Goal: Task Accomplishment & Management: Manage account settings

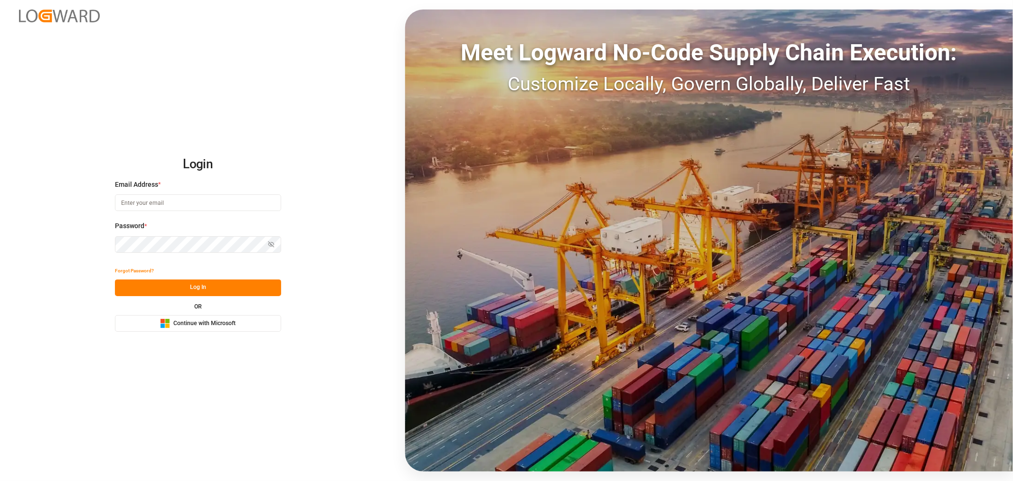
click at [160, 200] on input at bounding box center [198, 202] width 166 height 17
type input "shashidhar.mm@logward.com"
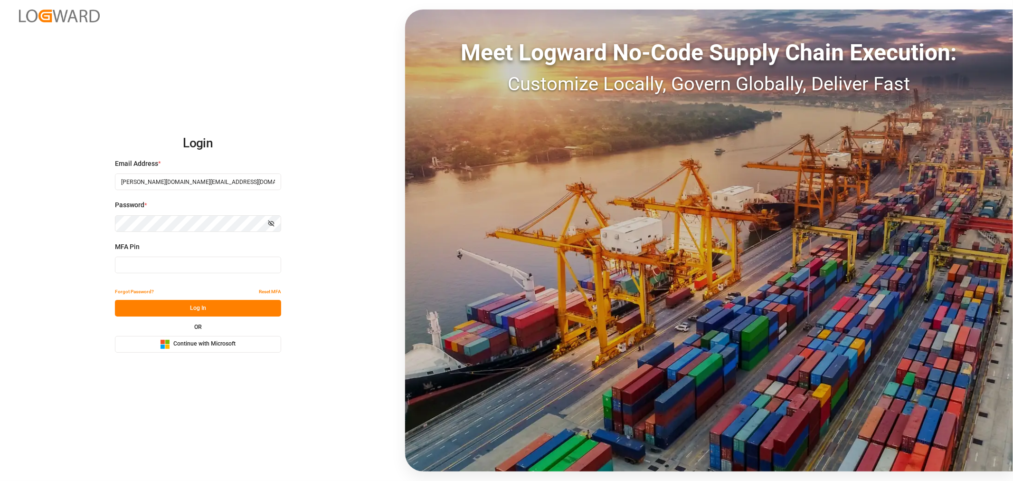
type input "503602"
click at [195, 349] on button "Microsoft Logo Continue with Microsoft" at bounding box center [198, 344] width 166 height 17
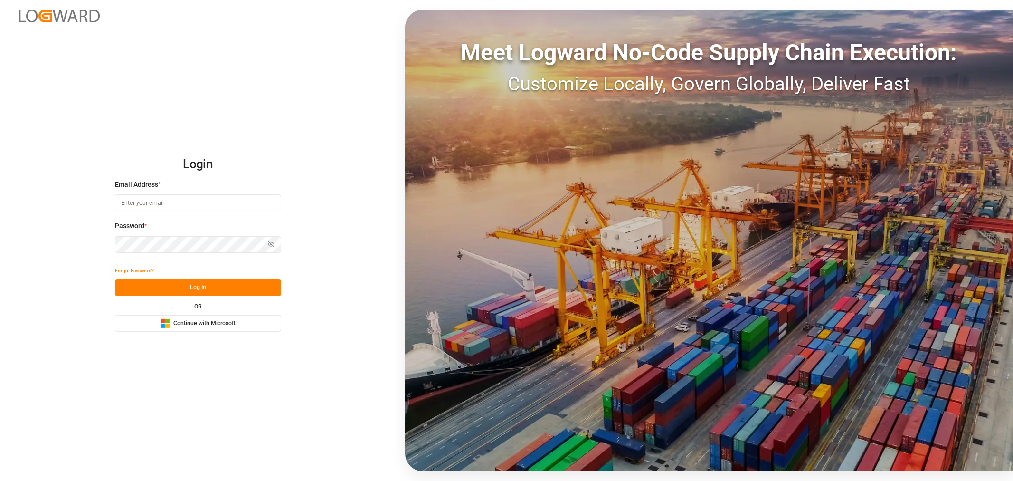
click at [192, 324] on span "Continue with Microsoft" at bounding box center [204, 323] width 62 height 9
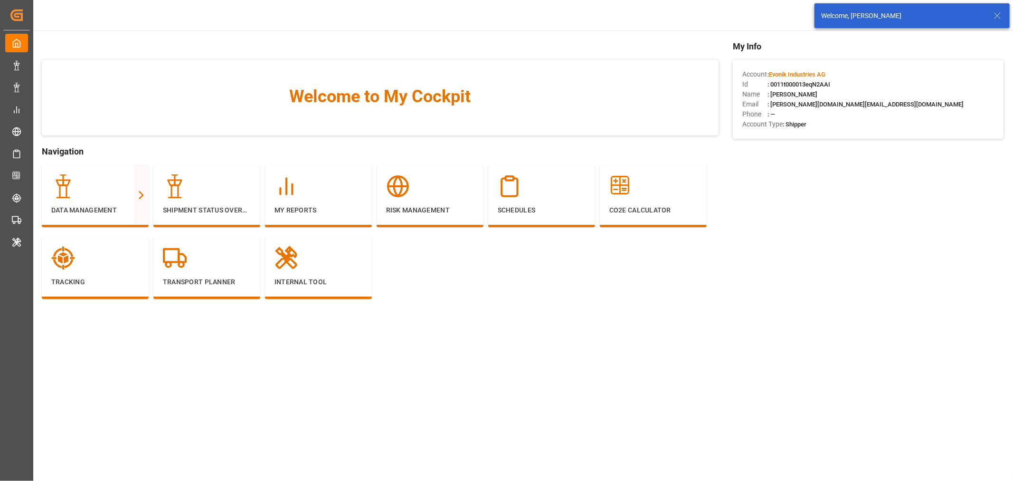
click at [996, 17] on icon at bounding box center [997, 15] width 11 height 11
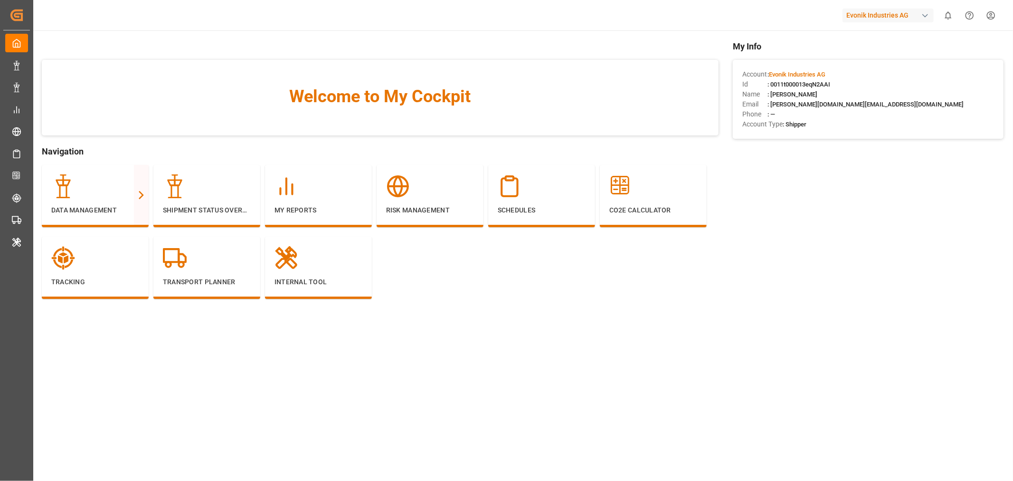
click at [929, 16] on div "button" at bounding box center [924, 15] width 9 height 9
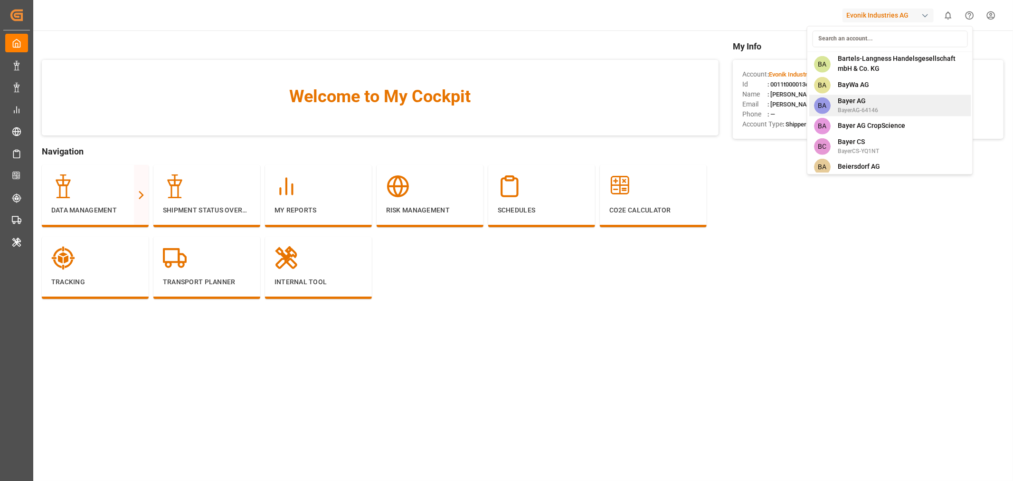
scroll to position [791, 0]
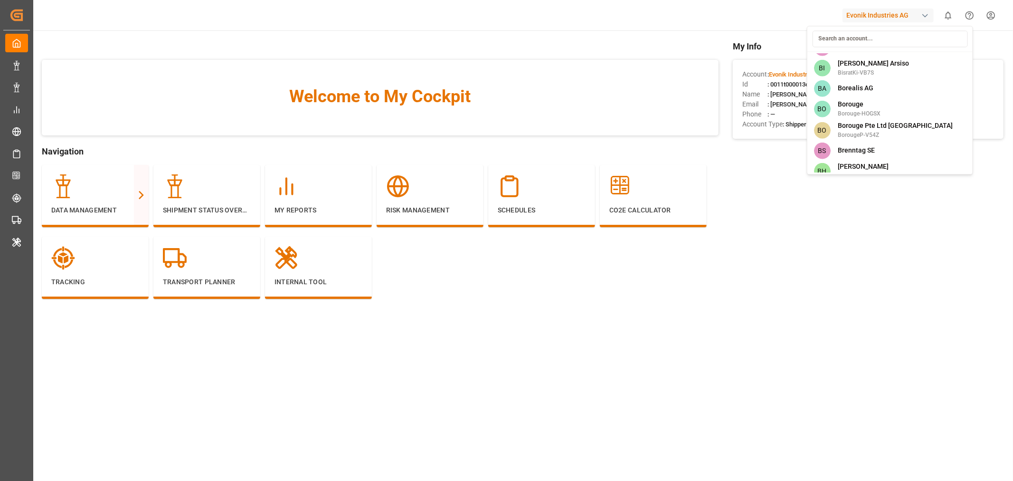
click at [851, 39] on input at bounding box center [889, 38] width 155 height 17
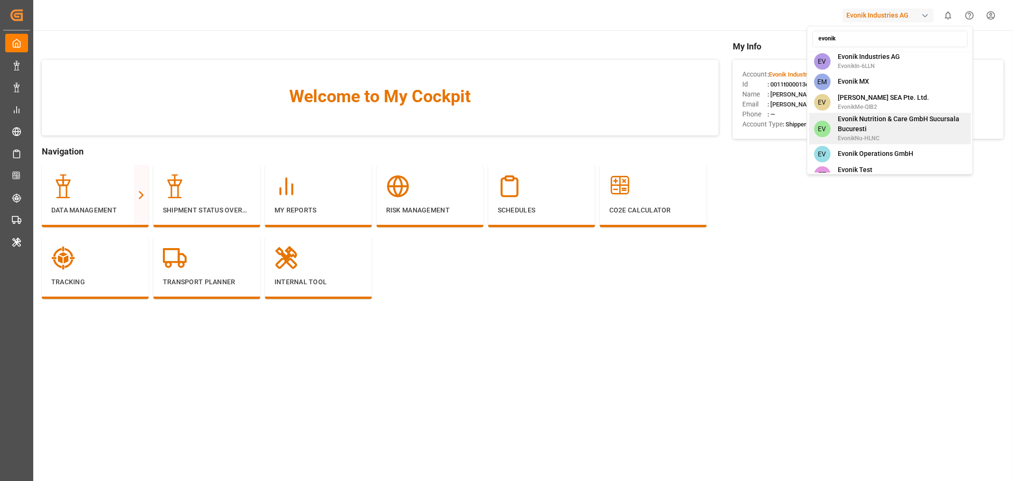
scroll to position [644, 0]
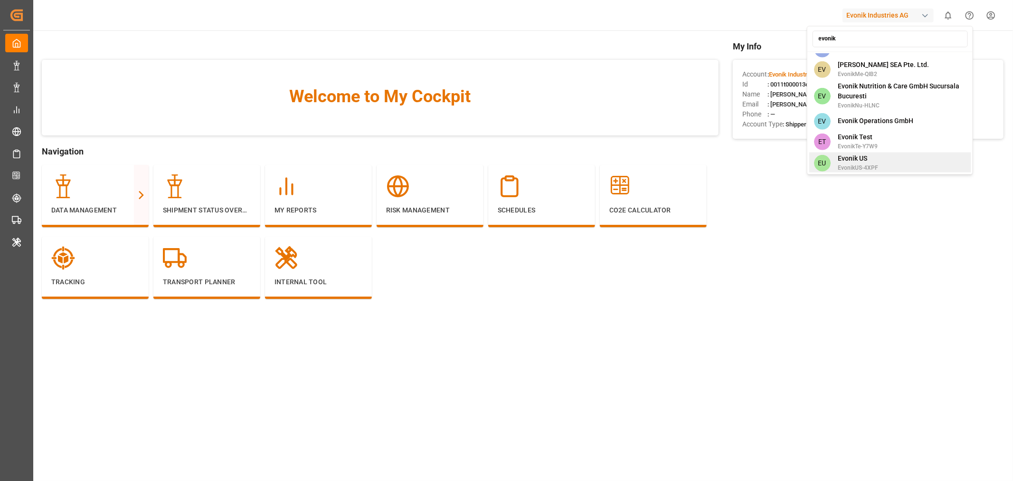
type input "evonik"
click at [868, 153] on span "Evonik US" at bounding box center [858, 158] width 40 height 10
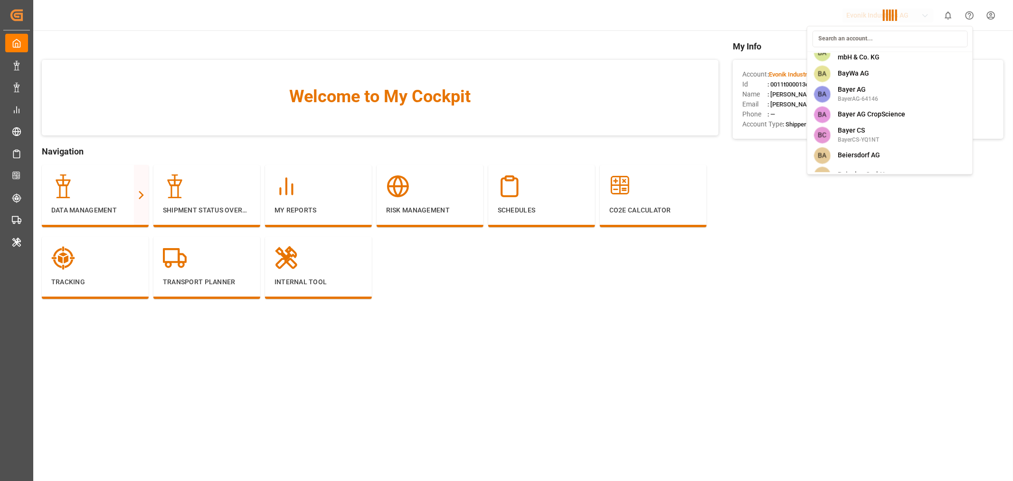
scroll to position [2655, 0]
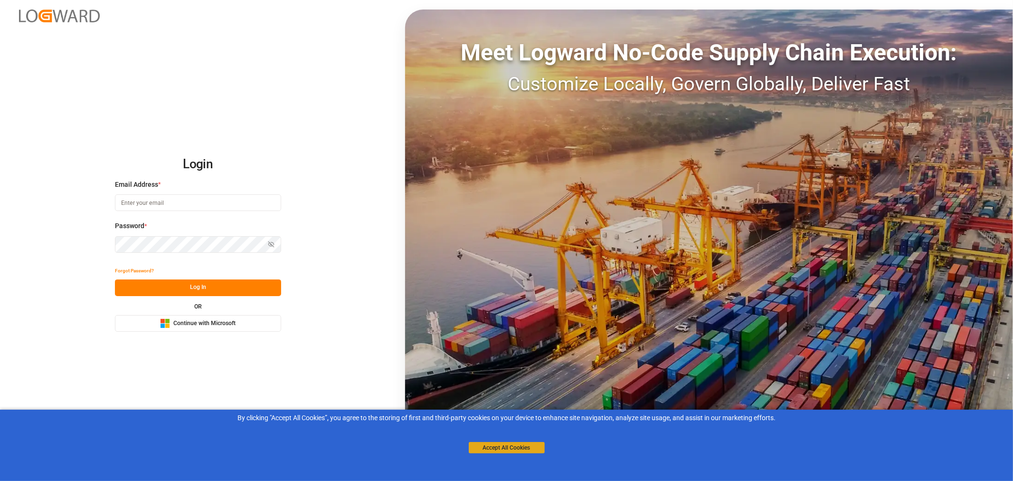
click at [509, 444] on button "Accept All Cookies" at bounding box center [507, 447] width 76 height 11
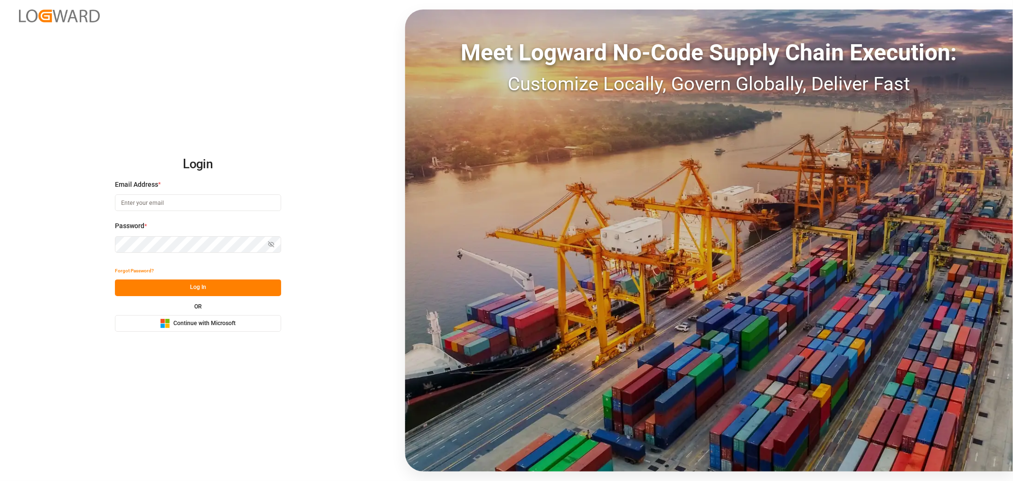
click at [165, 203] on input at bounding box center [198, 202] width 166 height 17
type input "shashidhar.mm@logward.com"
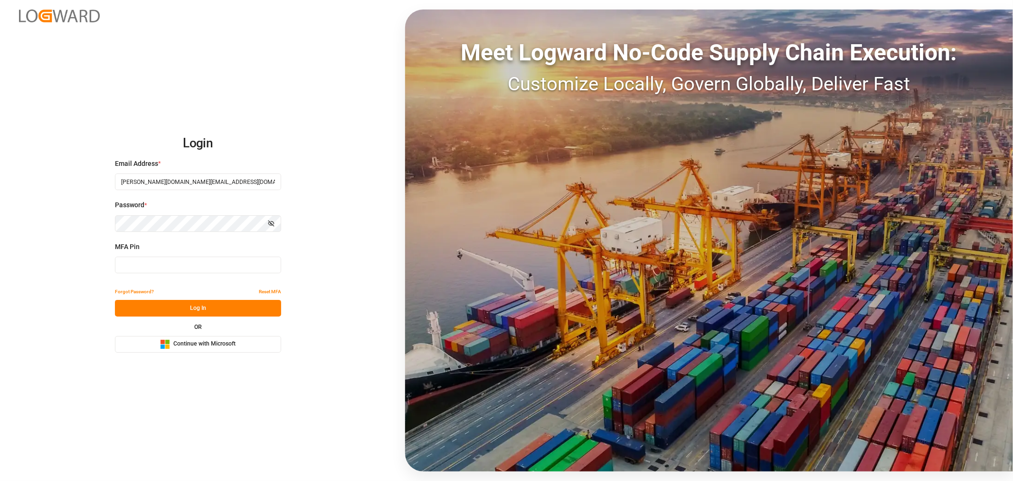
click at [129, 266] on input at bounding box center [198, 264] width 166 height 17
click at [196, 341] on span "Continue with Microsoft" at bounding box center [204, 344] width 62 height 9
click at [164, 260] on input at bounding box center [198, 264] width 166 height 17
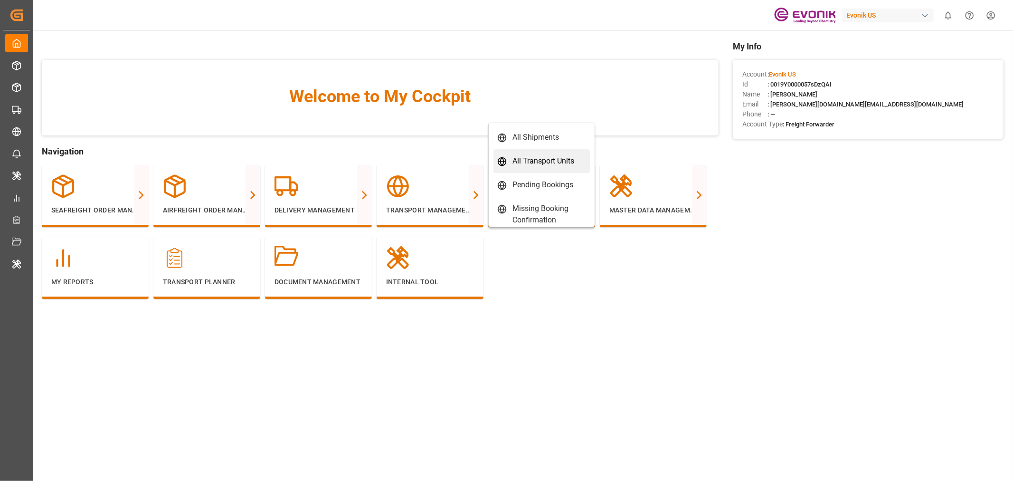
click at [566, 164] on div "All Transport Units" at bounding box center [543, 160] width 62 height 11
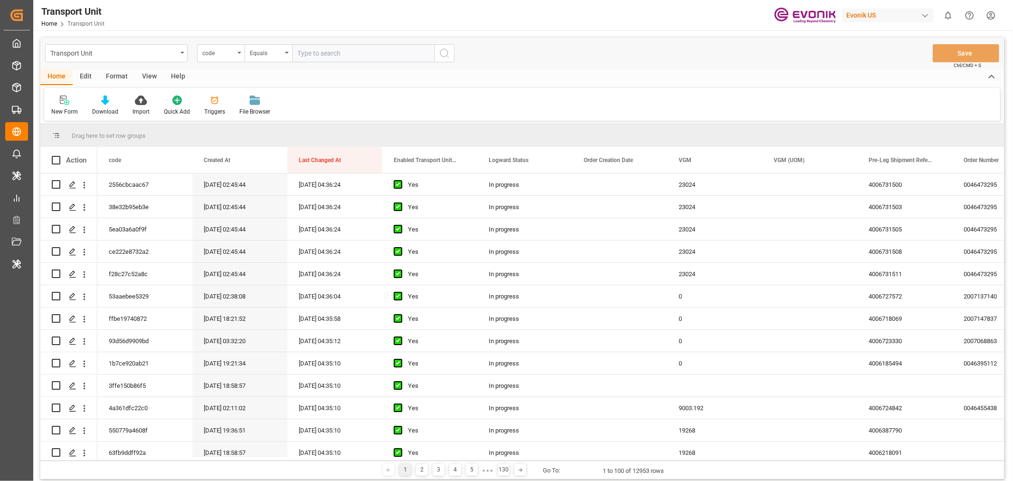
click at [124, 76] on div "Format" at bounding box center [117, 77] width 36 height 16
click at [66, 108] on div "Filter Rows" at bounding box center [65, 111] width 28 height 9
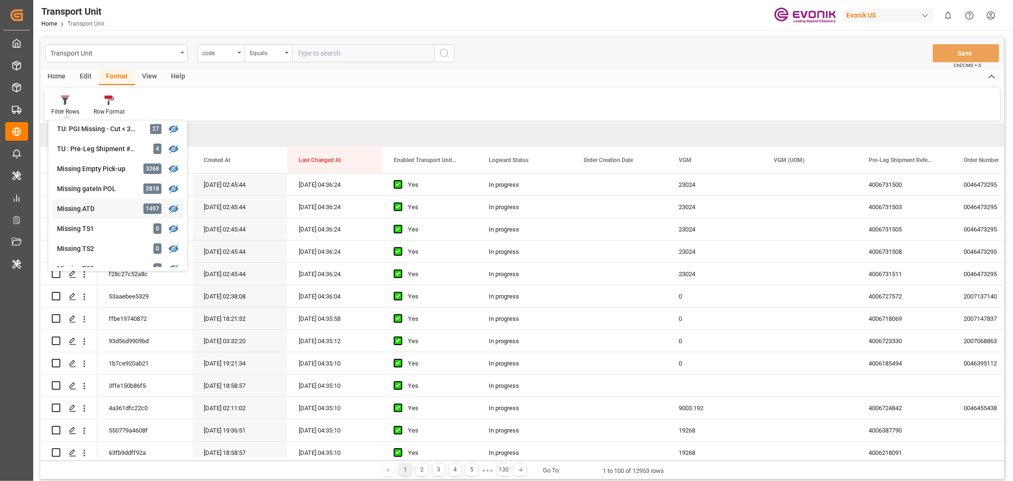
scroll to position [158, 0]
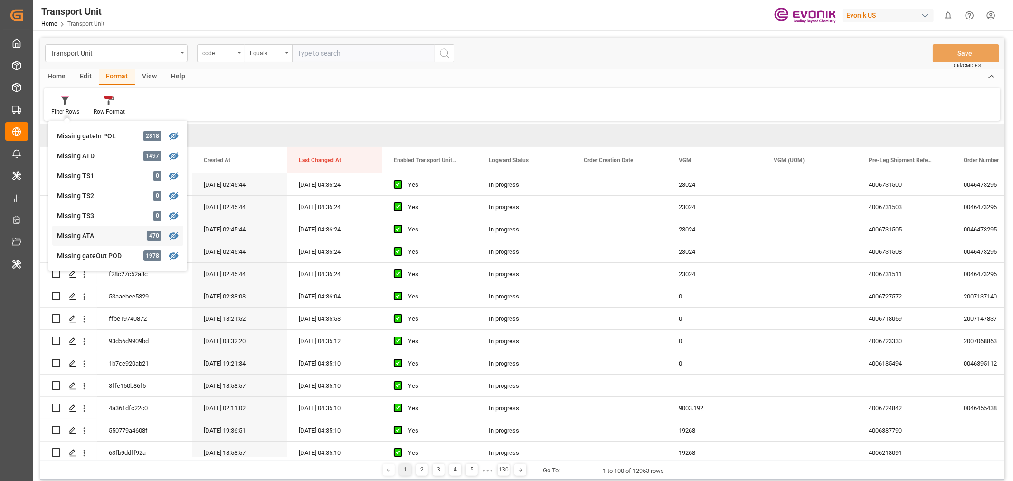
click at [95, 231] on div "Missing ATA" at bounding box center [98, 236] width 83 height 10
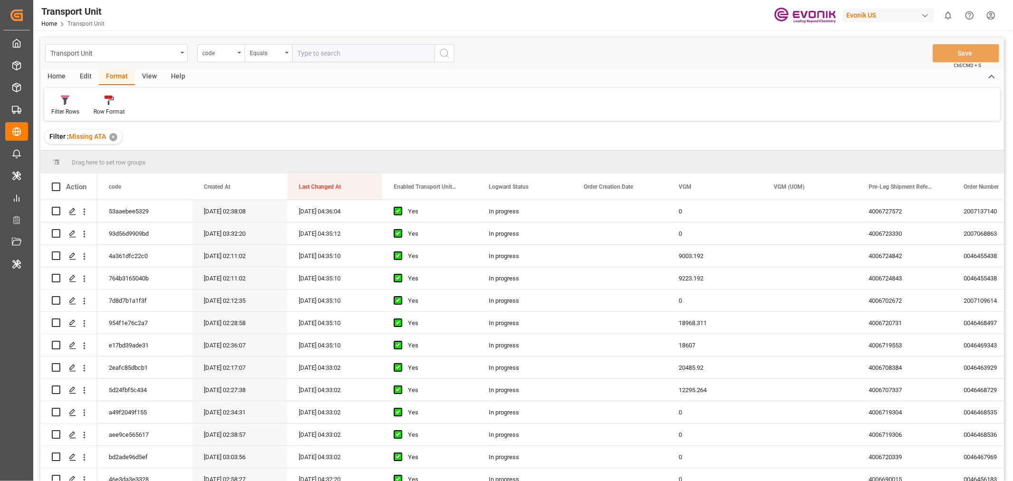
click at [148, 73] on div "View" at bounding box center [149, 77] width 29 height 16
click at [64, 109] on div "Default" at bounding box center [60, 111] width 19 height 9
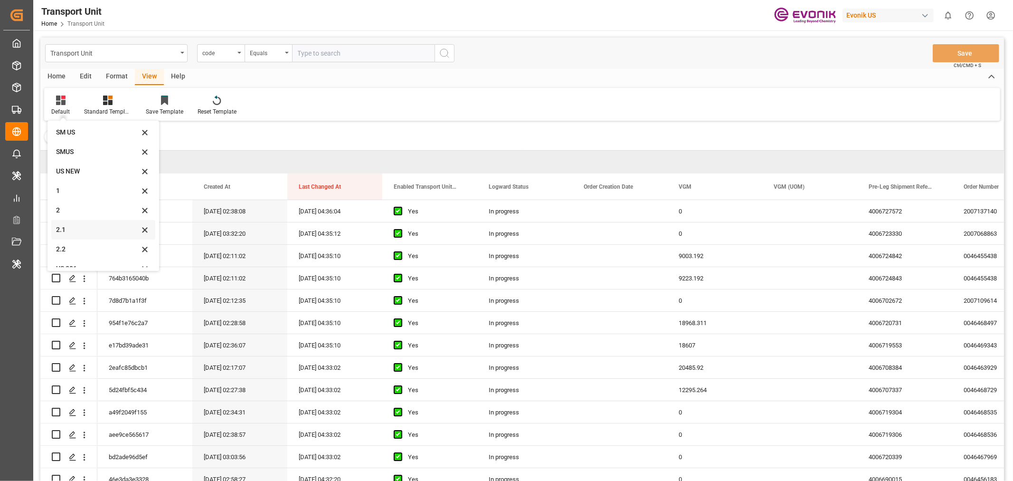
scroll to position [32, 0]
click at [84, 259] on div "US 201" at bounding box center [97, 258] width 83 height 10
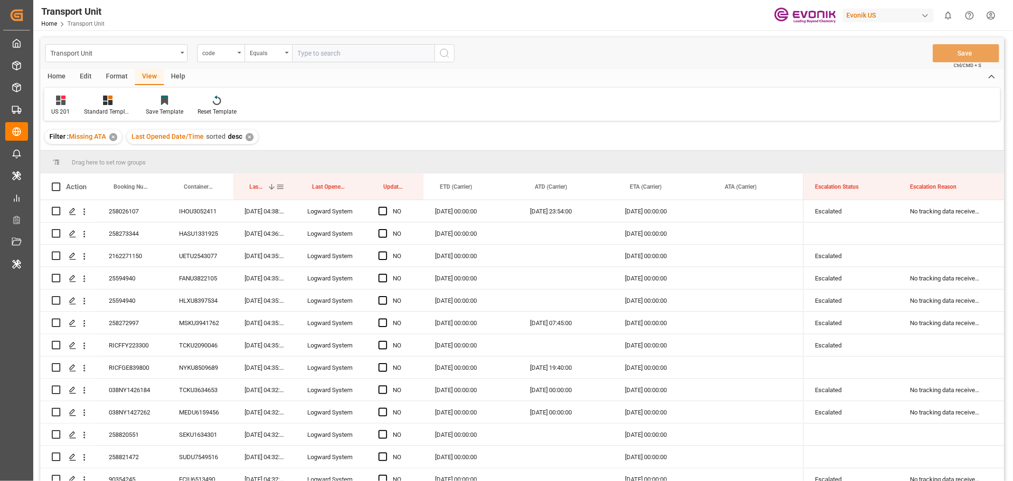
click at [269, 188] on span at bounding box center [271, 186] width 9 height 9
click at [269, 187] on span "Last Opened Date/Time" at bounding box center [262, 186] width 27 height 7
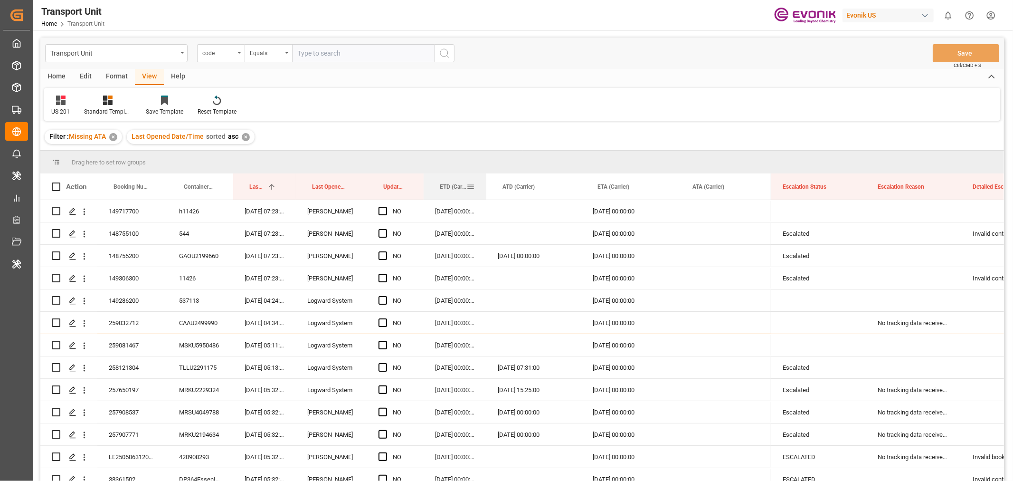
drag, startPoint x: 517, startPoint y: 180, endPoint x: 484, endPoint y: 183, distance: 32.4
click at [484, 183] on div at bounding box center [486, 186] width 4 height 26
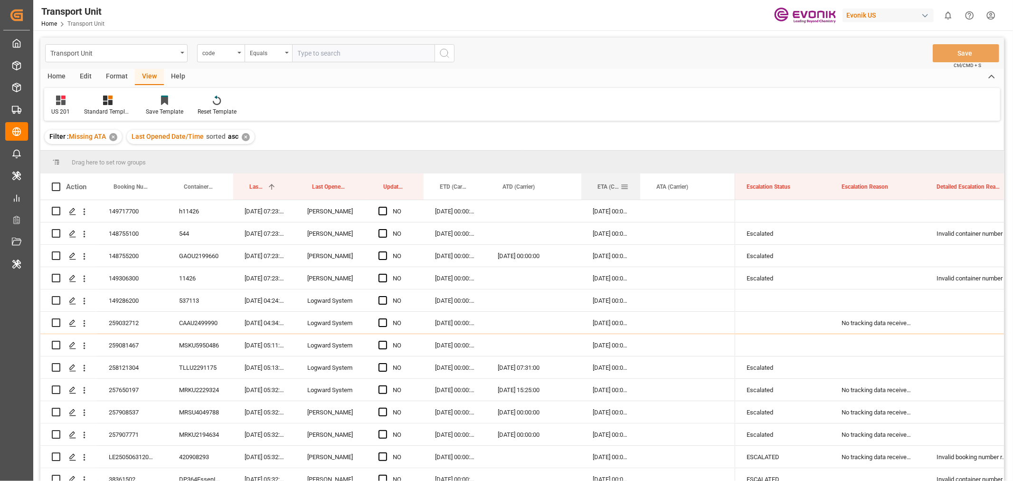
drag, startPoint x: 675, startPoint y: 182, endPoint x: 639, endPoint y: 184, distance: 36.1
click at [639, 184] on div at bounding box center [640, 186] width 4 height 26
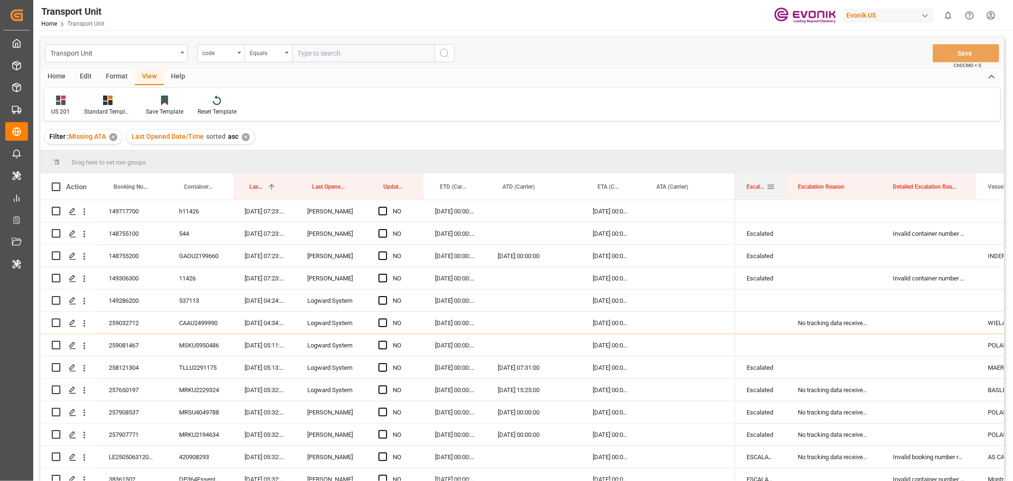
drag, startPoint x: 828, startPoint y: 182, endPoint x: 785, endPoint y: 187, distance: 43.9
click at [785, 187] on div at bounding box center [787, 186] width 4 height 26
click at [862, 187] on span at bounding box center [866, 186] width 9 height 9
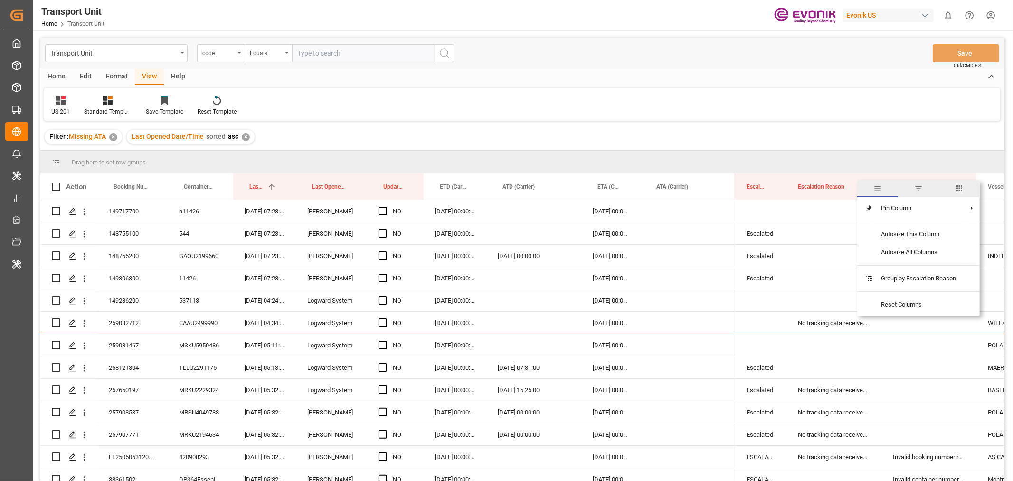
click at [962, 189] on span "columns" at bounding box center [959, 188] width 9 height 9
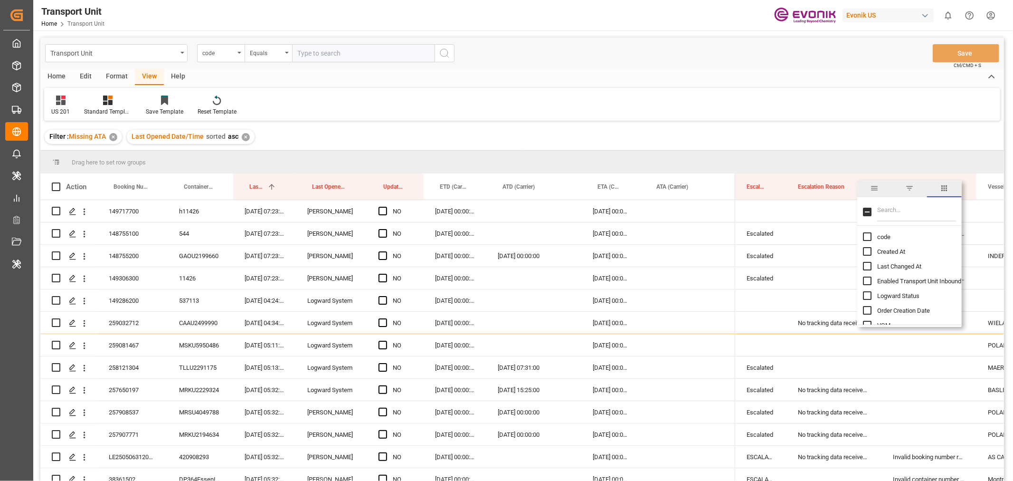
click at [887, 211] on input "Filter Columns Input" at bounding box center [916, 211] width 79 height 19
type input "CARR"
click at [866, 279] on input "Carrier Short Name column toggle visibility (hidden)" at bounding box center [867, 280] width 9 height 9
checkbox input "true"
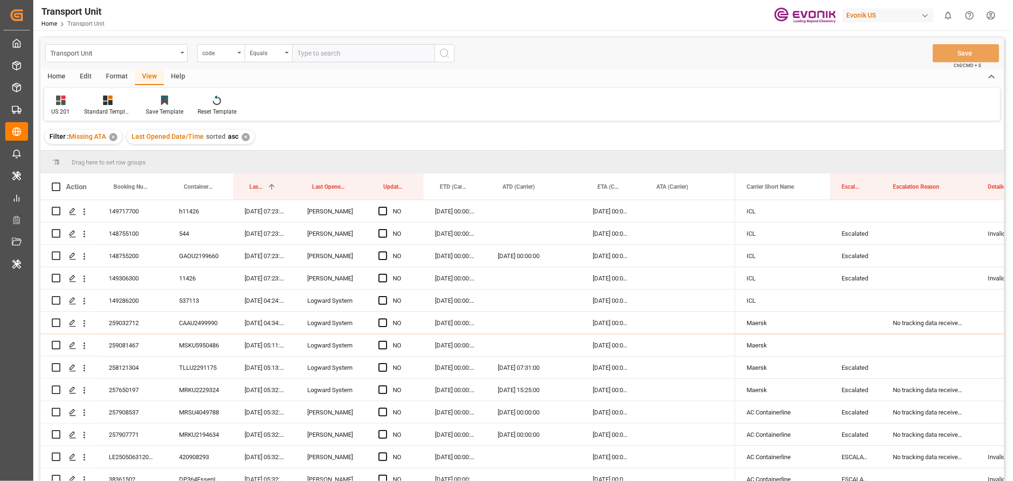
click at [761, 125] on div "Filter : Missing ATA ✕ Last Opened Date/Time sorted asc ✕" at bounding box center [522, 136] width 964 height 27
drag, startPoint x: 761, startPoint y: 184, endPoint x: 758, endPoint y: 165, distance: 18.8
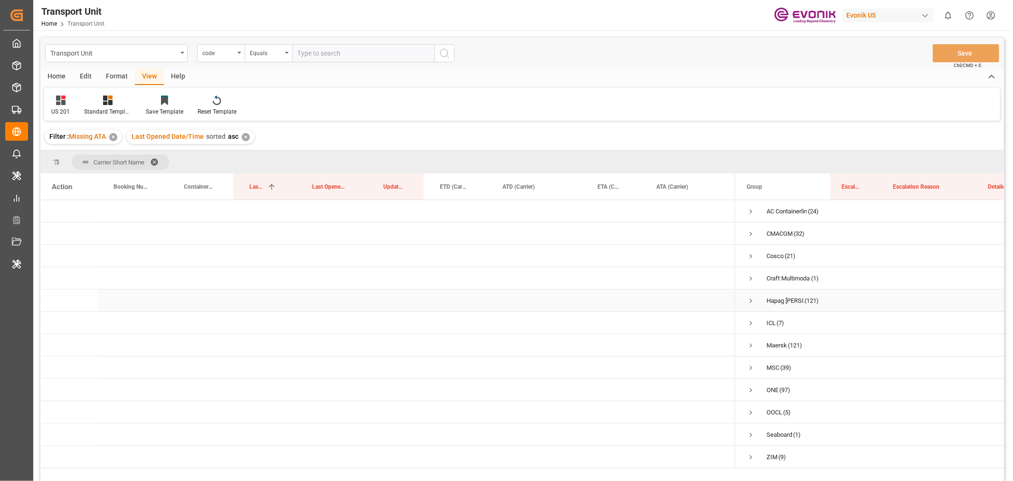
click at [749, 302] on span "Press SPACE to select this row." at bounding box center [751, 300] width 9 height 9
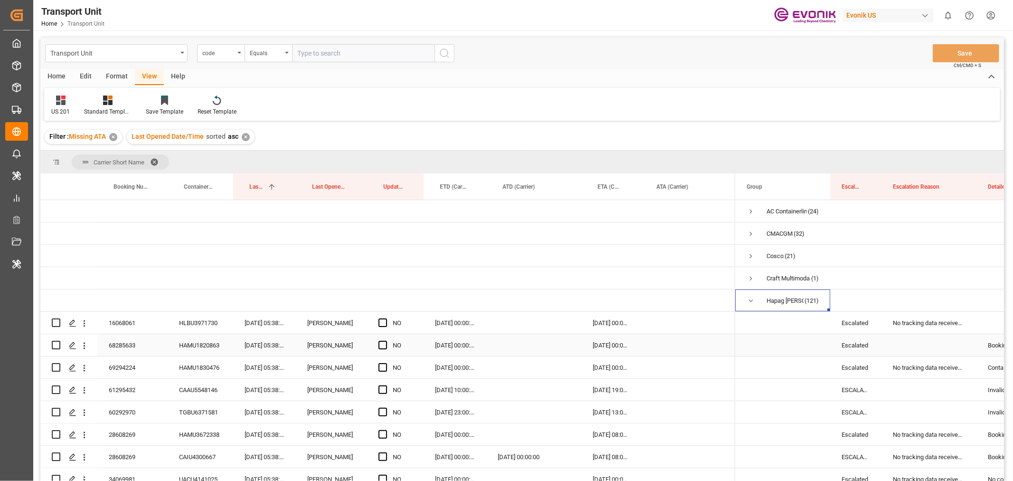
scroll to position [105, 0]
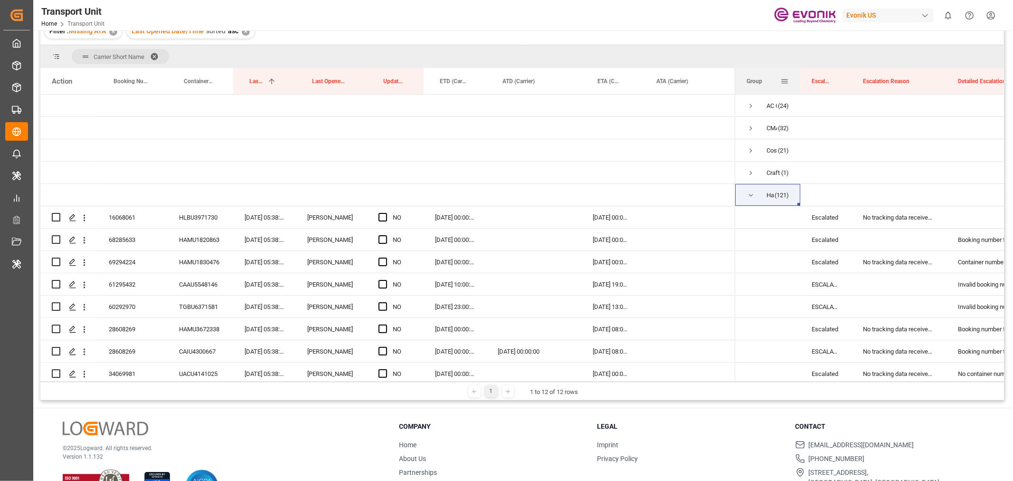
drag, startPoint x: 829, startPoint y: 79, endPoint x: 799, endPoint y: 84, distance: 30.3
click at [799, 84] on div at bounding box center [800, 81] width 4 height 26
click at [848, 79] on div at bounding box center [848, 81] width 4 height 26
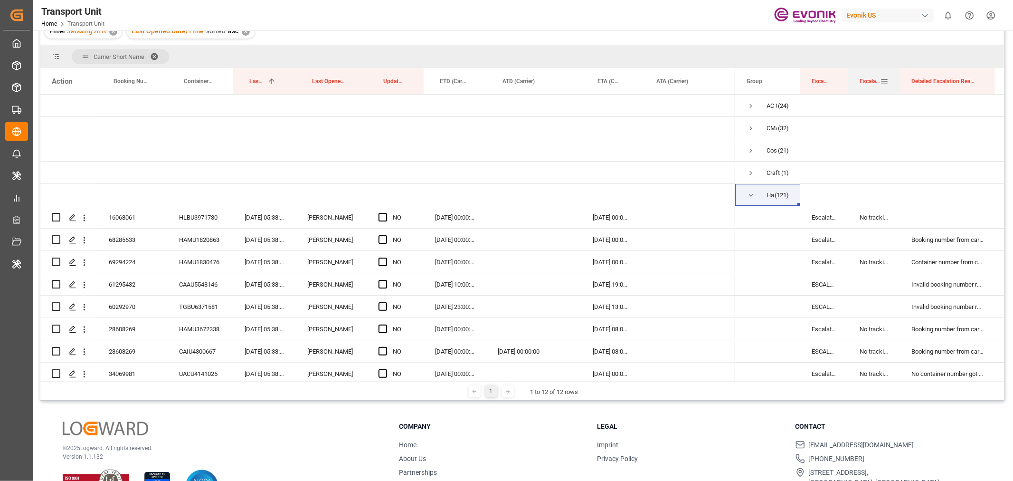
drag, startPoint x: 943, startPoint y: 78, endPoint x: 900, endPoint y: 85, distance: 43.9
click at [900, 85] on div at bounding box center [900, 81] width 4 height 26
click at [386, 218] on span "Press SPACE to select this row." at bounding box center [383, 217] width 9 height 9
click at [386, 213] on input "Press SPACE to select this row." at bounding box center [386, 213] width 0 height 0
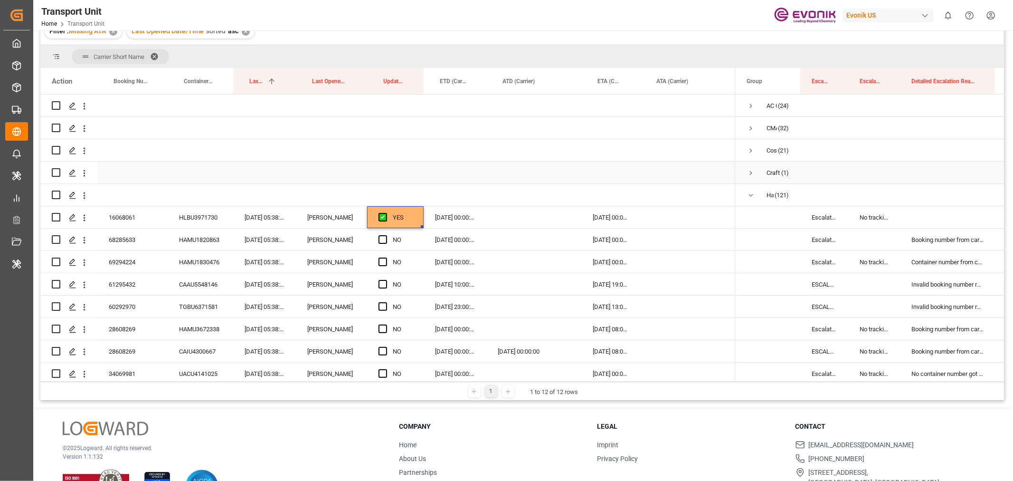
scroll to position [53, 0]
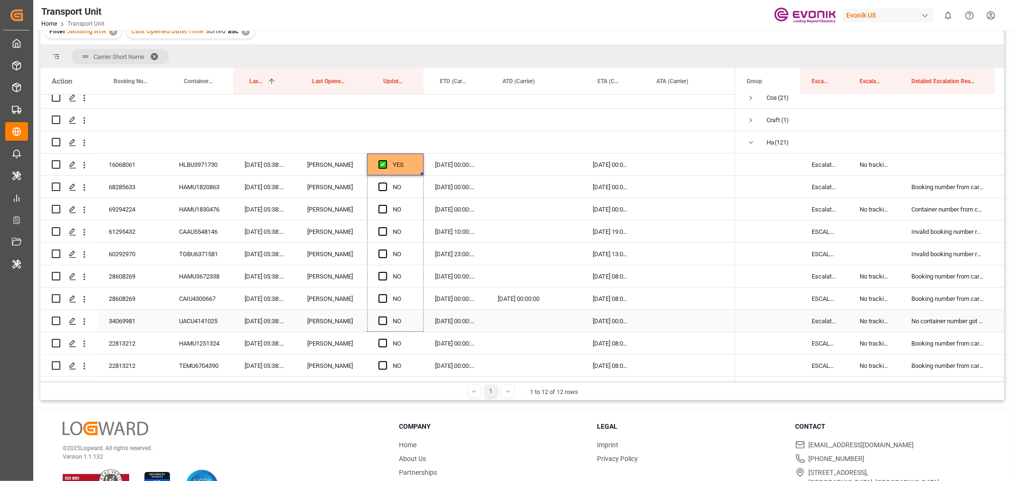
drag, startPoint x: 422, startPoint y: 174, endPoint x: 413, endPoint y: 317, distance: 143.7
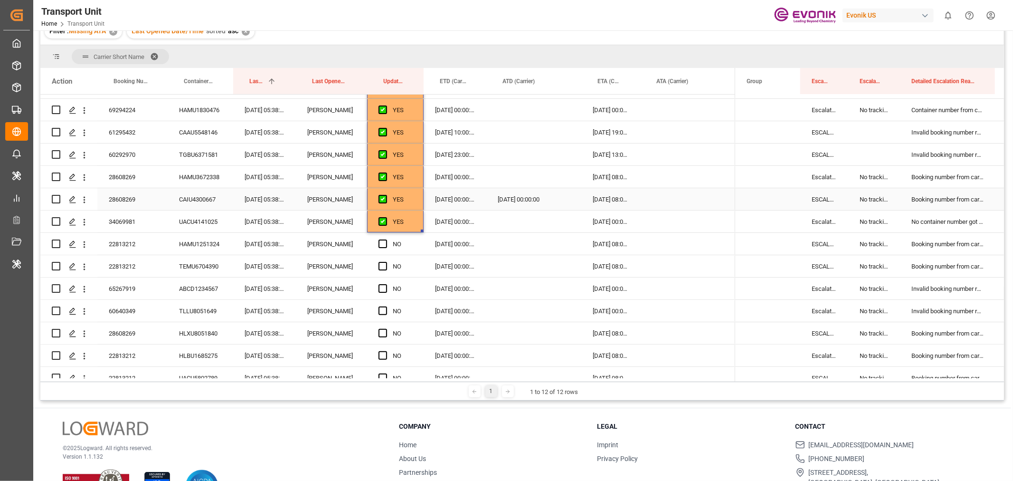
scroll to position [211, 0]
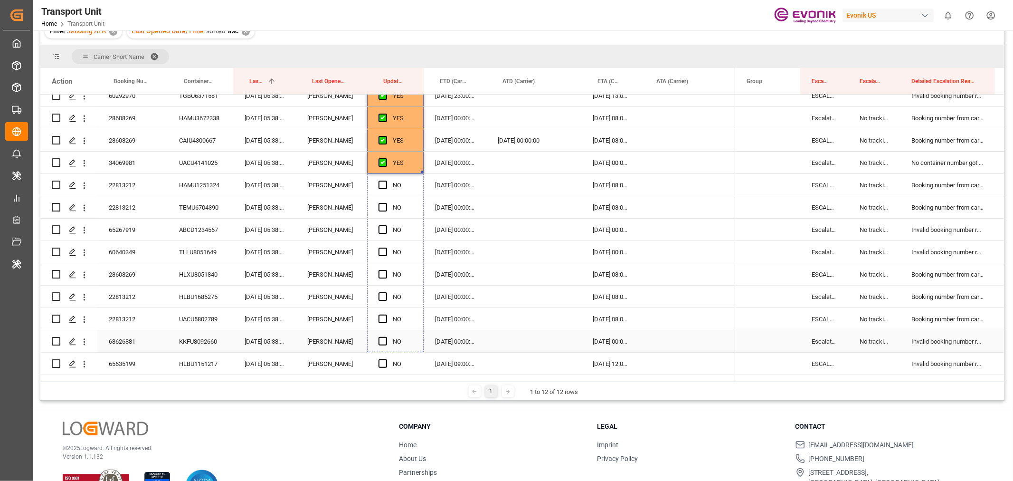
drag, startPoint x: 421, startPoint y: 171, endPoint x: 416, endPoint y: 333, distance: 162.0
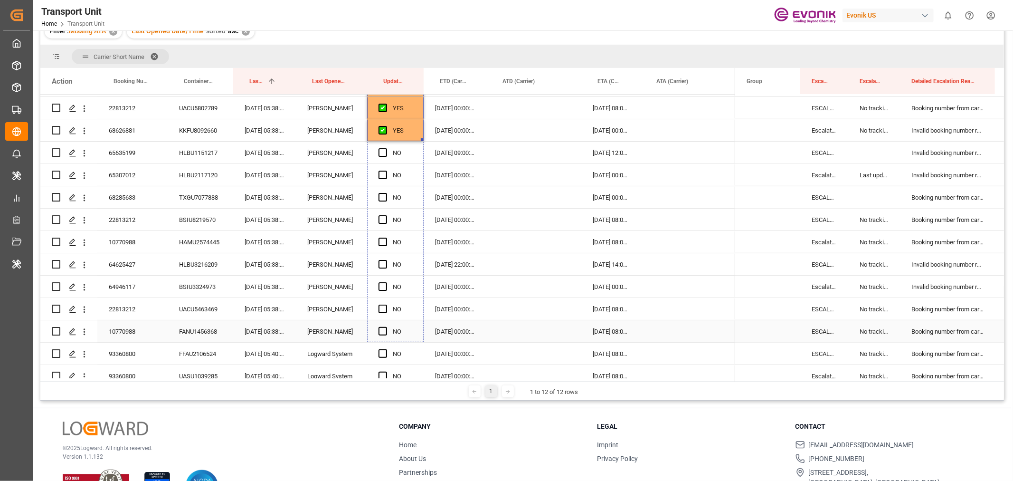
drag, startPoint x: 422, startPoint y: 138, endPoint x: 415, endPoint y: 295, distance: 157.3
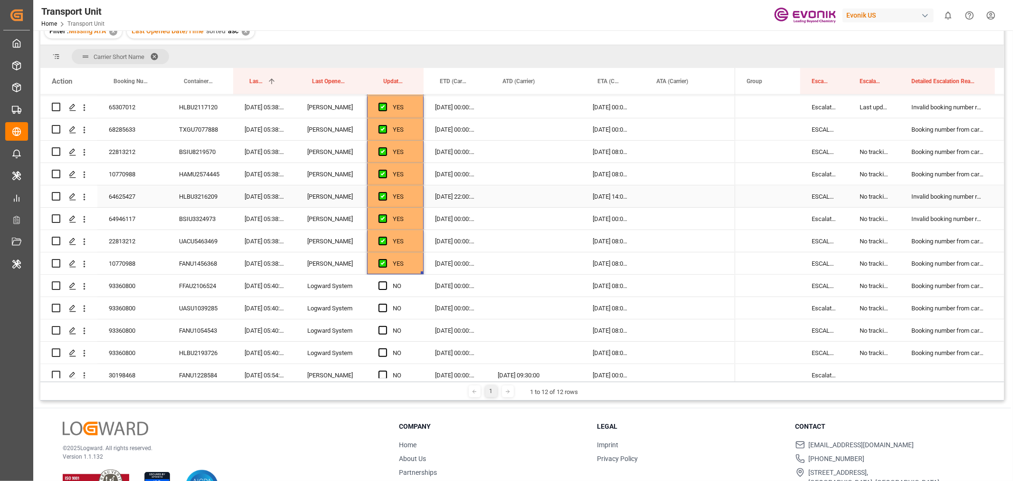
scroll to position [580, 0]
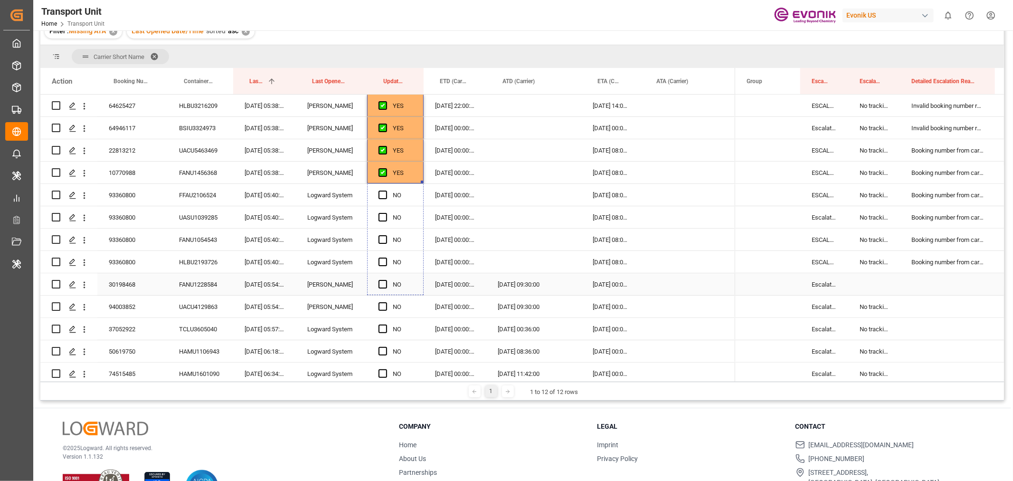
drag, startPoint x: 421, startPoint y: 180, endPoint x: 420, endPoint y: 278, distance: 97.4
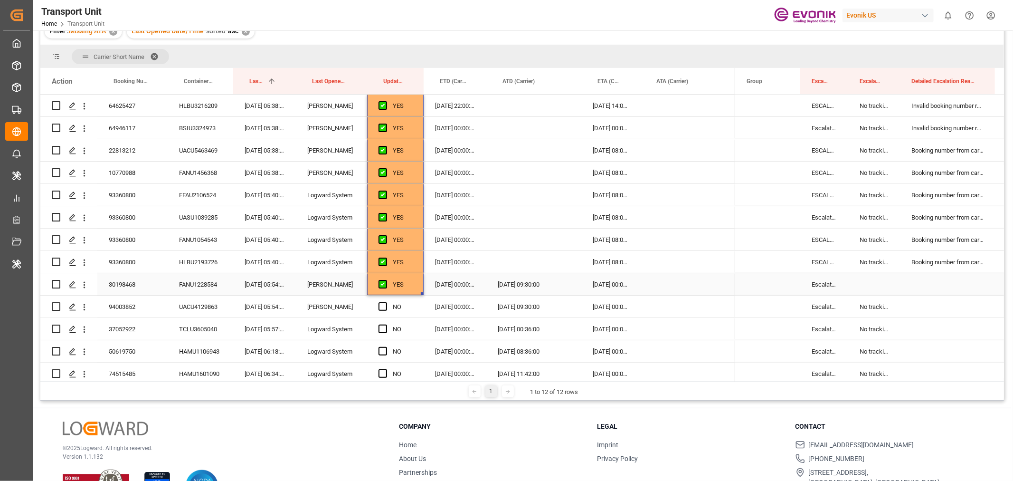
click at [131, 288] on div "30198468" at bounding box center [132, 284] width 70 height 22
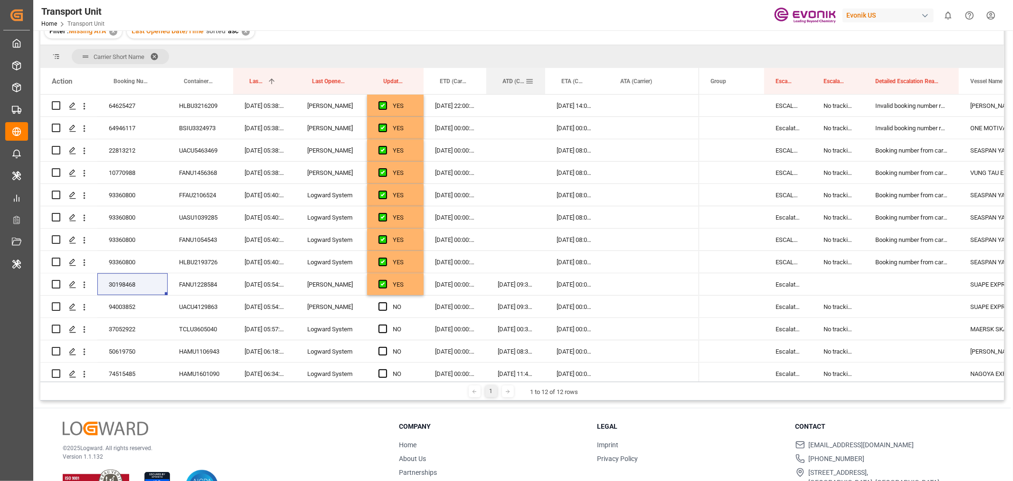
drag, startPoint x: 580, startPoint y: 79, endPoint x: 544, endPoint y: 91, distance: 38.1
click at [544, 91] on div at bounding box center [545, 81] width 4 height 26
click at [139, 284] on div "30198468" at bounding box center [132, 284] width 70 height 22
click at [122, 278] on div "30198468" at bounding box center [132, 284] width 70 height 22
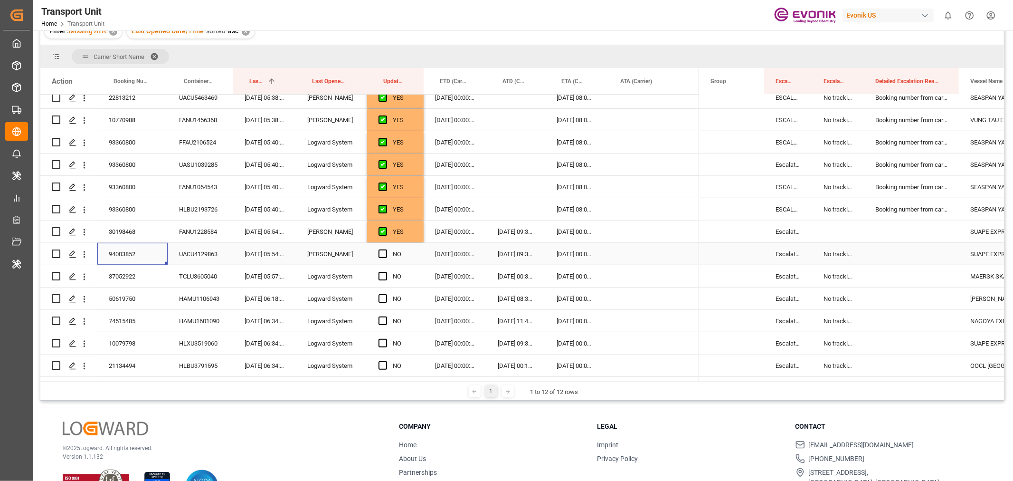
click at [123, 252] on div "94003852" at bounding box center [132, 254] width 70 height 22
click at [381, 254] on span "Press SPACE to select this row." at bounding box center [383, 253] width 9 height 9
click at [386, 249] on input "Press SPACE to select this row." at bounding box center [386, 249] width 0 height 0
click at [120, 277] on div "37052922" at bounding box center [132, 276] width 70 height 22
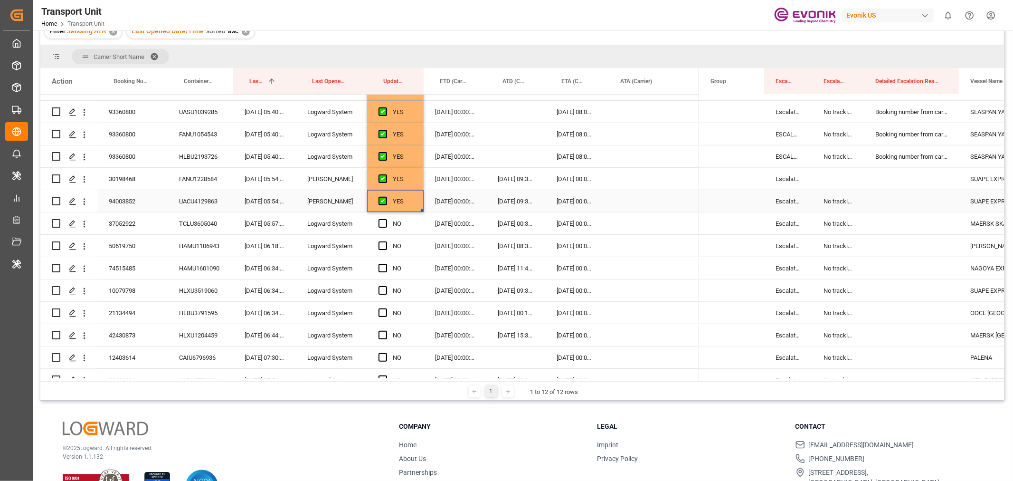
click at [415, 203] on div "YES" at bounding box center [395, 201] width 57 height 22
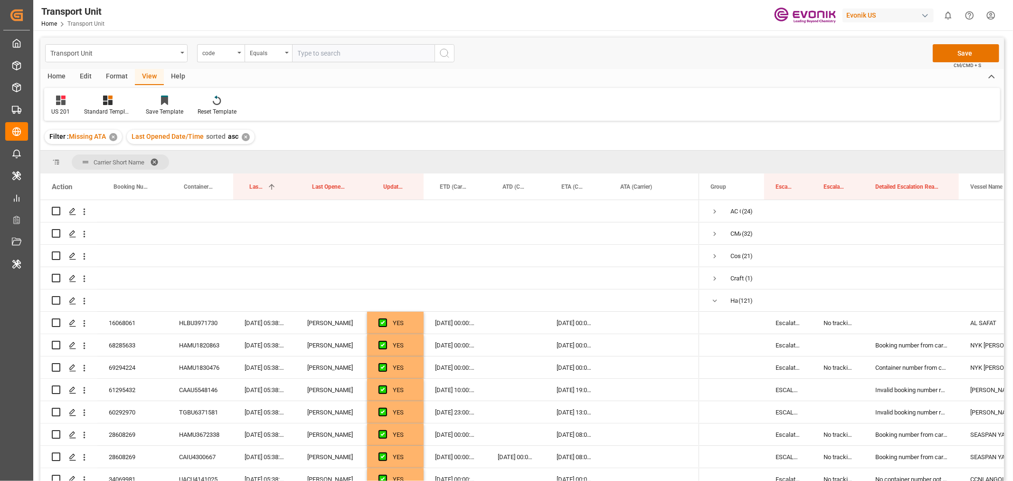
scroll to position [686, 0]
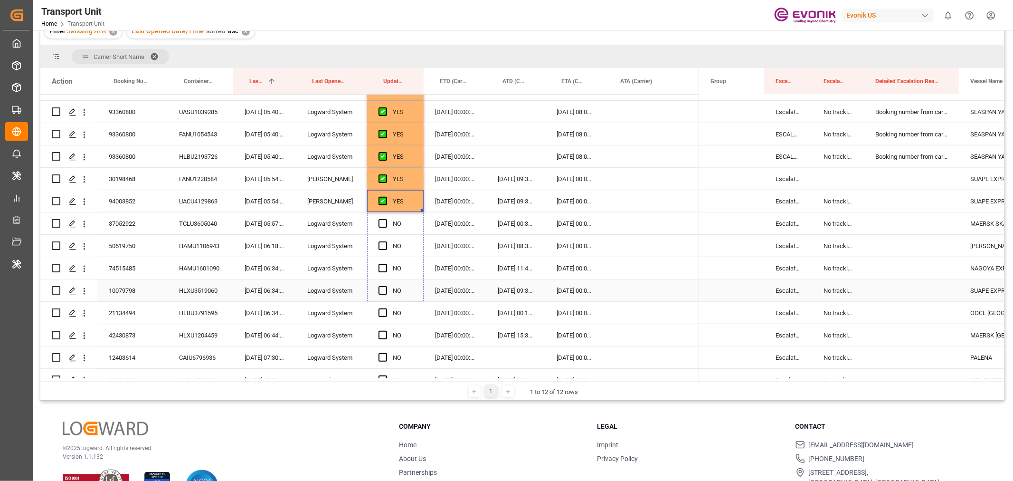
drag, startPoint x: 421, startPoint y: 210, endPoint x: 418, endPoint y: 278, distance: 68.5
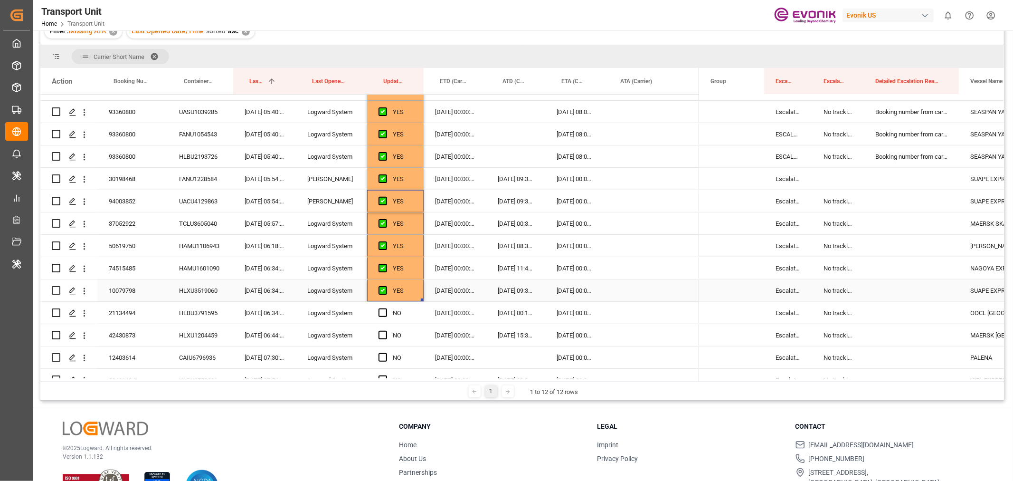
click at [113, 292] on div "10079798" at bounding box center [132, 290] width 70 height 22
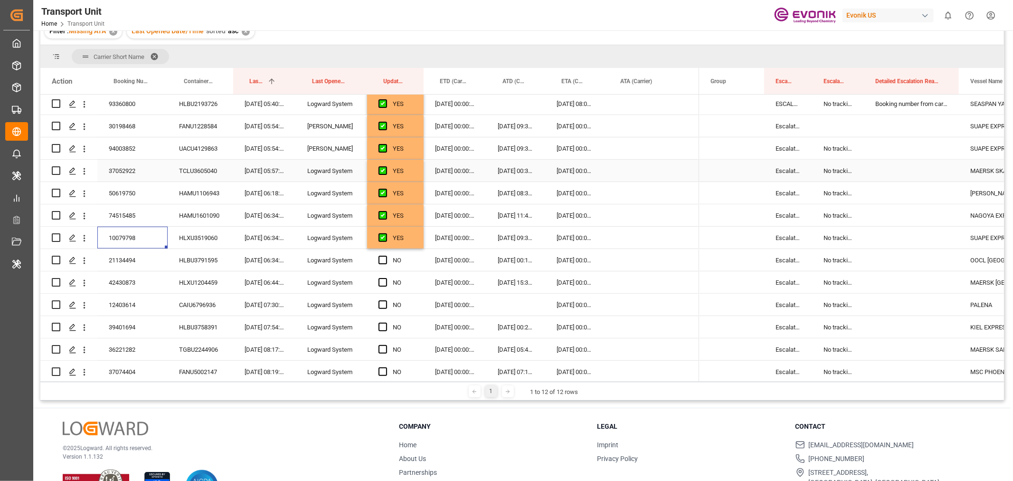
scroll to position [791, 0]
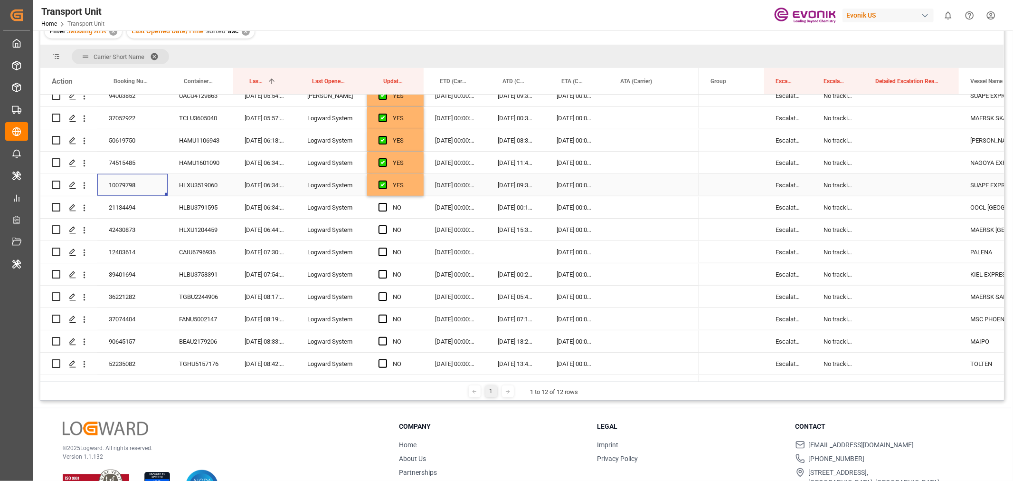
click at [416, 187] on div "YES" at bounding box center [395, 185] width 57 height 22
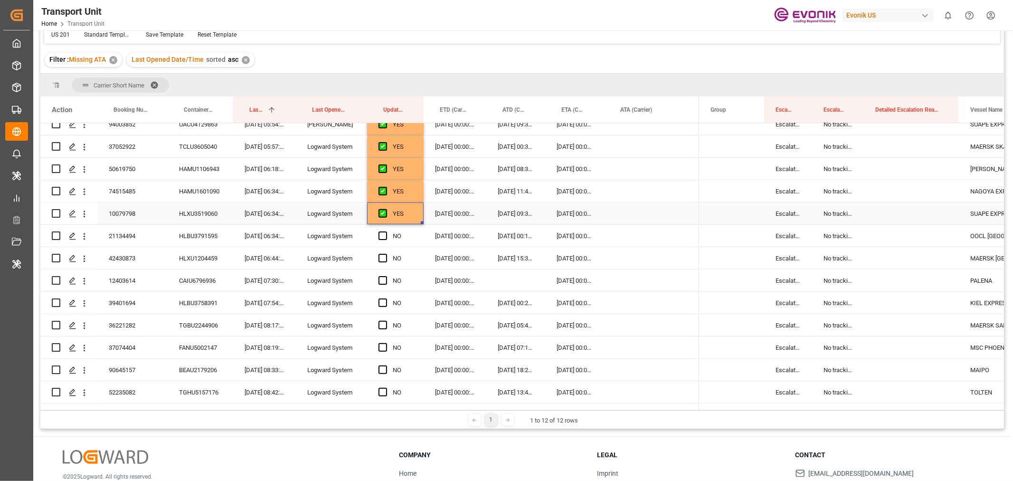
scroll to position [134, 0]
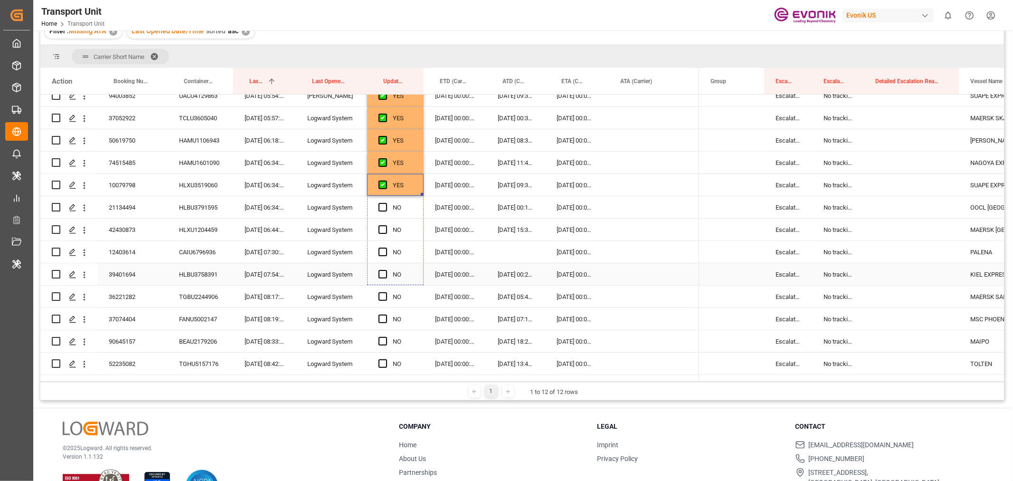
drag, startPoint x: 422, startPoint y: 194, endPoint x: 417, endPoint y: 270, distance: 76.2
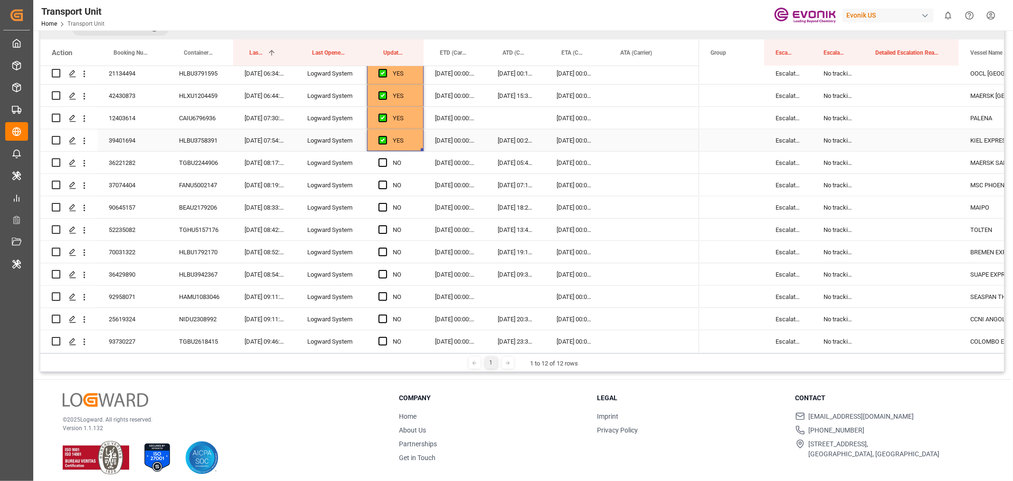
scroll to position [105, 0]
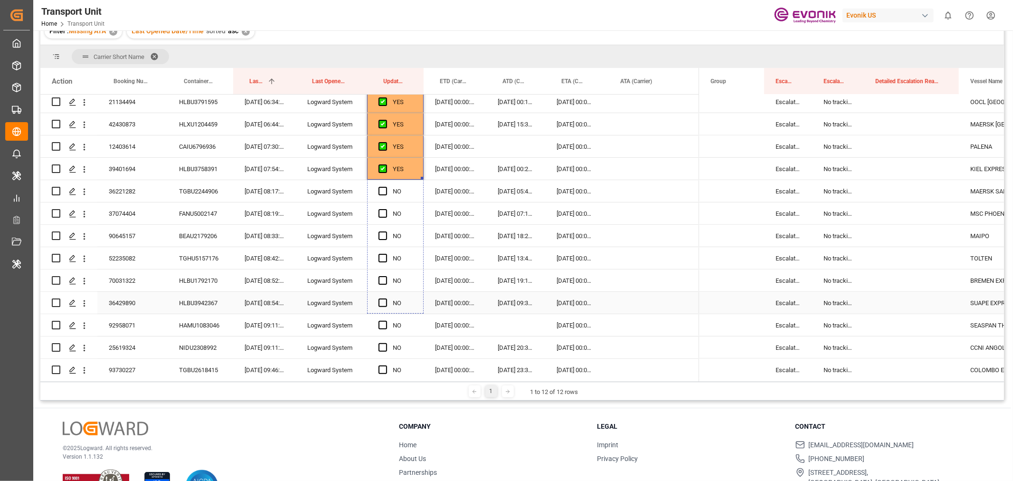
drag, startPoint x: 423, startPoint y: 177, endPoint x: 417, endPoint y: 300, distance: 122.7
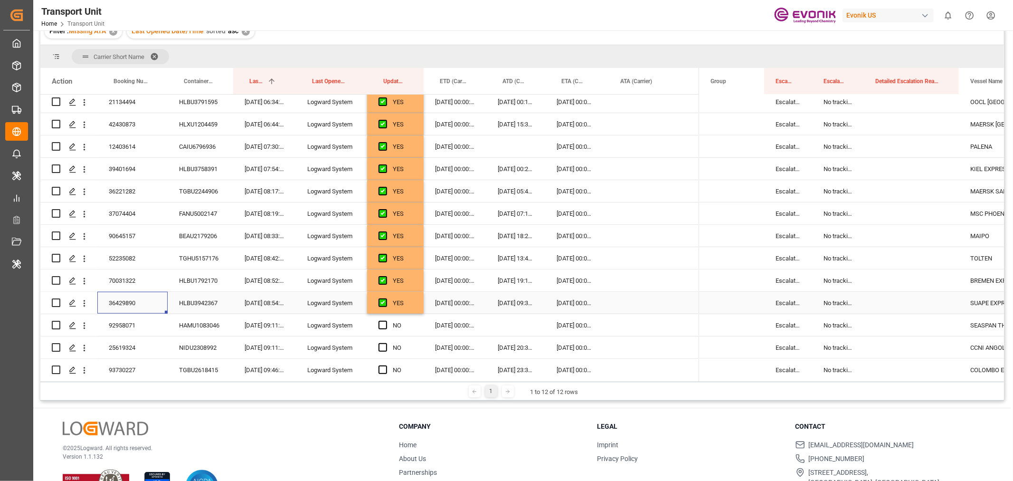
click at [104, 301] on div "36429890" at bounding box center [132, 303] width 70 height 22
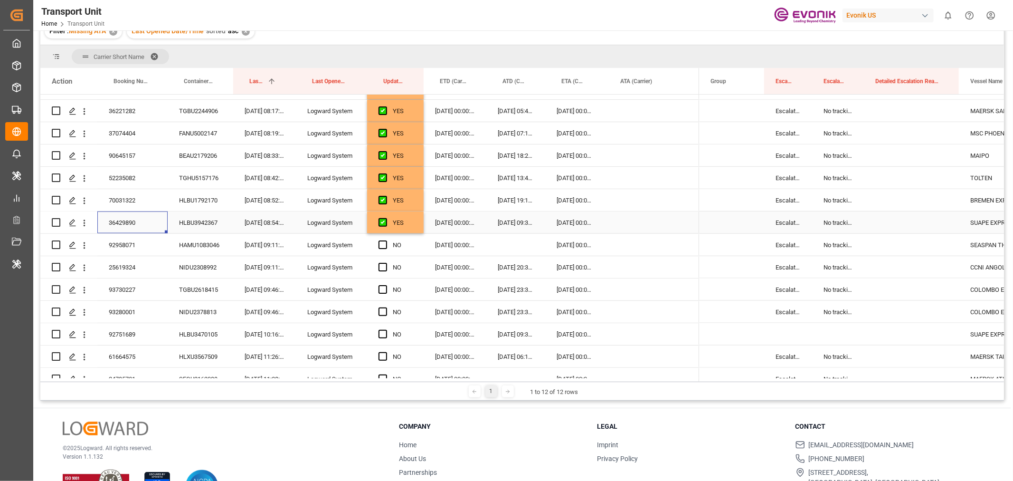
scroll to position [1003, 0]
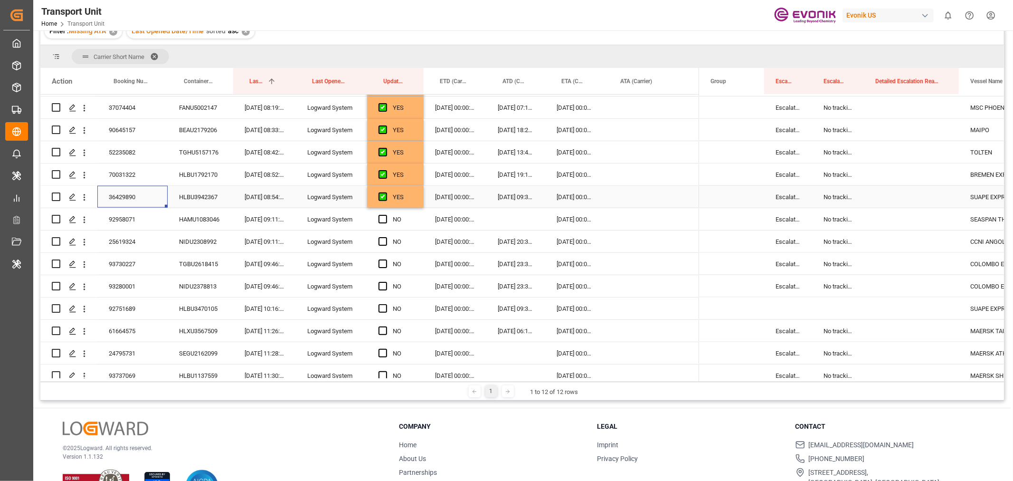
click at [414, 202] on div "YES" at bounding box center [395, 197] width 57 height 22
drag, startPoint x: 422, startPoint y: 206, endPoint x: 419, endPoint y: 324, distance: 117.8
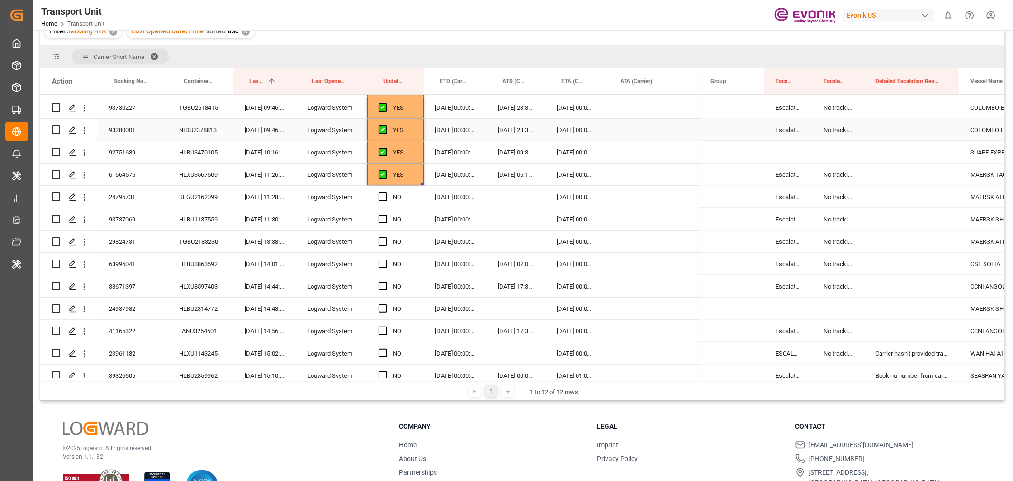
scroll to position [1161, 0]
drag, startPoint x: 422, startPoint y: 180, endPoint x: 419, endPoint y: 327, distance: 146.3
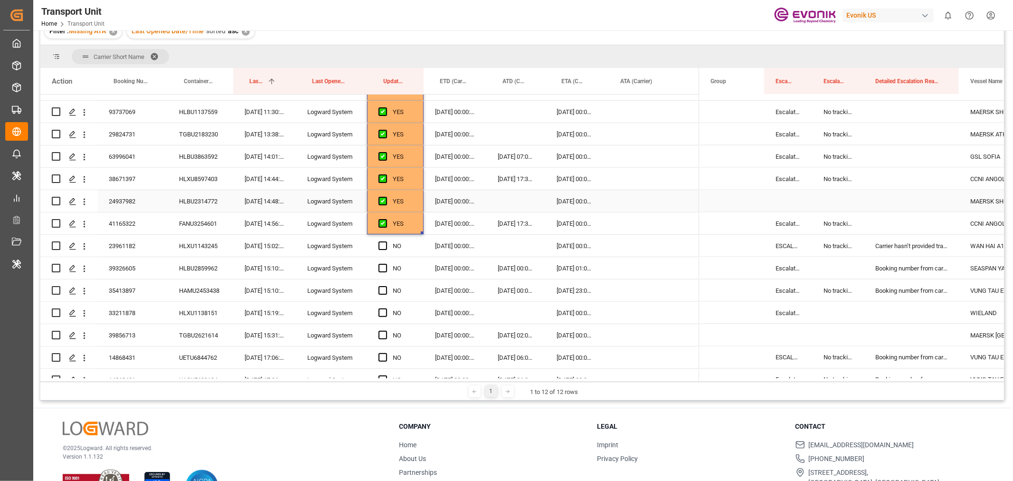
scroll to position [1319, 0]
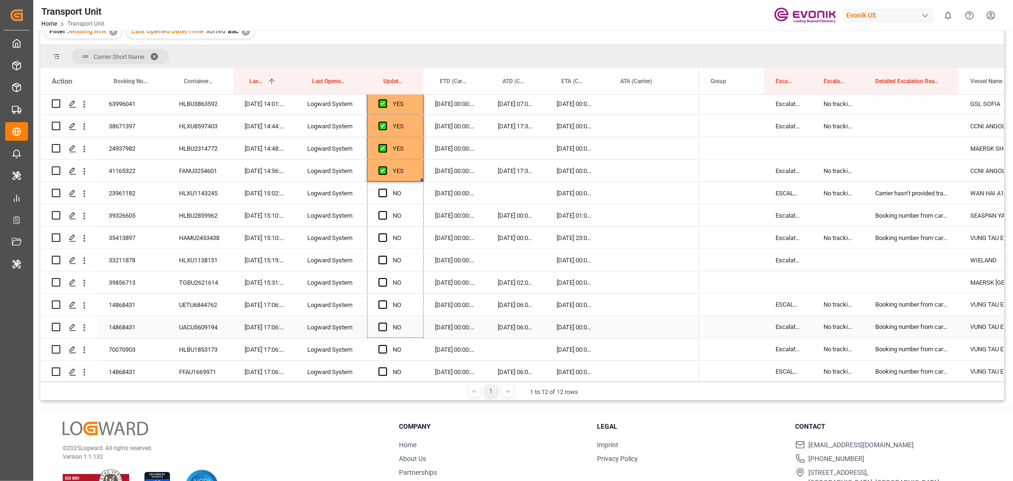
drag, startPoint x: 421, startPoint y: 180, endPoint x: 415, endPoint y: 318, distance: 138.8
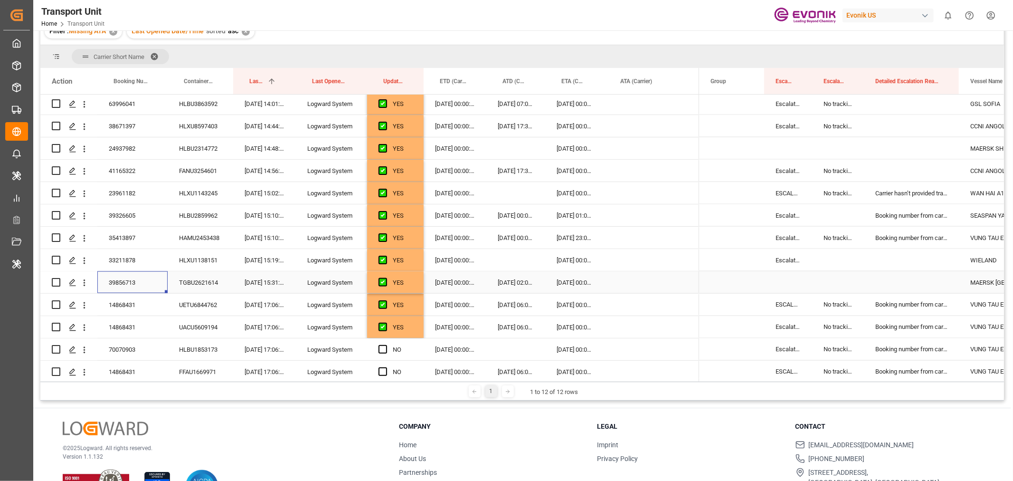
click at [121, 279] on div "39856713" at bounding box center [132, 282] width 70 height 22
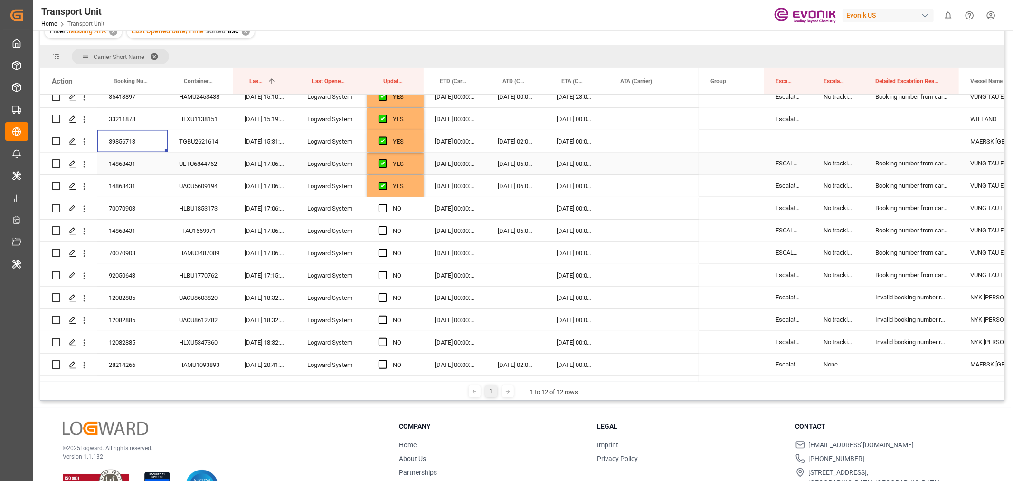
scroll to position [1478, 0]
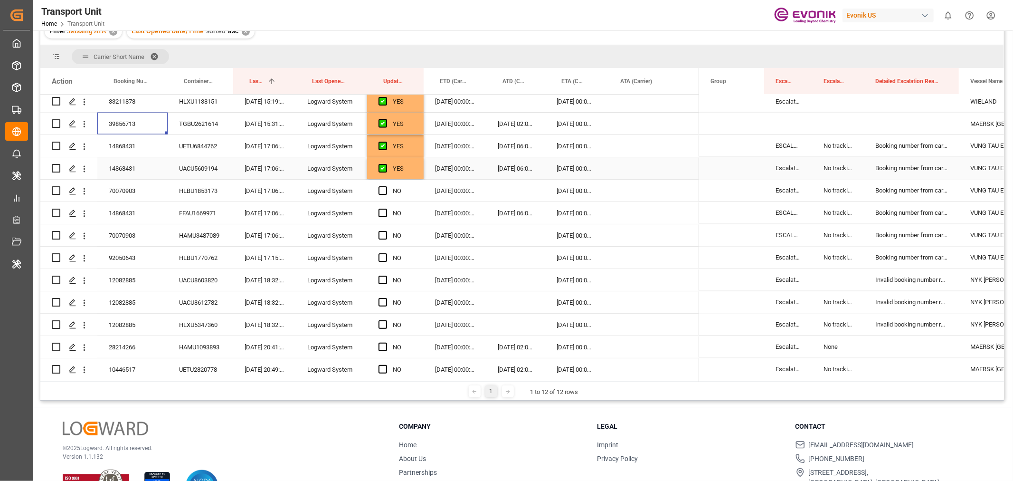
click at [416, 169] on div "YES" at bounding box center [395, 168] width 57 height 22
drag, startPoint x: 421, startPoint y: 178, endPoint x: 424, endPoint y: 314, distance: 135.9
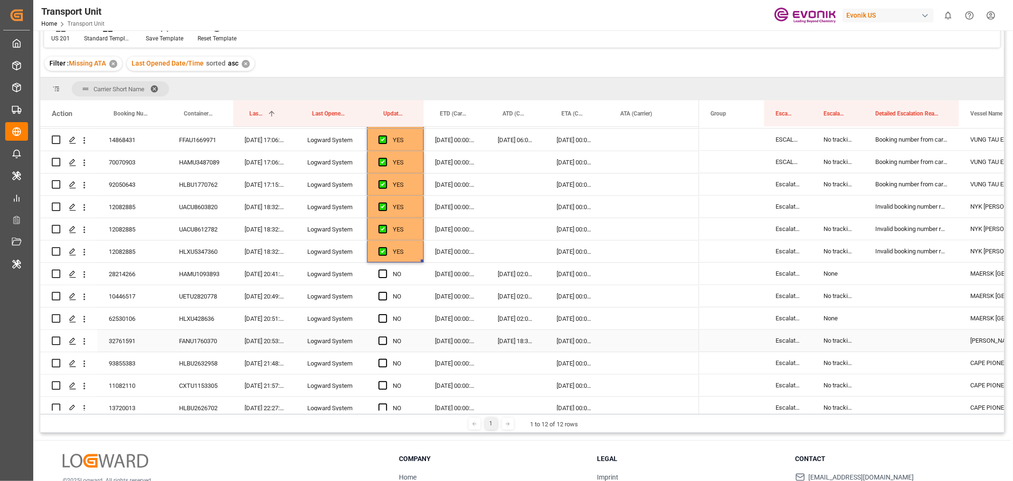
scroll to position [0, 0]
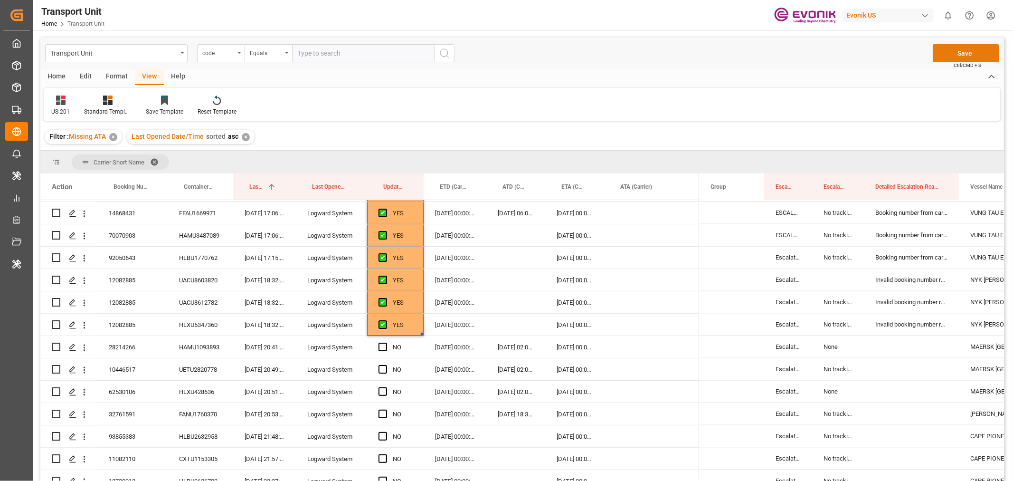
click at [966, 48] on button "Save" at bounding box center [966, 53] width 66 height 18
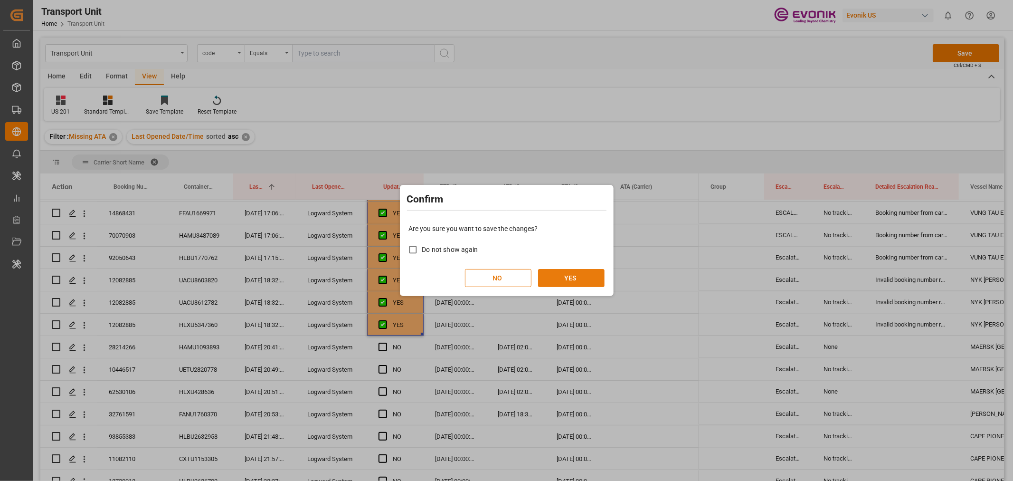
click at [563, 275] on button "YES" at bounding box center [571, 278] width 66 height 18
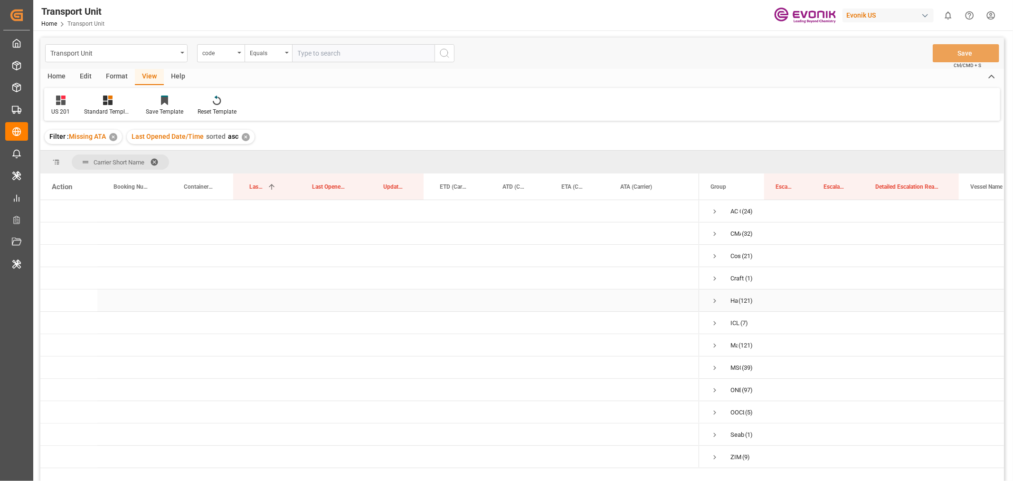
click at [714, 300] on span "Press SPACE to select this row." at bounding box center [715, 300] width 9 height 9
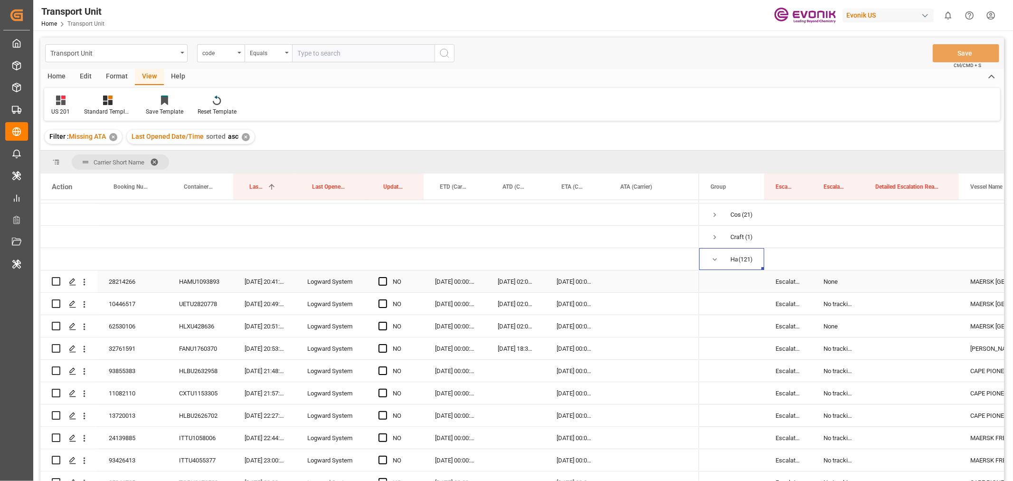
scroll to position [53, 0]
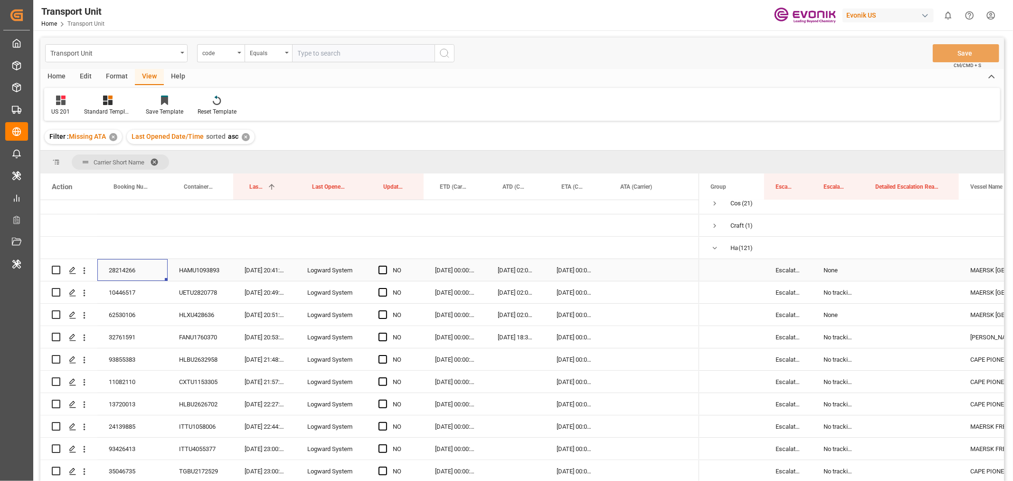
click at [123, 276] on div "28214266" at bounding box center [132, 270] width 70 height 22
click at [382, 273] on span "Press SPACE to select this row." at bounding box center [383, 269] width 9 height 9
click at [386, 265] on input "Press SPACE to select this row." at bounding box center [386, 265] width 0 height 0
click at [382, 294] on span "Press SPACE to select this row." at bounding box center [383, 292] width 9 height 9
click at [386, 288] on input "Press SPACE to select this row." at bounding box center [386, 288] width 0 height 0
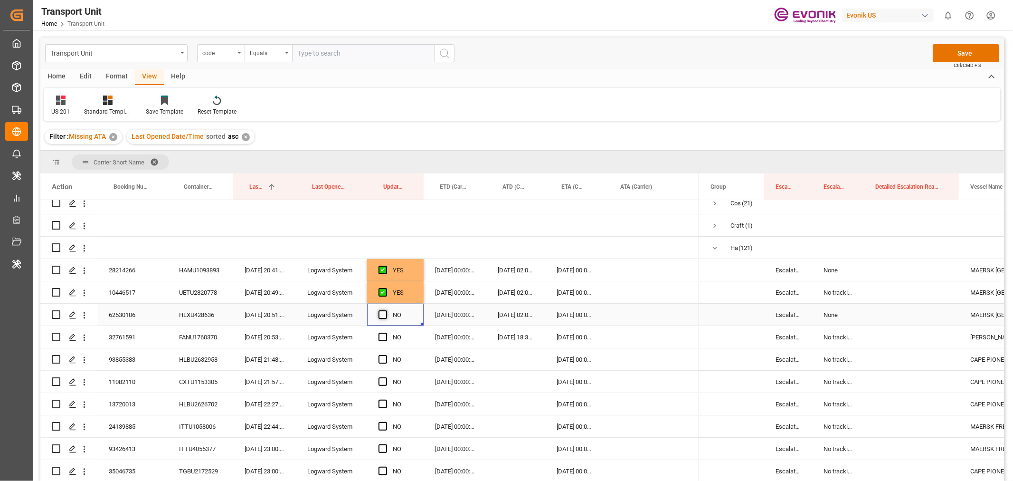
click at [383, 314] on span "Press SPACE to select this row." at bounding box center [383, 314] width 9 height 9
click at [386, 310] on input "Press SPACE to select this row." at bounding box center [386, 310] width 0 height 0
click at [113, 315] on div "62530106" at bounding box center [132, 314] width 70 height 22
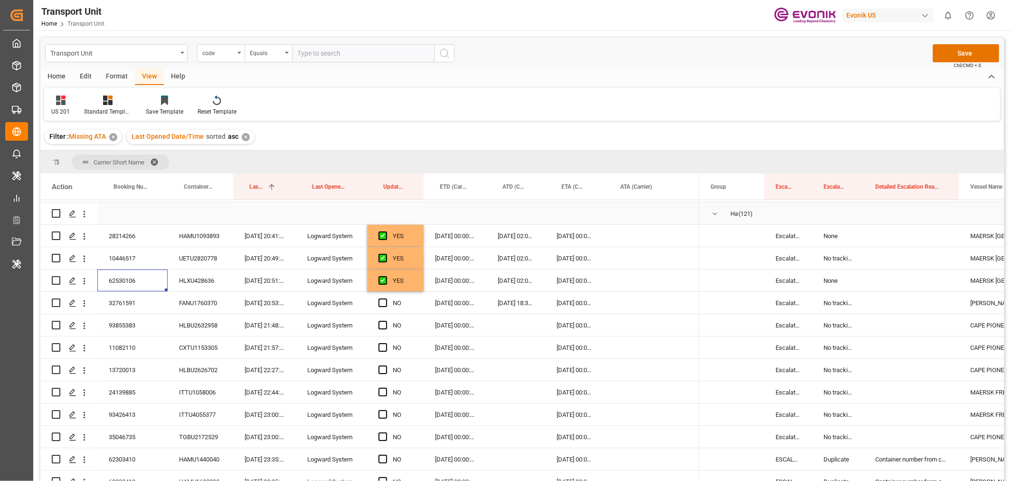
scroll to position [105, 0]
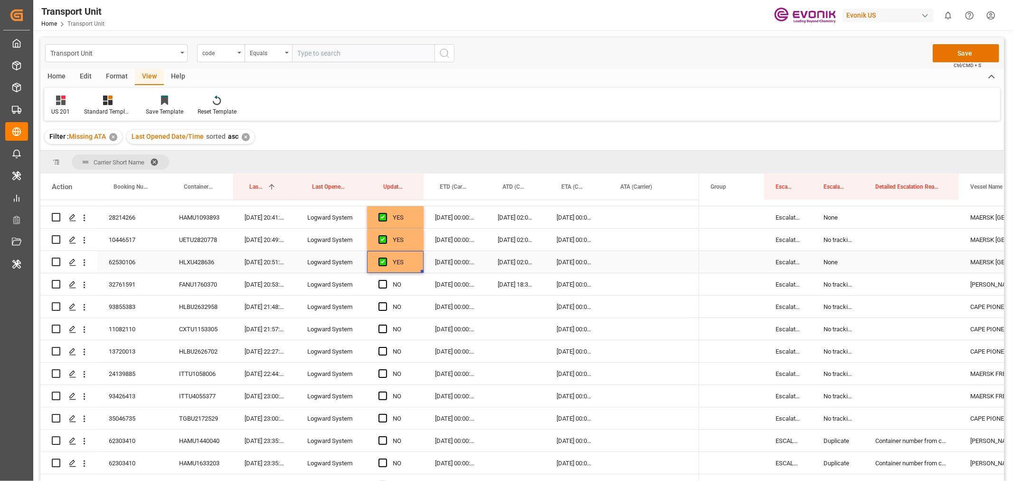
click at [417, 262] on div "YES" at bounding box center [395, 262] width 57 height 22
drag, startPoint x: 423, startPoint y: 271, endPoint x: 412, endPoint y: 398, distance: 127.2
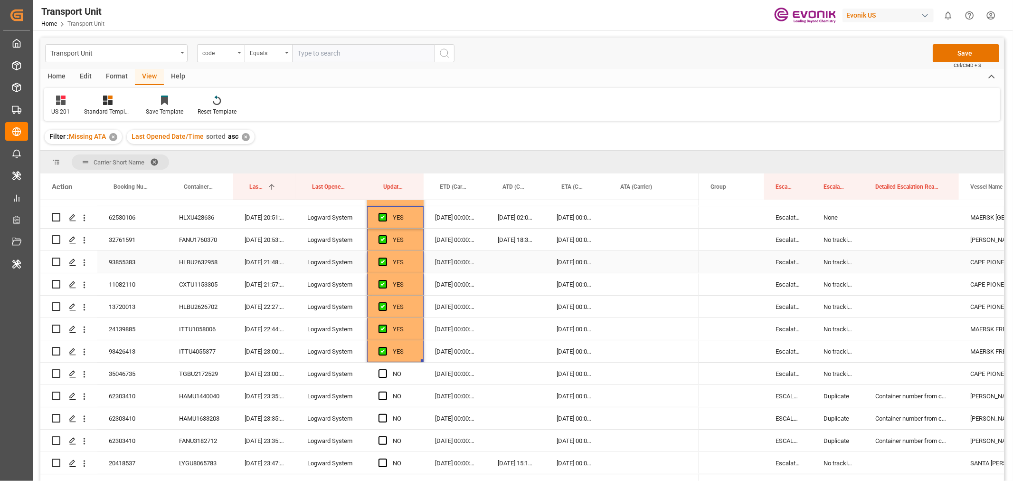
scroll to position [211, 0]
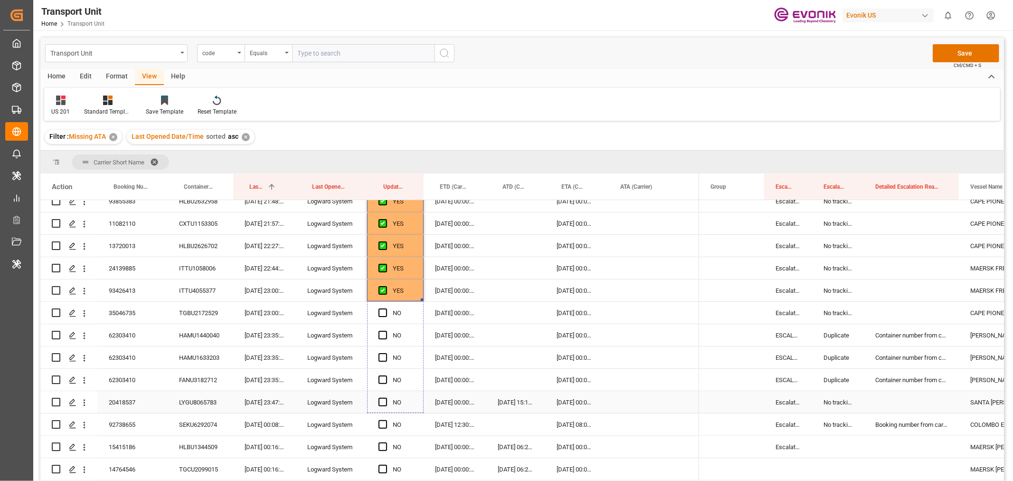
drag, startPoint x: 422, startPoint y: 299, endPoint x: 417, endPoint y: 402, distance: 102.7
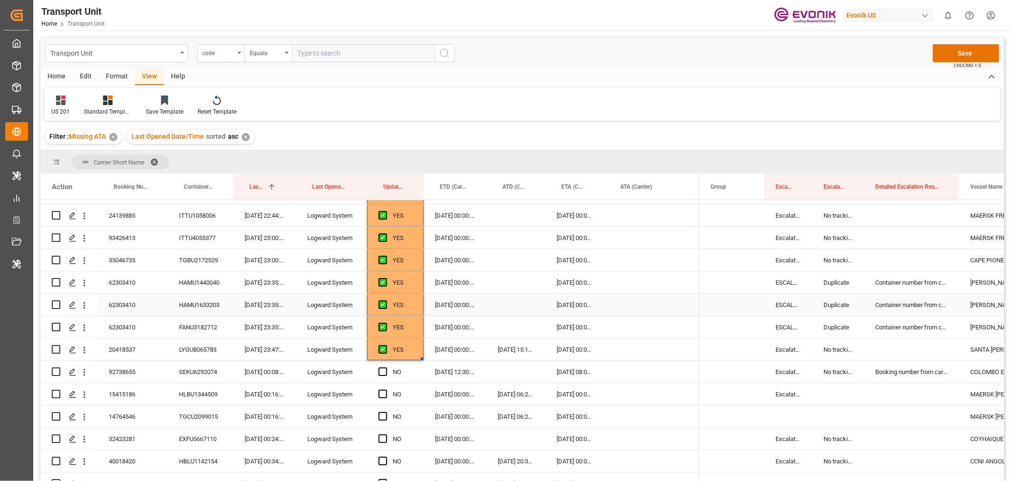
scroll to position [316, 0]
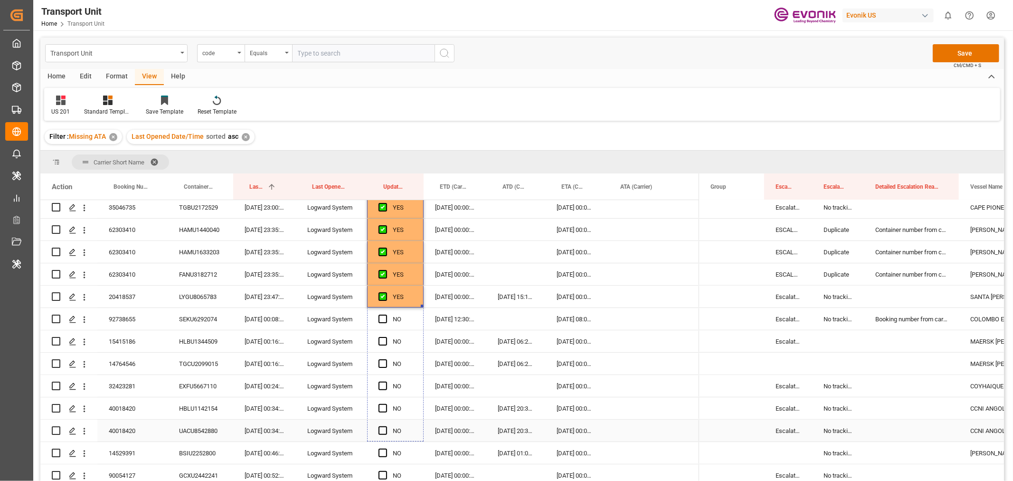
drag, startPoint x: 420, startPoint y: 306, endPoint x: 421, endPoint y: 432, distance: 126.3
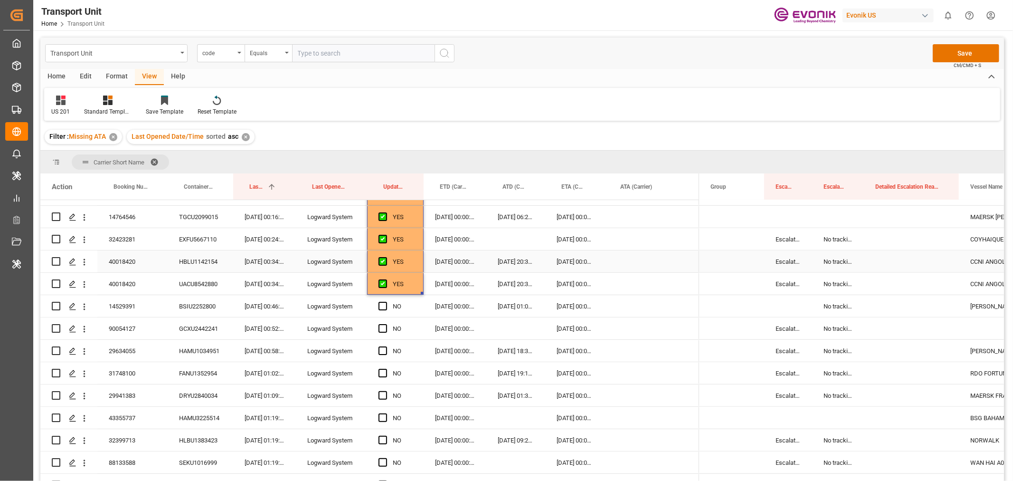
scroll to position [475, 0]
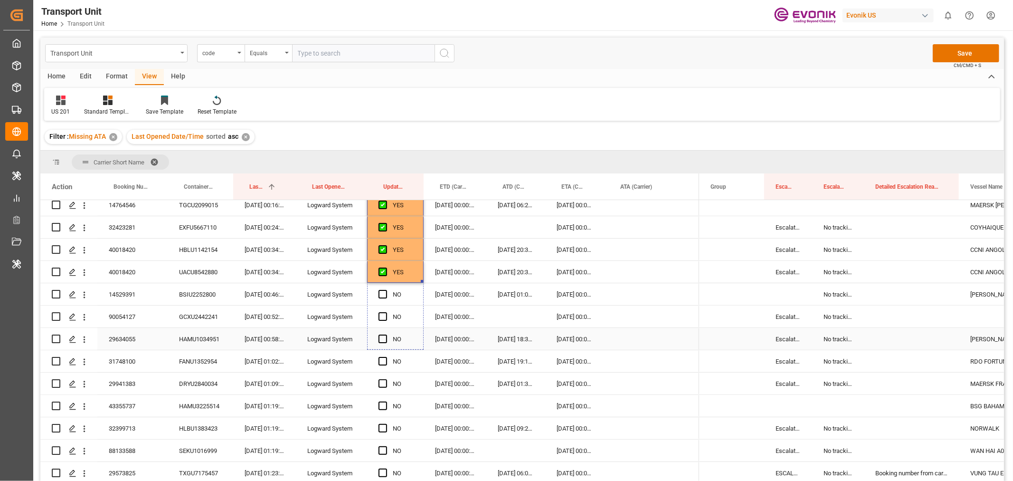
drag, startPoint x: 423, startPoint y: 281, endPoint x: 418, endPoint y: 347, distance: 66.2
click at [128, 361] on div "31748100" at bounding box center [132, 361] width 70 height 22
click at [84, 364] on icon "open menu" at bounding box center [85, 361] width 2 height 7
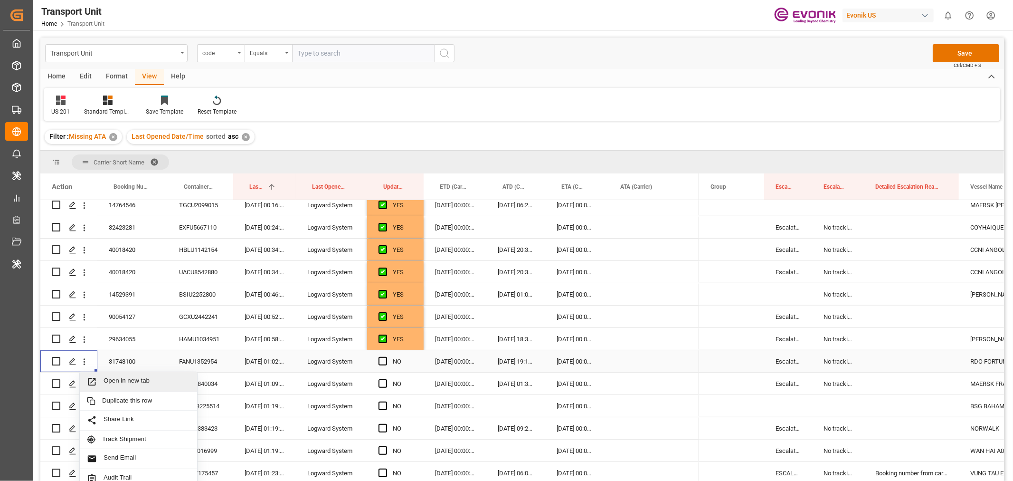
click at [123, 380] on span "Open in new tab" at bounding box center [147, 382] width 86 height 10
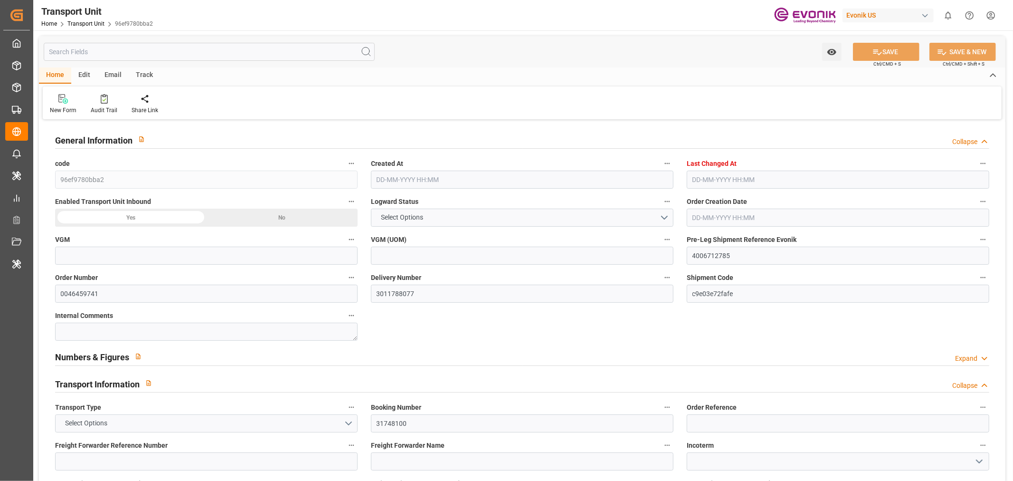
type input "8518"
type input "Hapag [PERSON_NAME]"
type input "Hapag Lloyd Aktiengesellschaft"
type input "USJAX"
type input "BRSSZ"
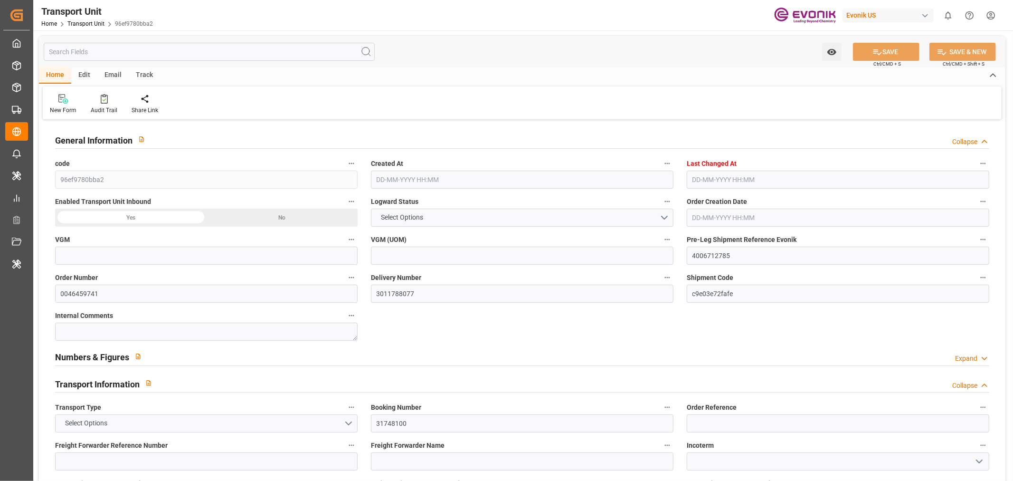
type input "9623673"
type input "USJAX"
type input "BRSSZ"
type input "9623673"
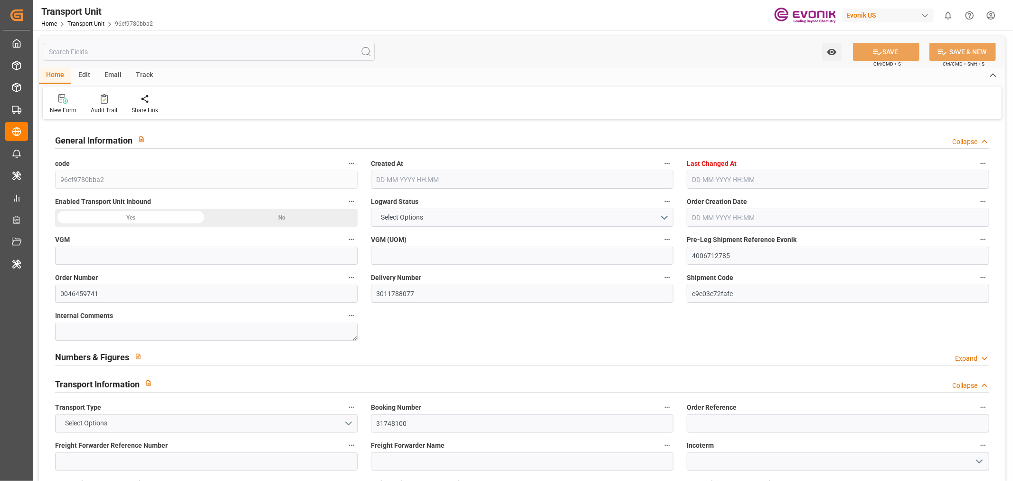
type input "6390"
type input "21-07-2025 01:58"
type input "24-09-2025 01:02"
type input "28-09-2025"
type input "29-08-2025 18:30"
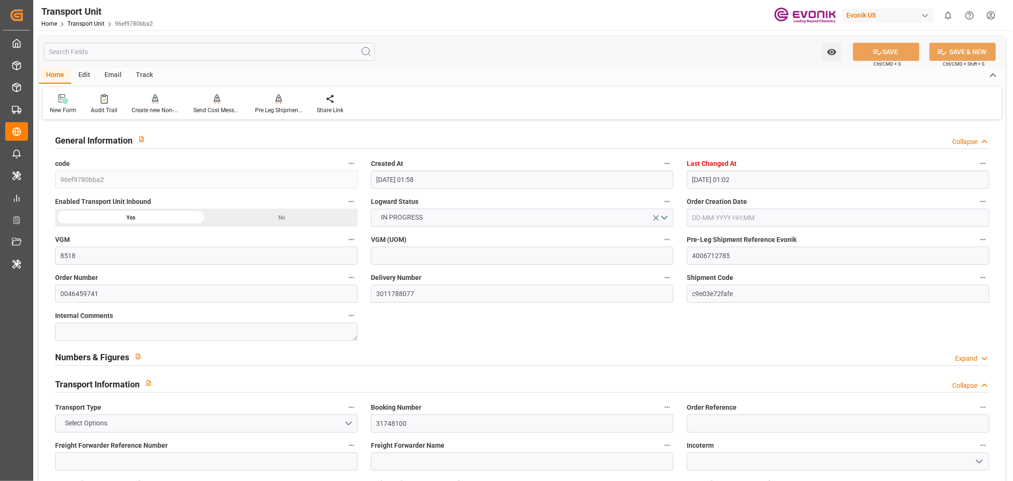
type input "27-08-2025 07:16"
type input "27-08-2025 08:15"
type input "08-09-2025 12:00"
type input "02-09-2025 07:14"
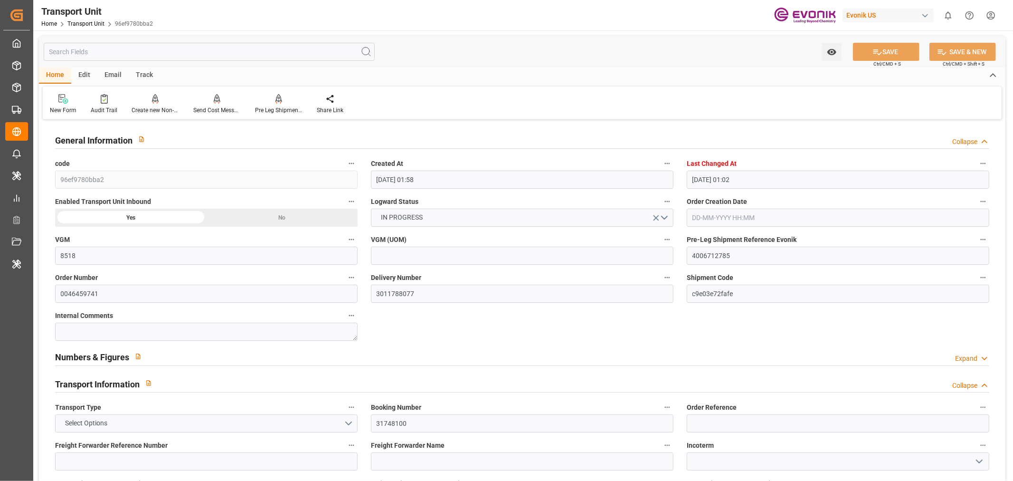
type input "10-09-2025 00:00"
type input "06-09-2025 00:00"
type input "10-09-2025 00:00"
type input "10-09-2025 19:12"
type input "23-09-2025 00:00"
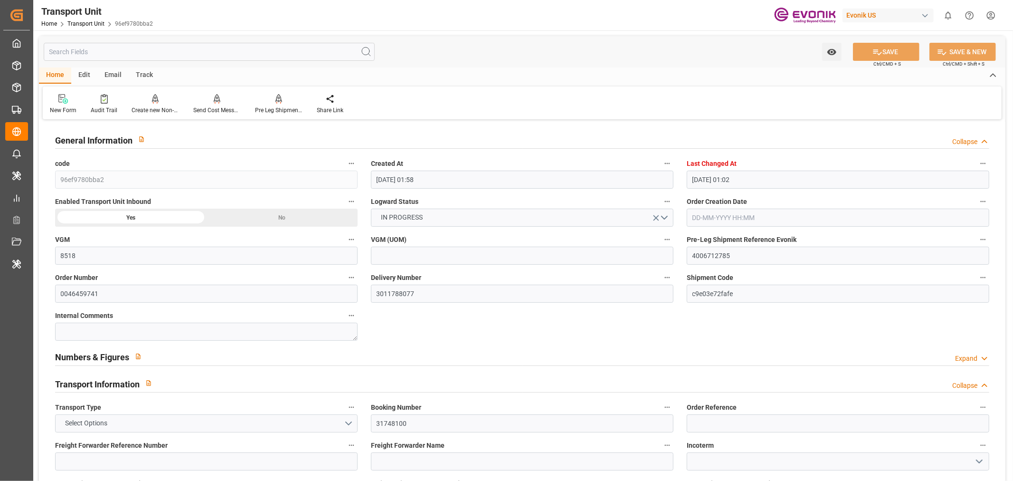
type input "23-09-2025 00:00"
type input "05-09-2025 12:00"
type input "10-09-2025"
type input "04-09-2025 12:00"
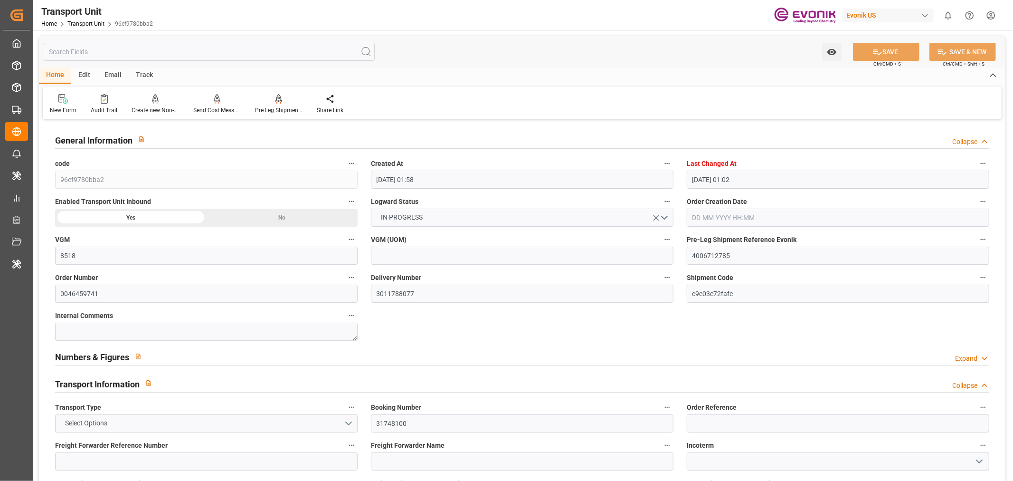
type input "03-09-2025 12:00"
type input "04-09-2025 12:00"
type input "10-09-2025 17:18"
type input "10-09-2025 12:30"
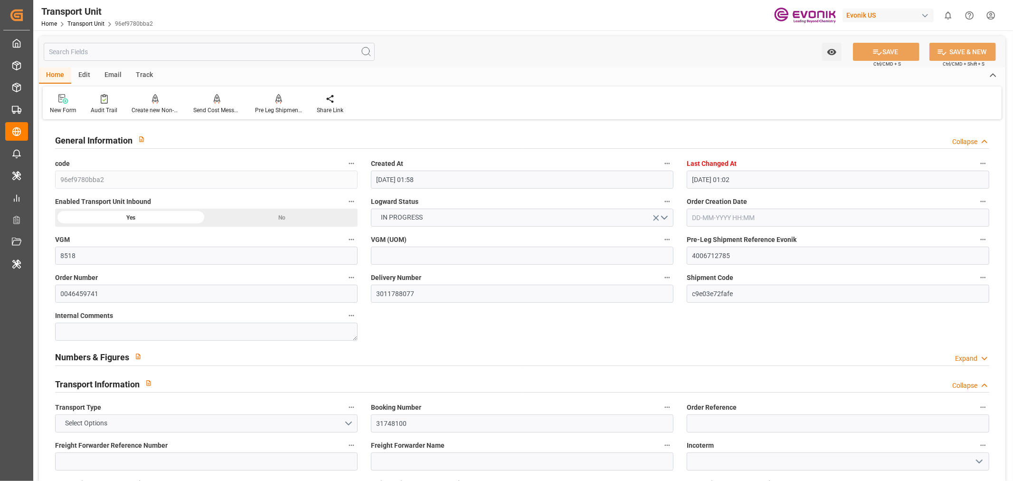
type input "10-09-2025 19:36"
type input "24-09-2025 01:00"
type input "23-09-2025 21:37"
type input "24-09-2025 15:00"
type input "28-09-2025 15:00"
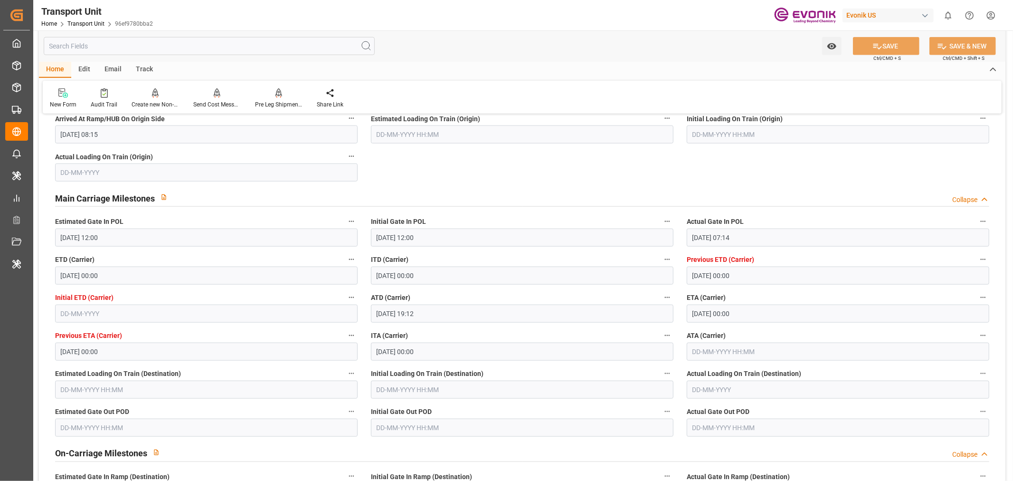
scroll to position [897, 0]
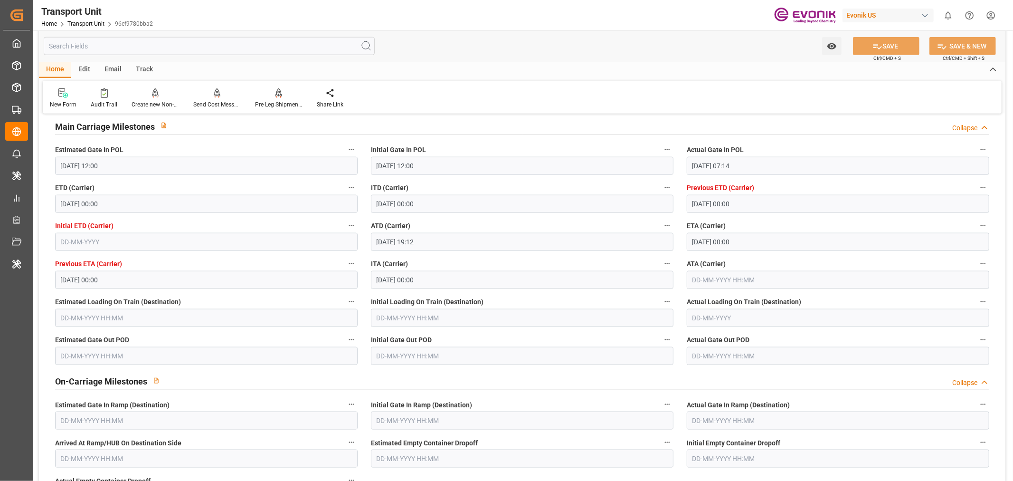
click at [147, 65] on div "Track" at bounding box center [144, 70] width 31 height 16
click at [64, 104] on div "Tracking" at bounding box center [61, 104] width 22 height 9
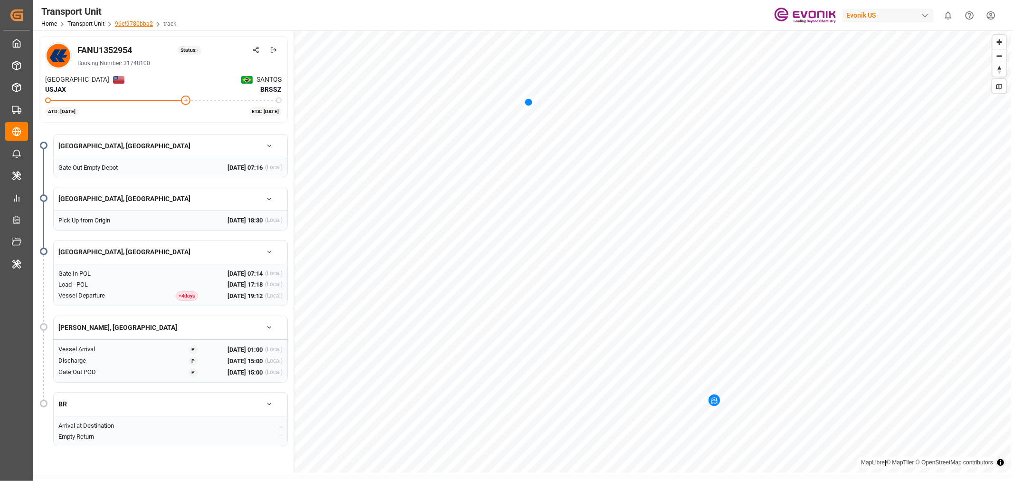
click at [127, 21] on link "96ef9780bba2" at bounding box center [134, 23] width 38 height 7
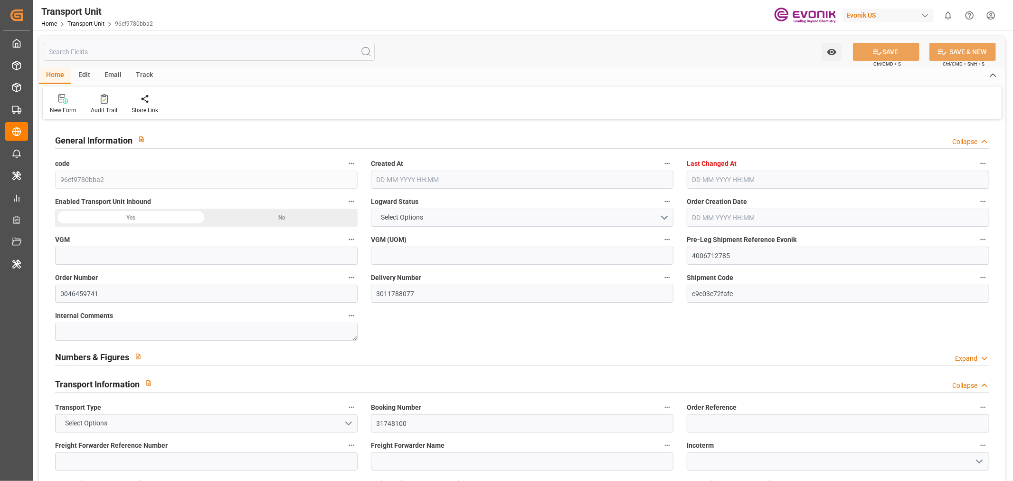
type input "8518"
type input "Hapag [PERSON_NAME]"
type input "Hapag Lloyd Aktiengesellschaft"
type input "USJAX"
type input "BRSSZ"
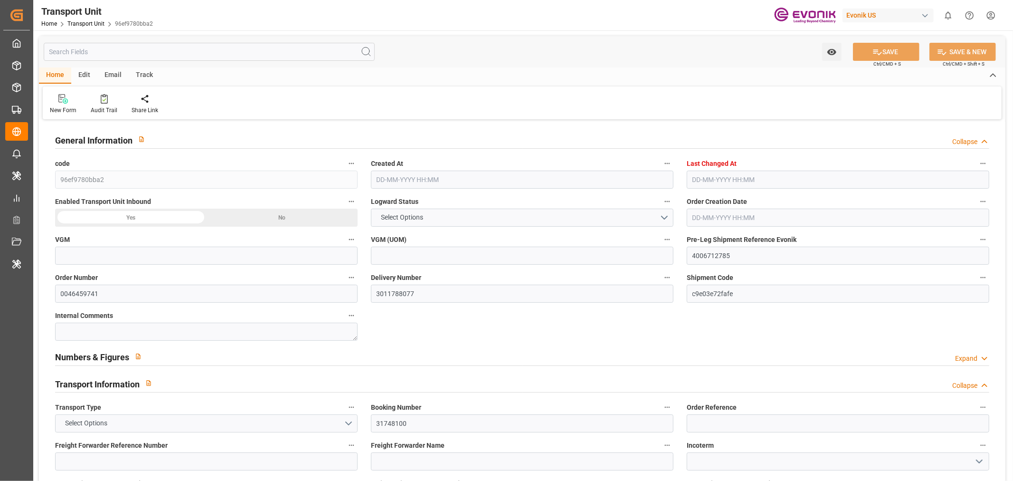
type input "9623673"
type input "USJAX"
type input "BRSSZ"
type input "9623673"
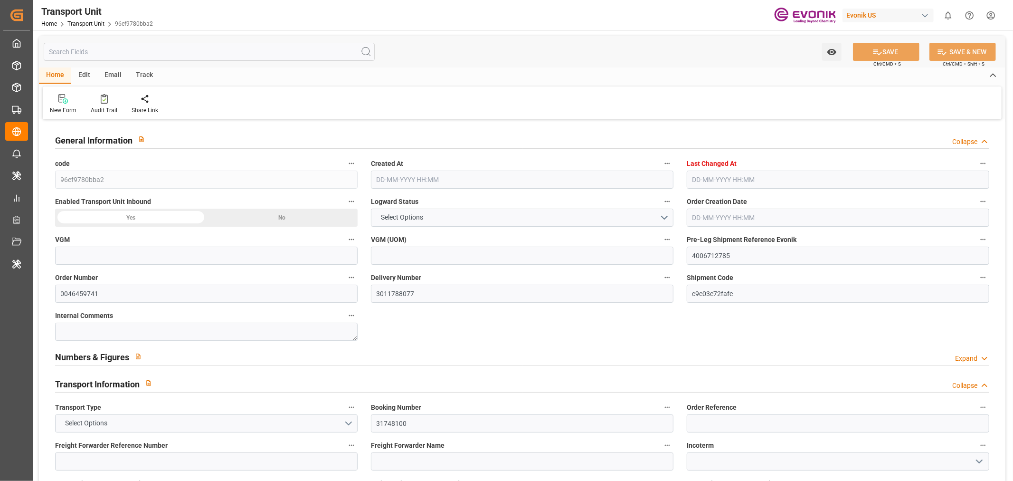
type input "6390"
type input "21-07-2025 01:58"
type input "24-09-2025 01:02"
type input "28-09-2025"
type input "29-08-2025 18:30"
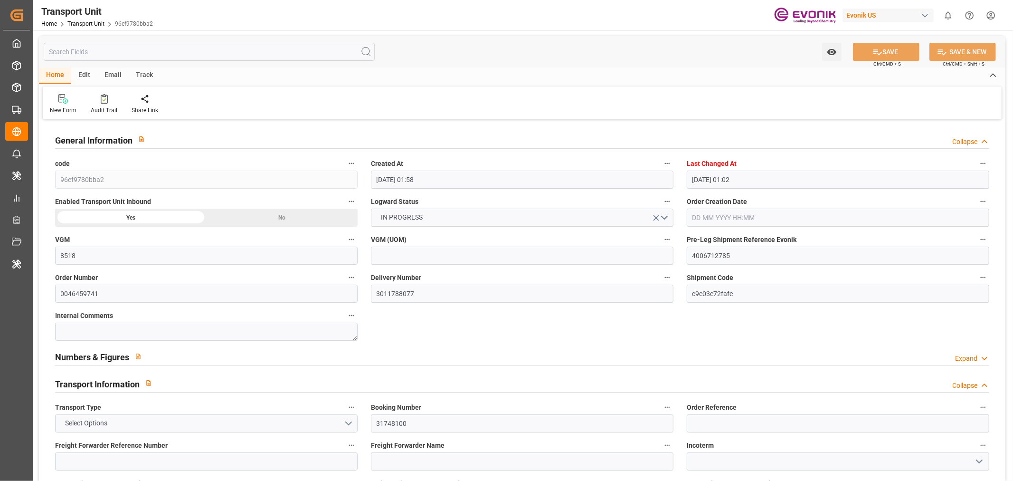
type input "27-08-2025 07:16"
type input "27-08-2025 08:15"
type input "08-09-2025 12:00"
type input "02-09-2025 07:14"
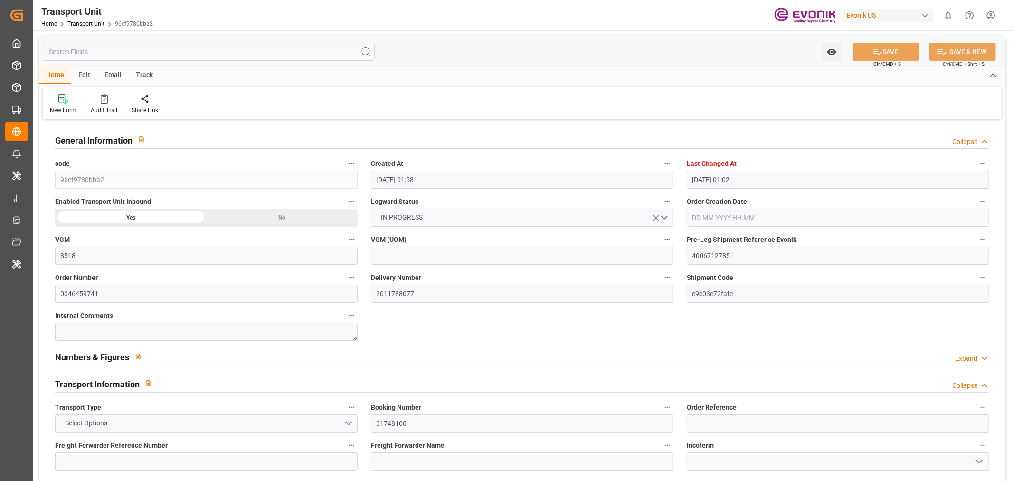
type input "10-09-2025 00:00"
type input "06-09-2025 00:00"
type input "10-09-2025 00:00"
type input "10-09-2025 19:12"
type input "23-09-2025 00:00"
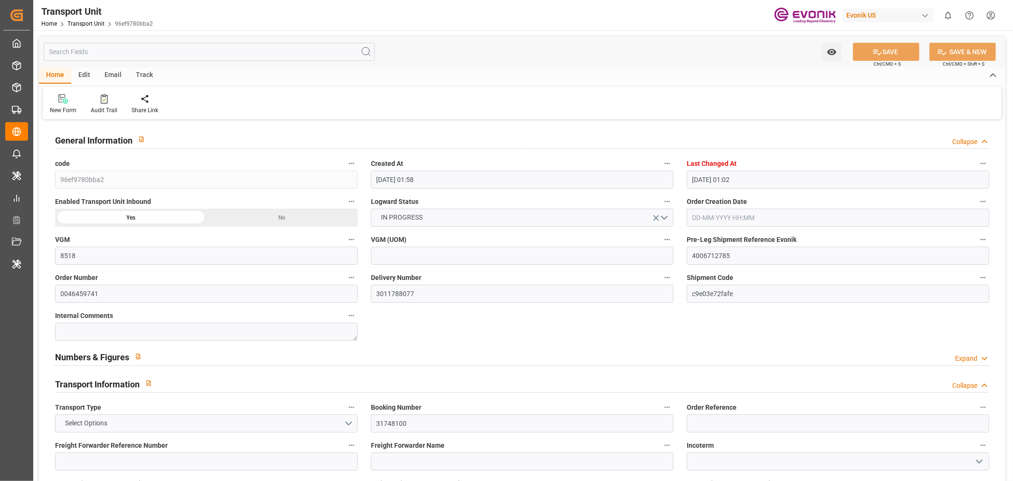
type input "23-09-2025 00:00"
type input "05-09-2025 12:00"
type input "10-09-2025"
type input "04-09-2025 12:00"
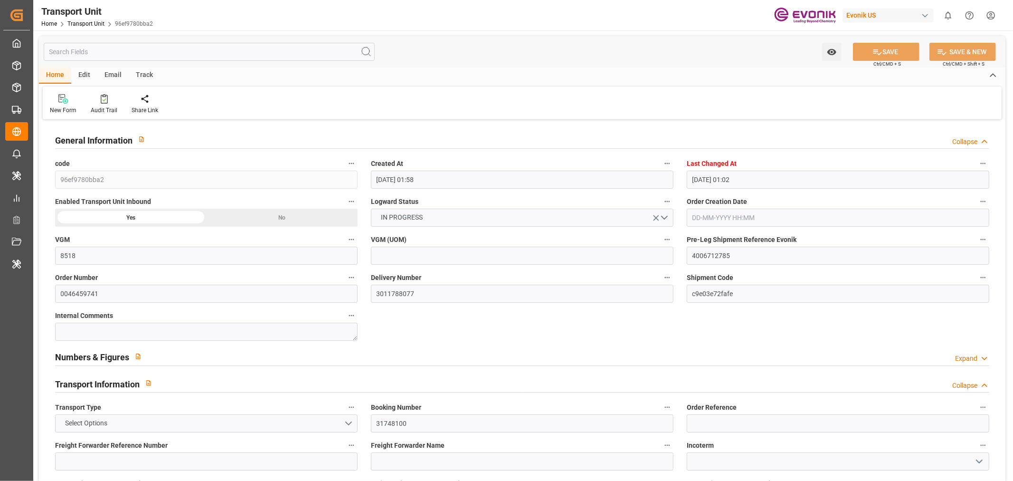
type input "03-09-2025 12:00"
type input "04-09-2025 12:00"
type input "10-09-2025 17:18"
type input "10-09-2025 12:30"
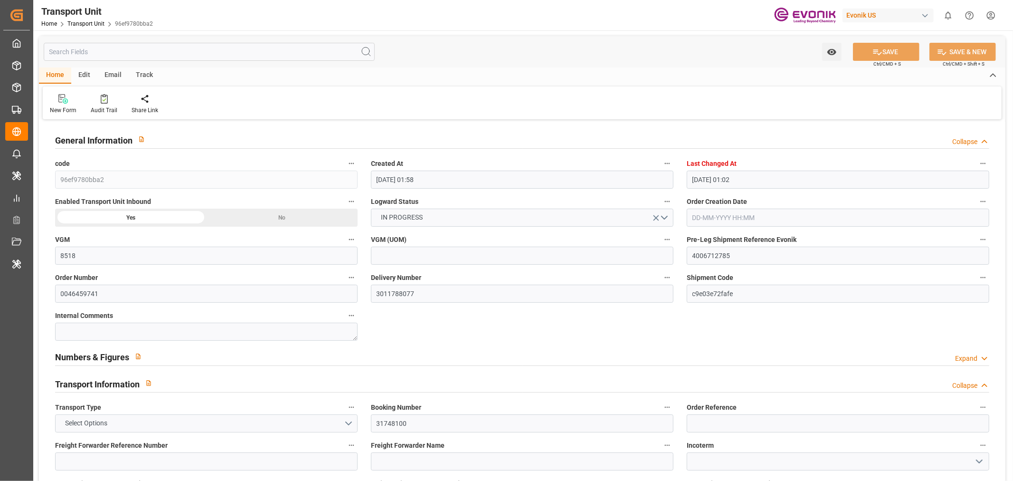
type input "10-09-2025 19:36"
type input "24-09-2025 01:00"
type input "23-09-2025 21:37"
type input "24-09-2025 15:00"
type input "28-09-2025 15:00"
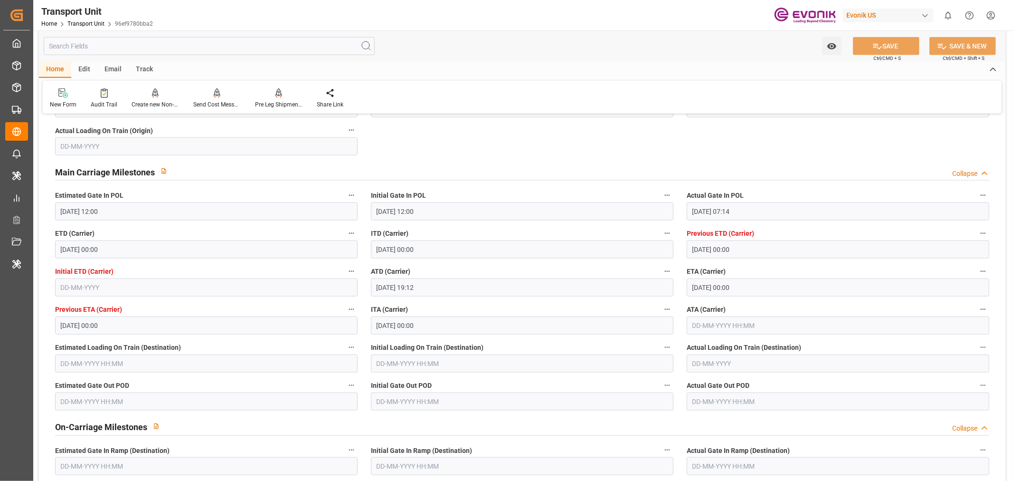
scroll to position [897, 0]
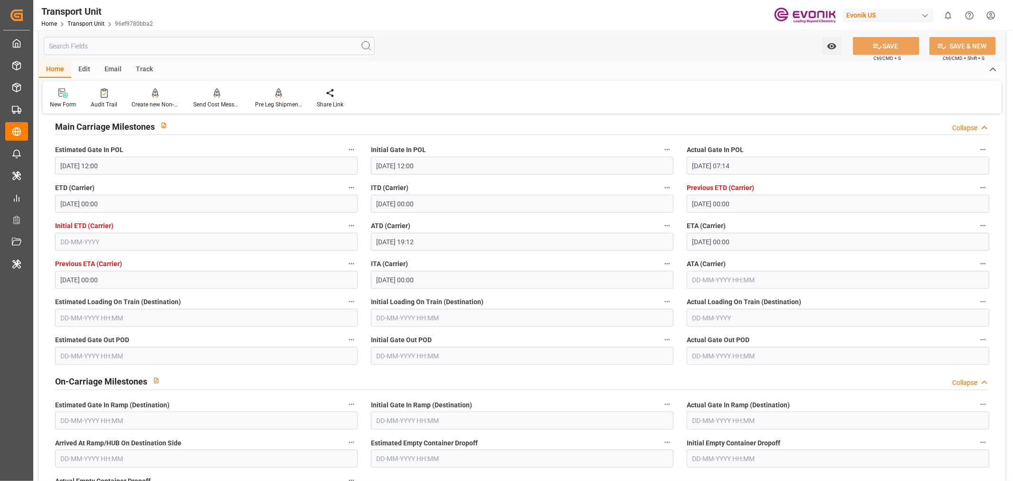
click at [717, 284] on input "text" at bounding box center [838, 280] width 303 height 18
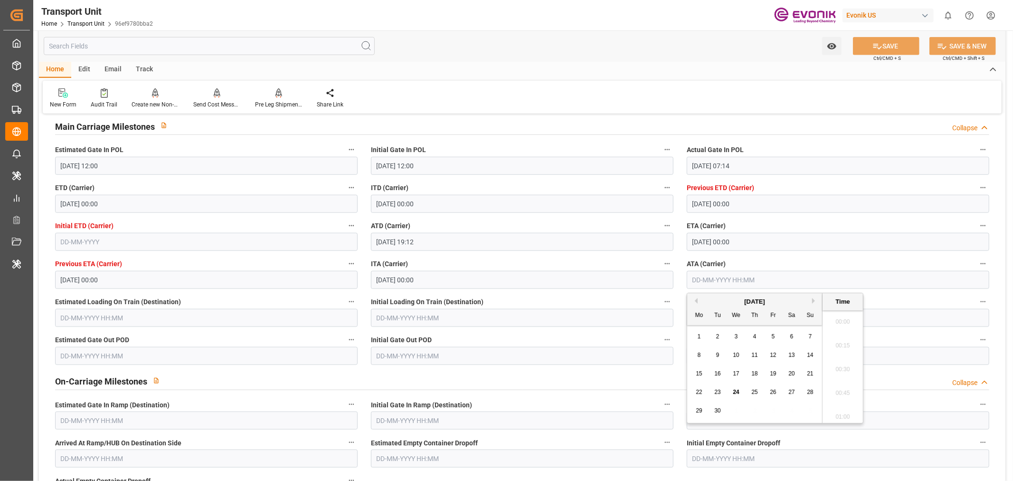
scroll to position [929, 0]
click at [713, 392] on div "23" at bounding box center [718, 392] width 12 height 11
type input "23-09-2025 00:00"
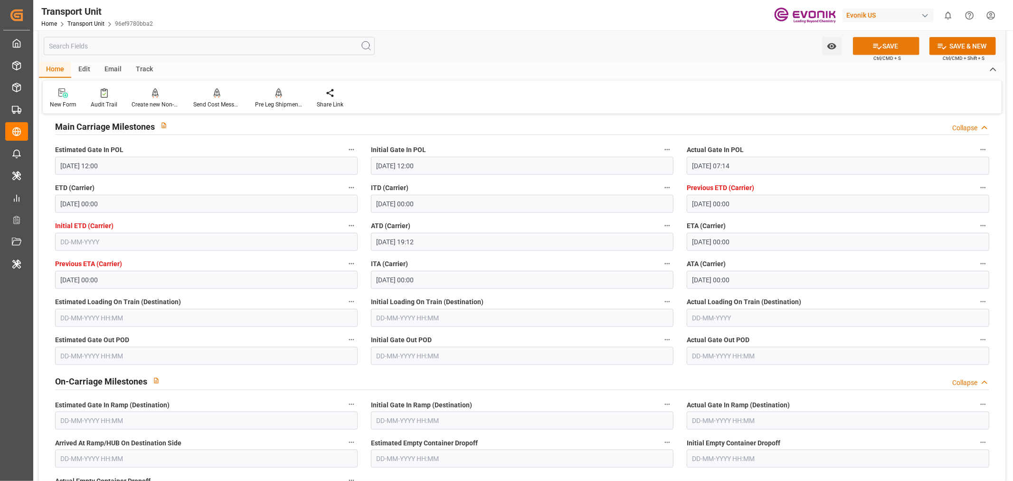
click at [890, 46] on button "SAVE" at bounding box center [886, 46] width 66 height 18
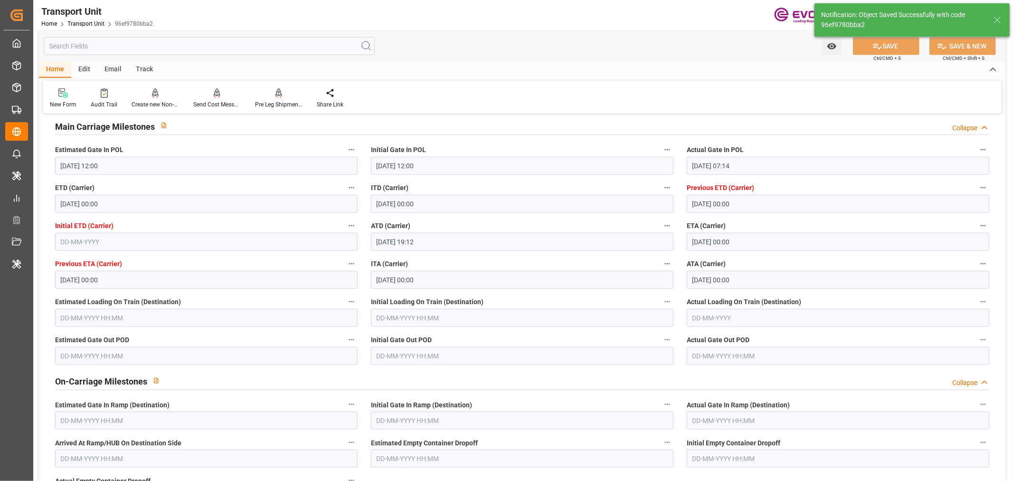
type input "24-09-2025 04:52"
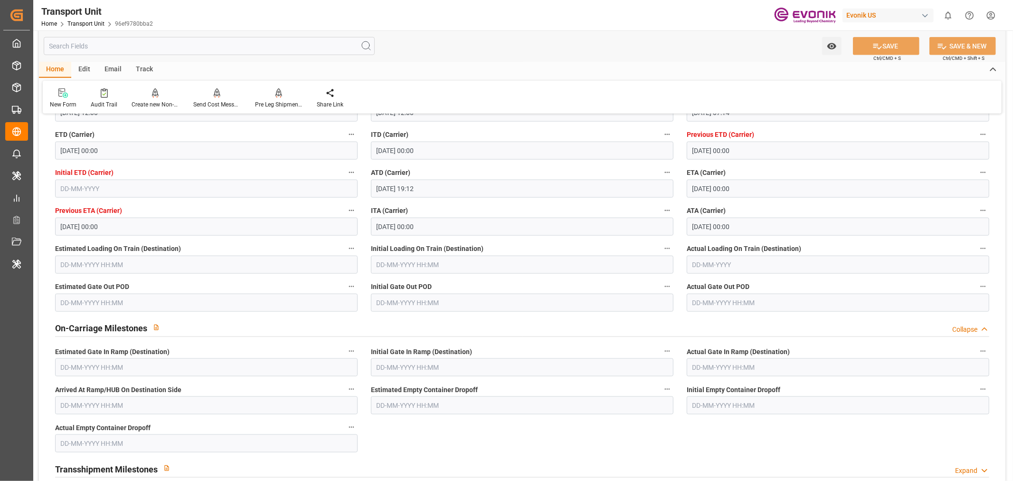
scroll to position [844, 0]
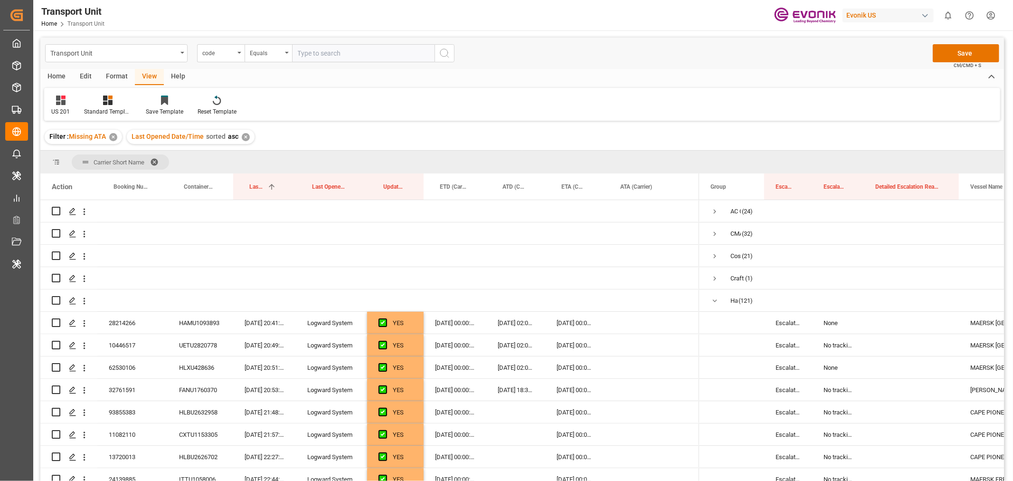
scroll to position [528, 0]
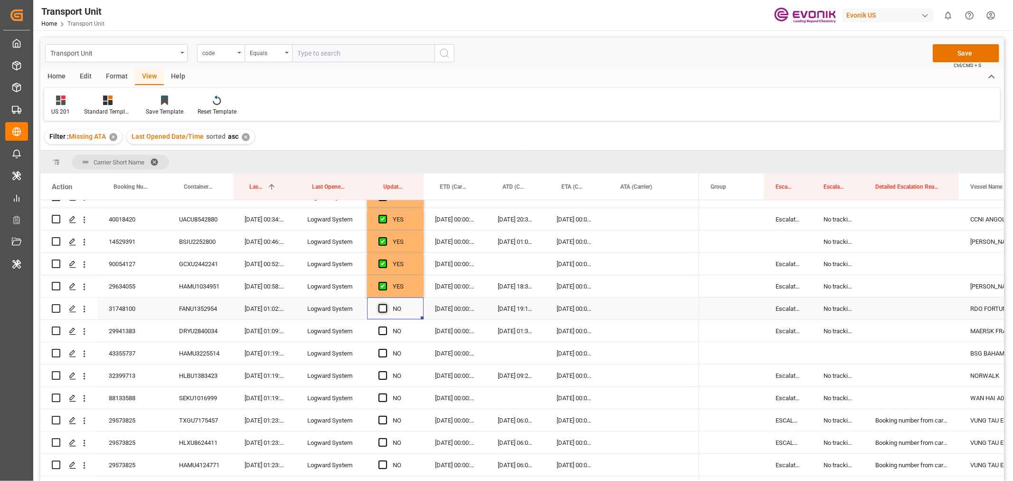
click at [386, 309] on span "Press SPACE to select this row." at bounding box center [383, 308] width 9 height 9
click at [386, 304] on input "Press SPACE to select this row." at bounding box center [386, 304] width 0 height 0
drag, startPoint x: 421, startPoint y: 317, endPoint x: 421, endPoint y: 387, distance: 70.3
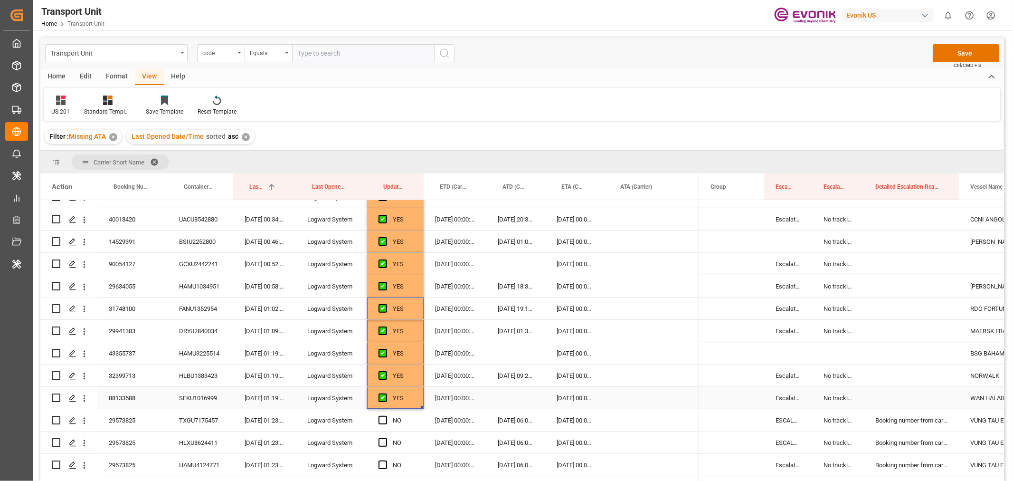
click at [130, 397] on div "88133588" at bounding box center [132, 398] width 70 height 22
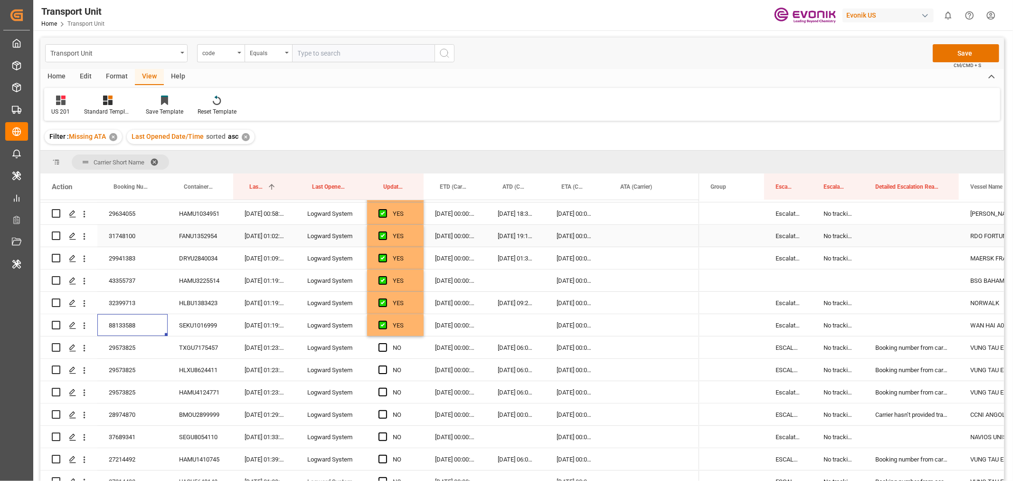
scroll to position [686, 0]
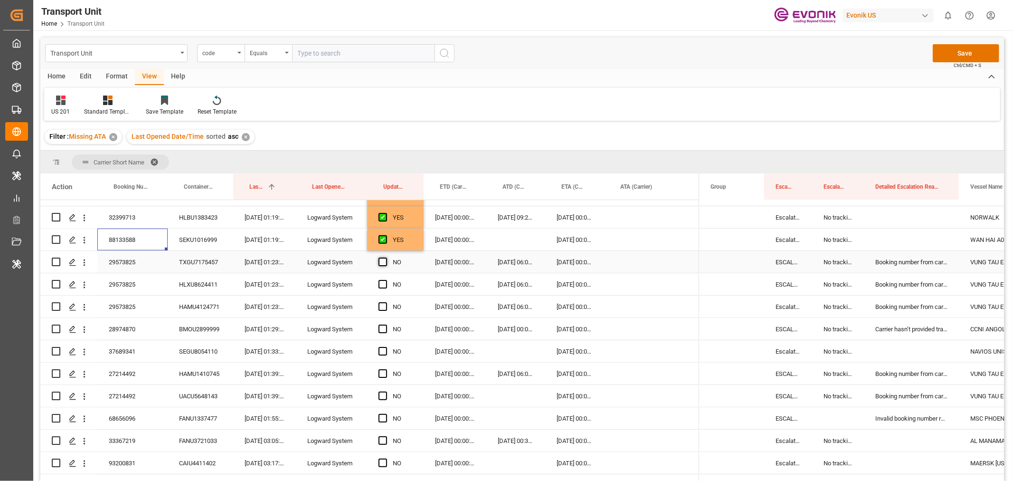
click at [386, 261] on span "Press SPACE to select this row." at bounding box center [383, 261] width 9 height 9
click at [386, 257] on input "Press SPACE to select this row." at bounding box center [386, 257] width 0 height 0
drag, startPoint x: 421, startPoint y: 271, endPoint x: 425, endPoint y: 433, distance: 162.0
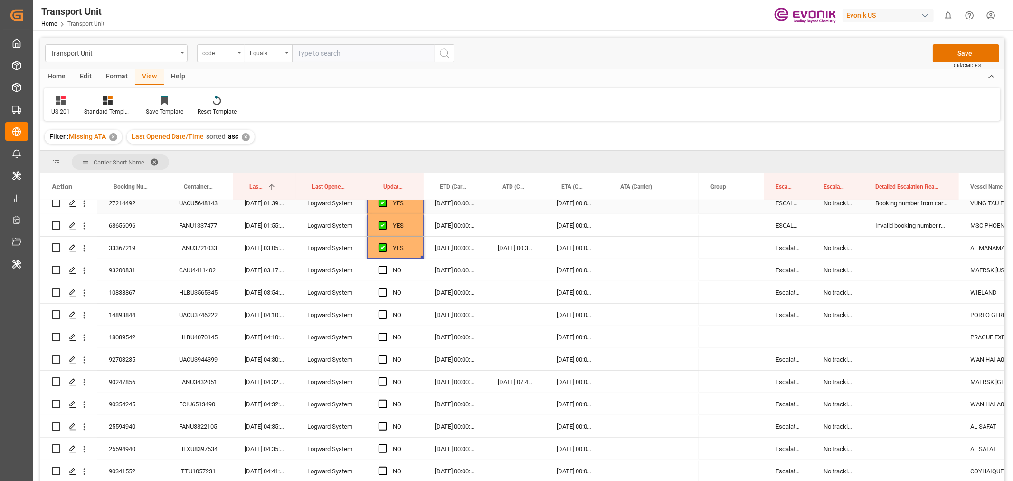
scroll to position [897, 0]
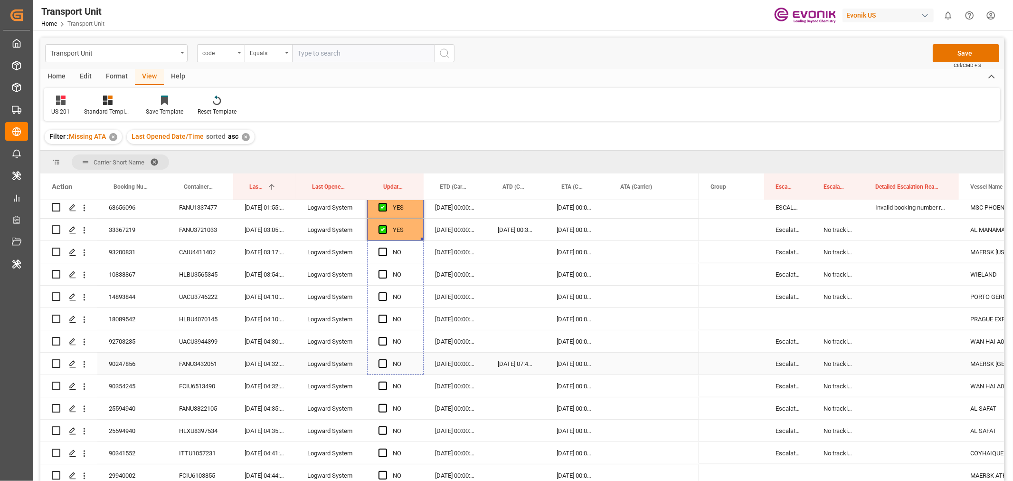
drag, startPoint x: 421, startPoint y: 238, endPoint x: 417, endPoint y: 368, distance: 130.2
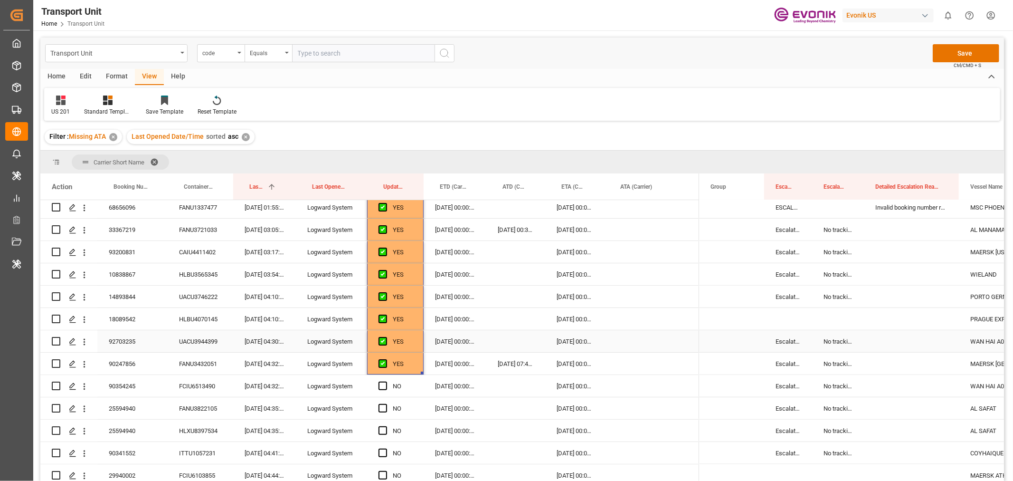
click at [107, 339] on div "92703235" at bounding box center [132, 341] width 70 height 22
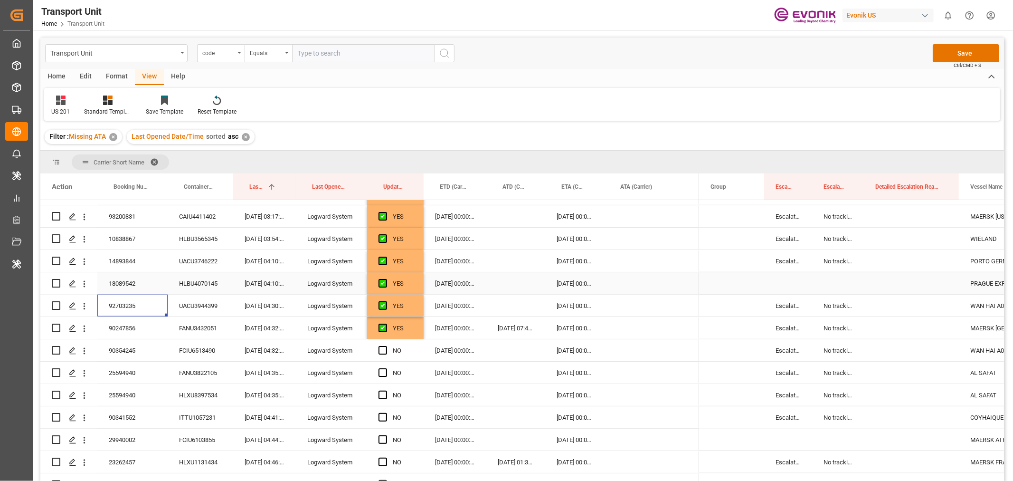
scroll to position [950, 0]
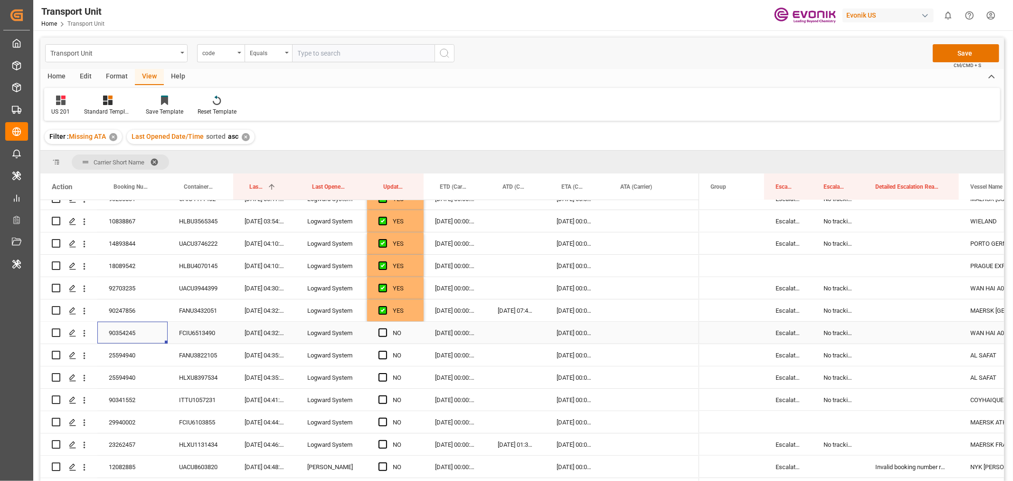
click at [120, 337] on div "90354245" at bounding box center [132, 333] width 70 height 22
click at [383, 333] on span "Press SPACE to select this row." at bounding box center [383, 332] width 9 height 9
click at [386, 328] on input "Press SPACE to select this row." at bounding box center [386, 328] width 0 height 0
click at [382, 354] on span "Press SPACE to select this row." at bounding box center [383, 355] width 9 height 9
click at [386, 351] on input "Press SPACE to select this row." at bounding box center [386, 351] width 0 height 0
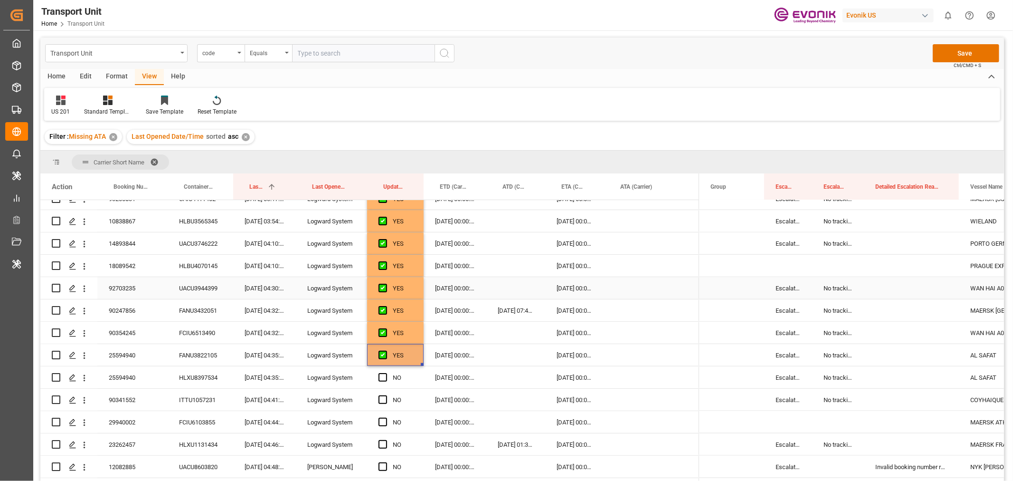
scroll to position [1003, 0]
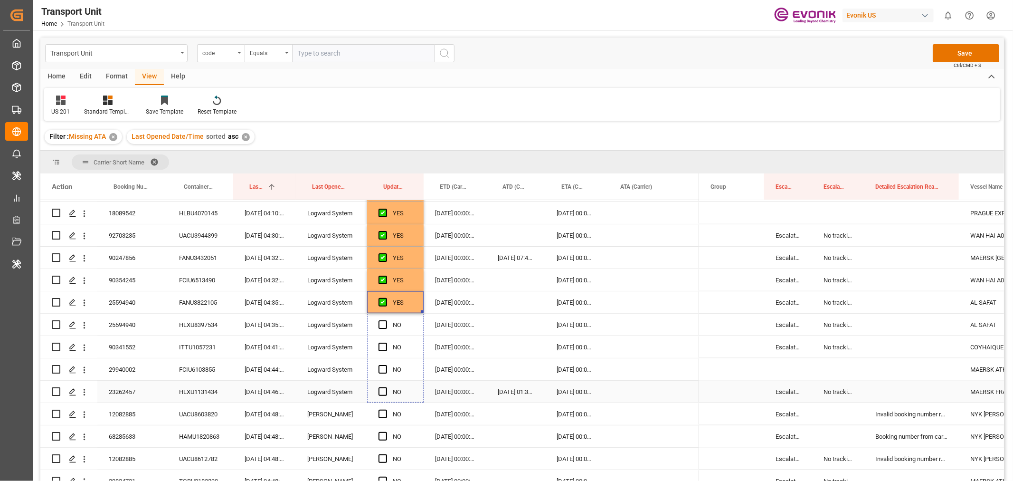
drag, startPoint x: 421, startPoint y: 311, endPoint x: 411, endPoint y: 393, distance: 82.8
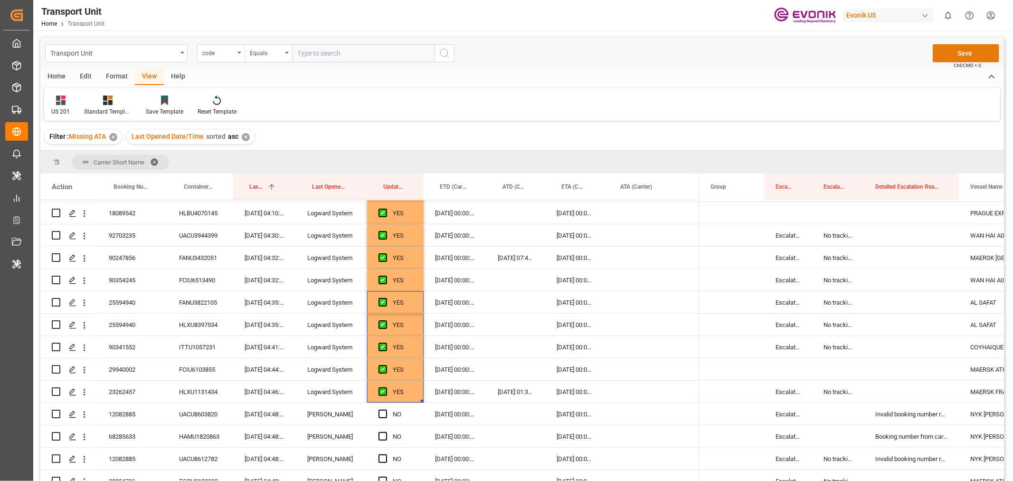
click at [964, 52] on button "Save" at bounding box center [966, 53] width 66 height 18
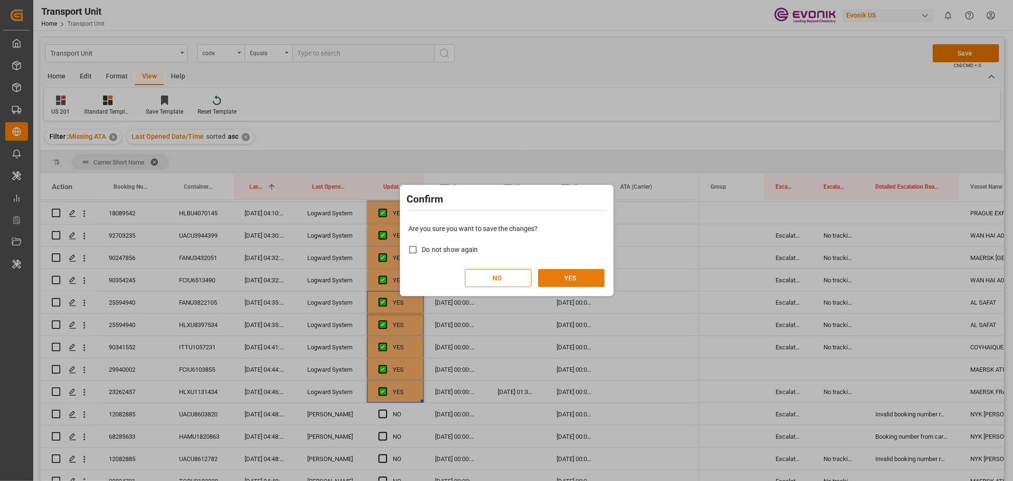
click at [577, 278] on button "YES" at bounding box center [571, 278] width 66 height 18
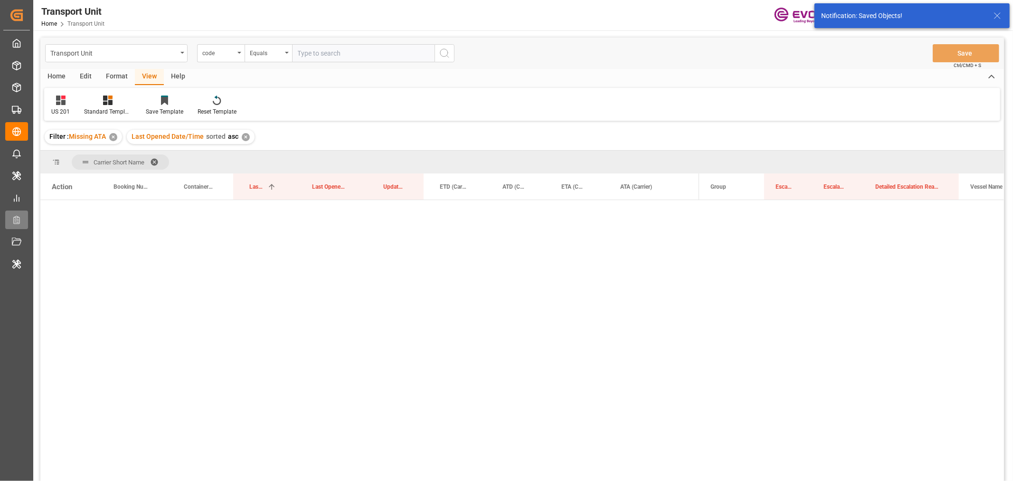
scroll to position [0, 0]
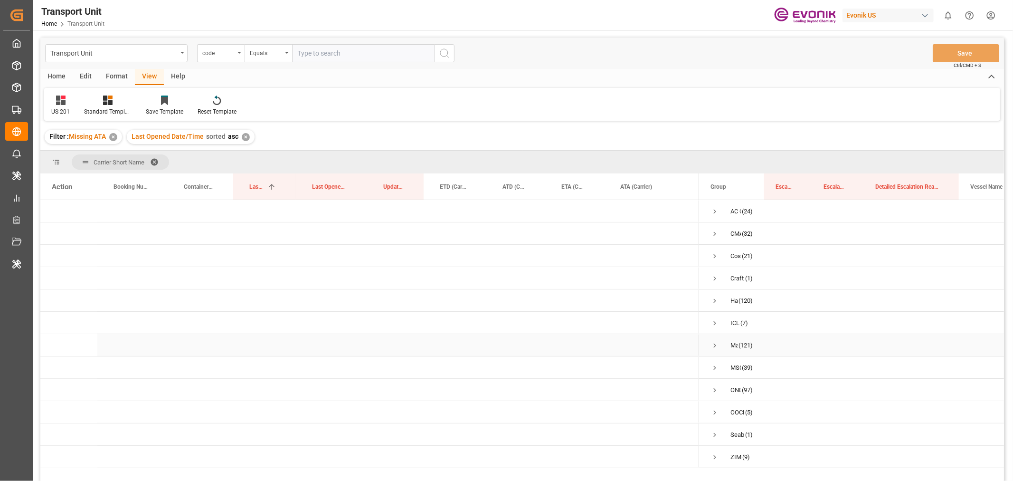
click at [714, 345] on span "Press SPACE to select this row." at bounding box center [715, 345] width 9 height 9
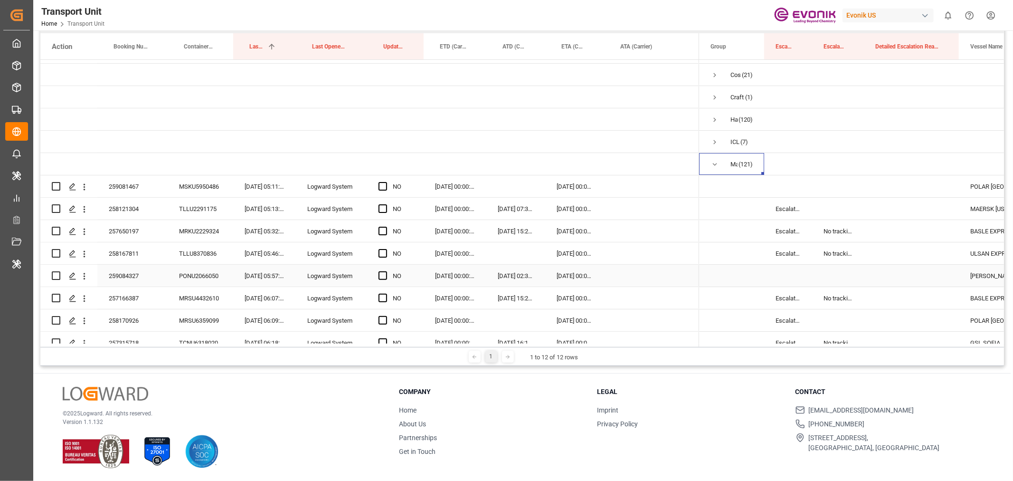
scroll to position [105, 0]
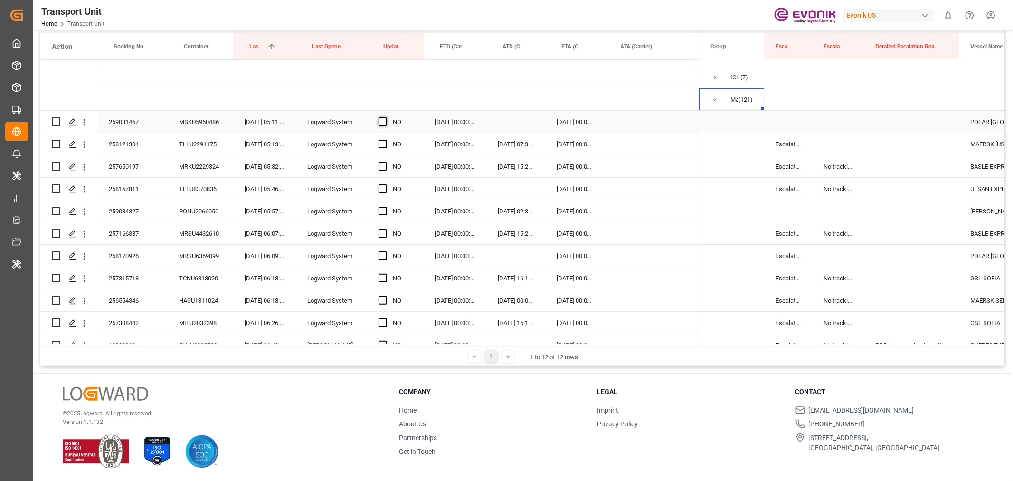
click at [379, 121] on span "Press SPACE to select this row." at bounding box center [383, 121] width 9 height 9
click at [386, 117] on input "Press SPACE to select this row." at bounding box center [386, 117] width 0 height 0
drag, startPoint x: 423, startPoint y: 130, endPoint x: 410, endPoint y: 240, distance: 110.4
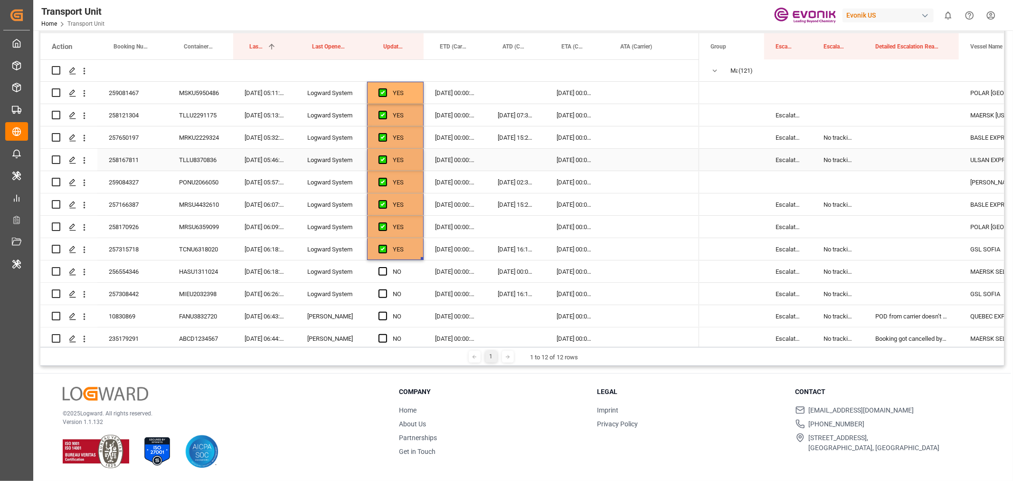
scroll to position [211, 0]
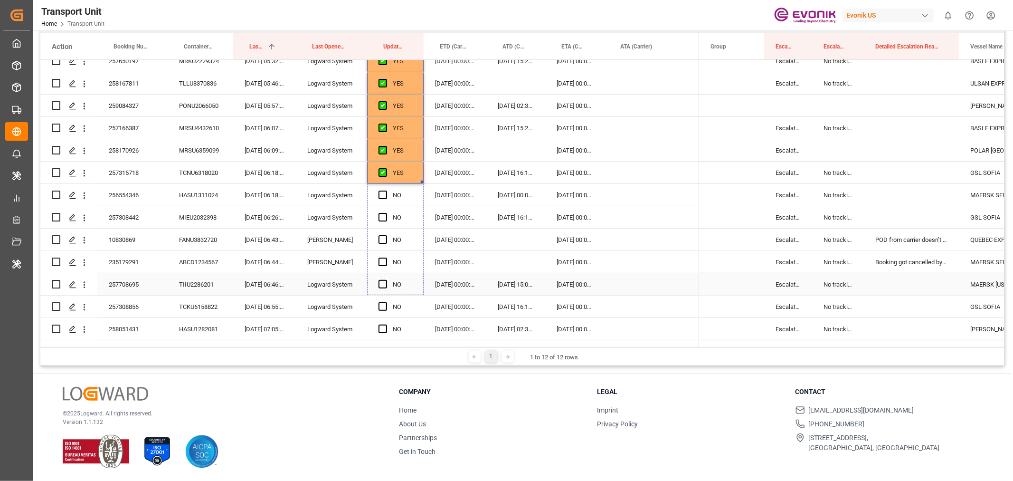
drag, startPoint x: 420, startPoint y: 181, endPoint x: 422, endPoint y: 279, distance: 97.8
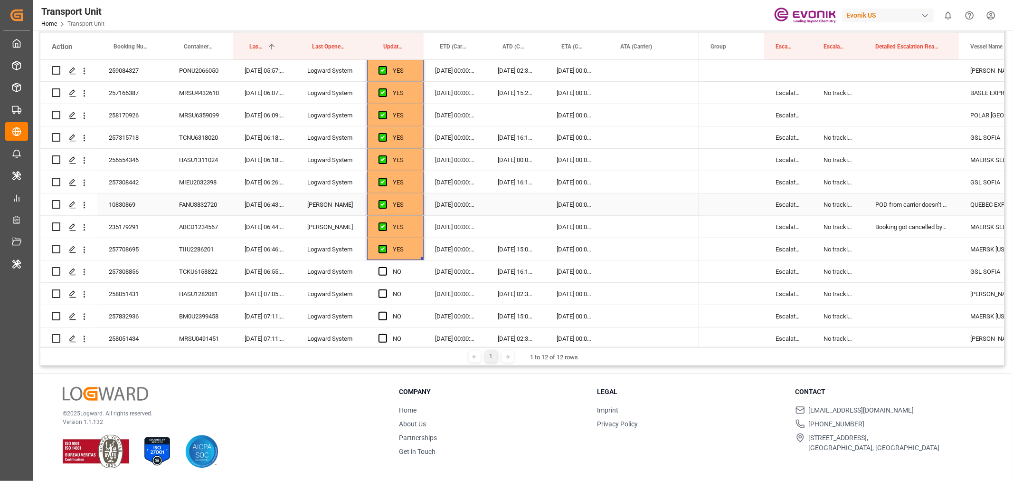
scroll to position [316, 0]
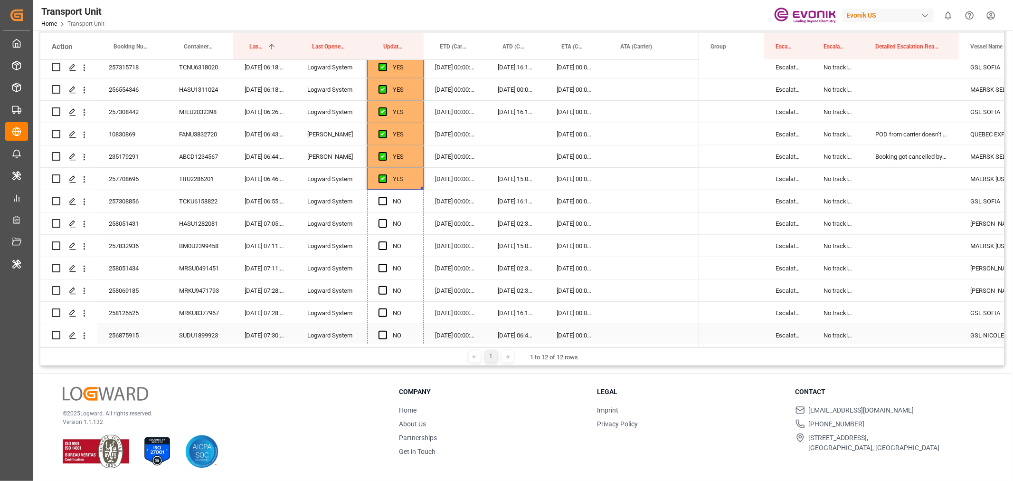
drag, startPoint x: 422, startPoint y: 186, endPoint x: 418, endPoint y: 328, distance: 142.0
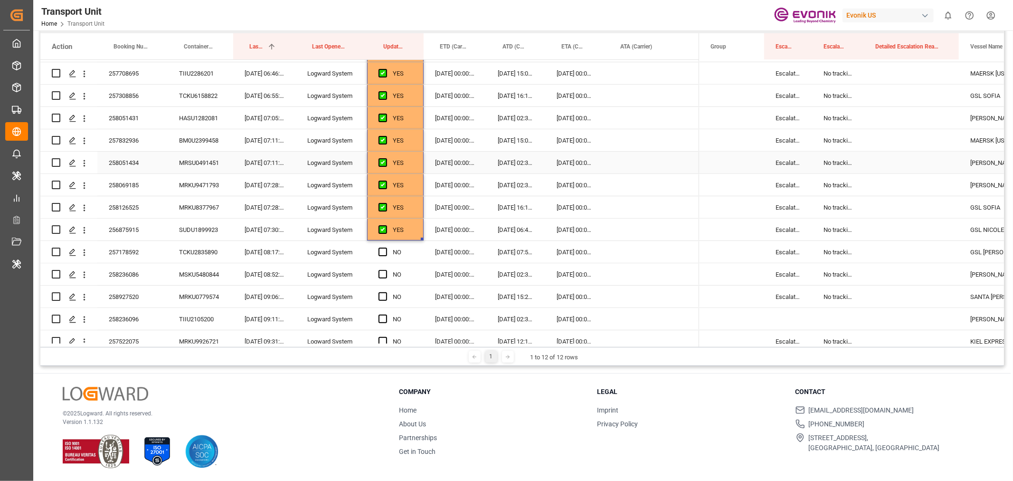
scroll to position [475, 0]
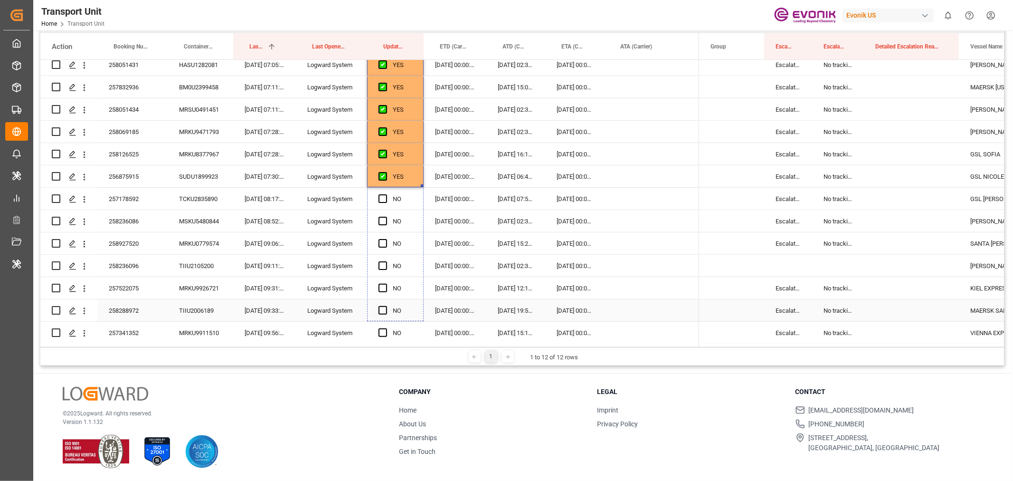
drag, startPoint x: 420, startPoint y: 184, endPoint x: 411, endPoint y: 303, distance: 119.1
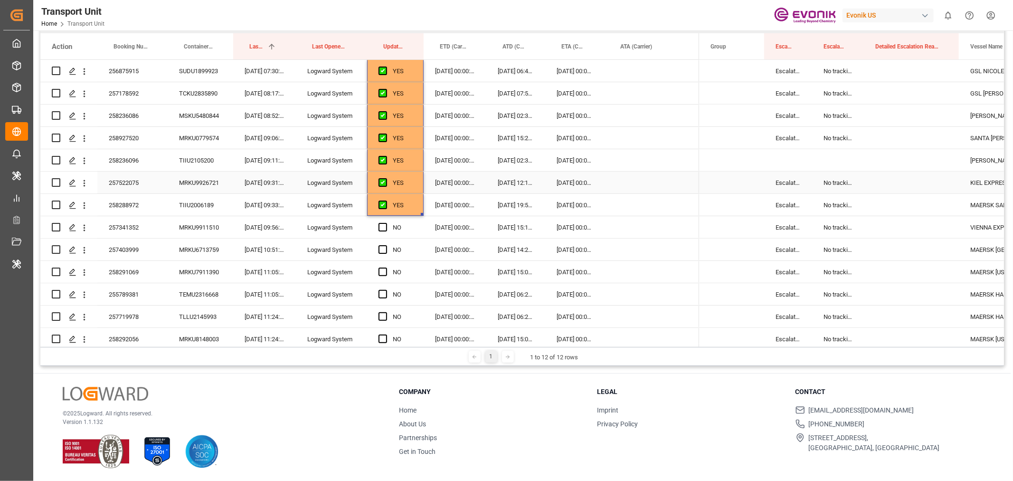
scroll to position [633, 0]
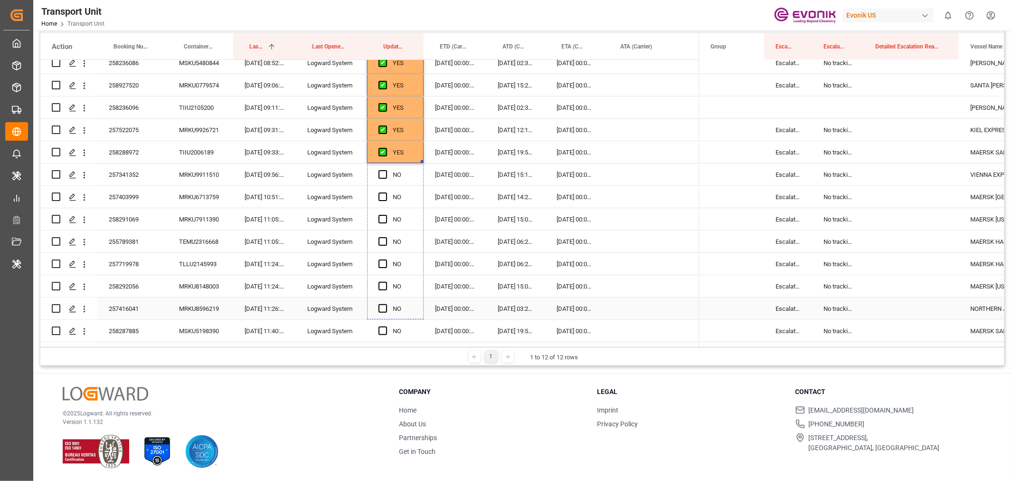
drag, startPoint x: 423, startPoint y: 160, endPoint x: 423, endPoint y: 301, distance: 140.6
drag, startPoint x: 423, startPoint y: 159, endPoint x: 423, endPoint y: 284, distance: 124.9
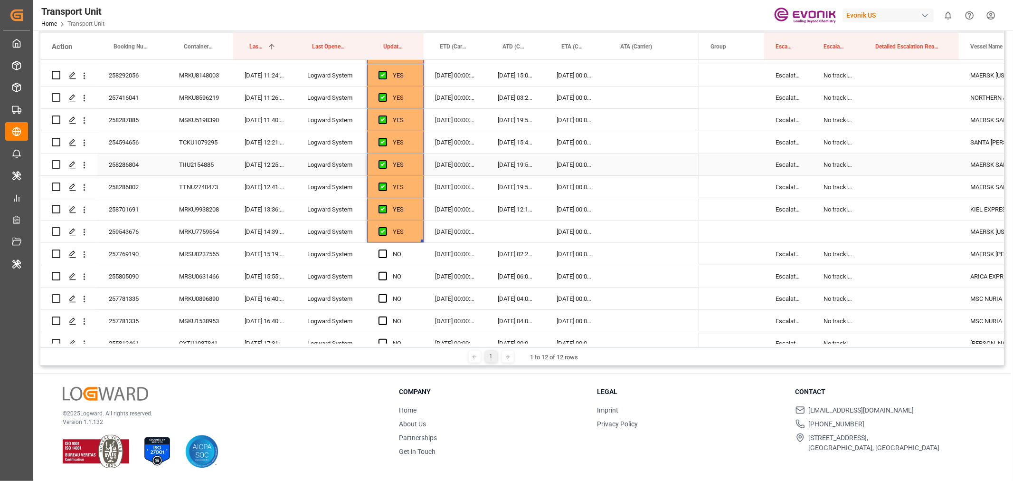
scroll to position [897, 0]
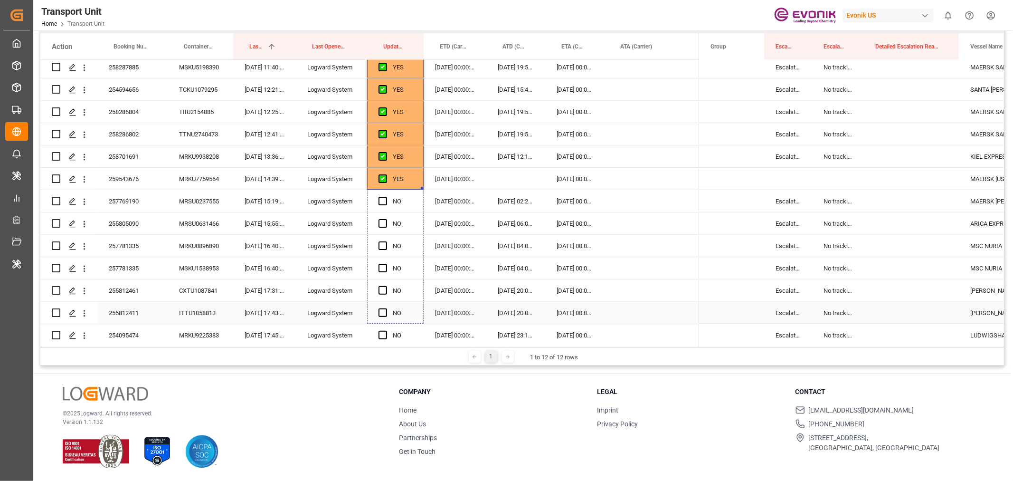
drag, startPoint x: 421, startPoint y: 187, endPoint x: 417, endPoint y: 306, distance: 118.8
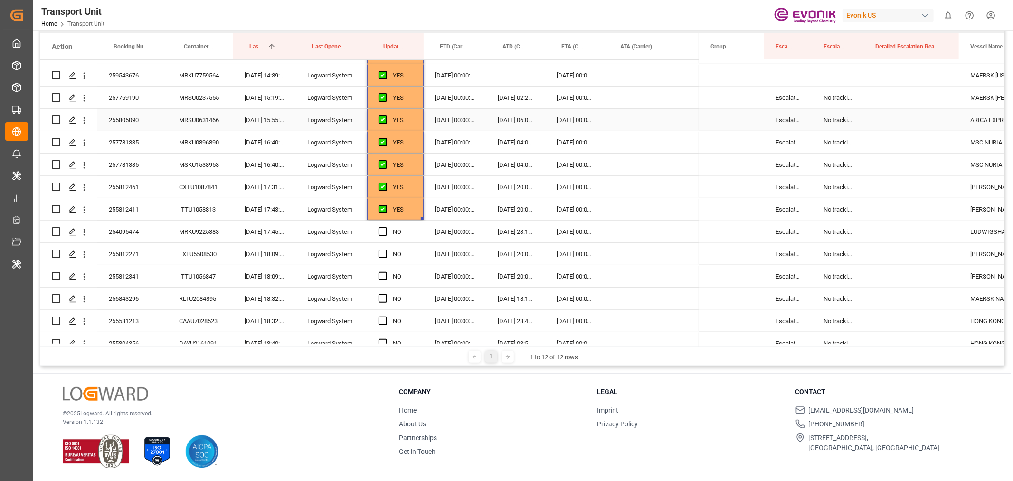
scroll to position [1003, 0]
click at [125, 190] on div "255812461" at bounding box center [132, 184] width 70 height 22
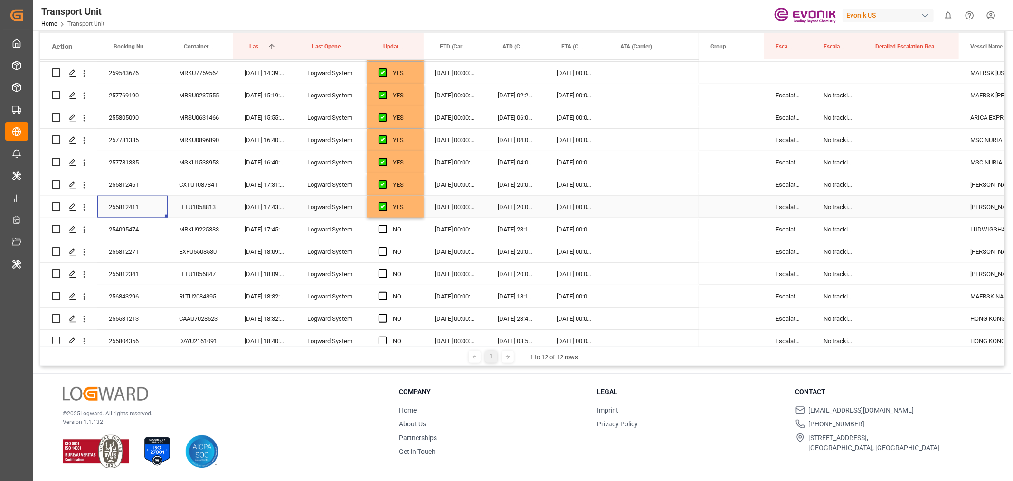
click at [145, 201] on div "255812411" at bounding box center [132, 207] width 70 height 22
click at [409, 205] on div "YES" at bounding box center [402, 207] width 19 height 22
drag, startPoint x: 421, startPoint y: 216, endPoint x: 424, endPoint y: 235, distance: 19.6
click at [130, 250] on div "255812271" at bounding box center [132, 251] width 70 height 22
click at [384, 251] on span "Press SPACE to select this row." at bounding box center [383, 251] width 9 height 9
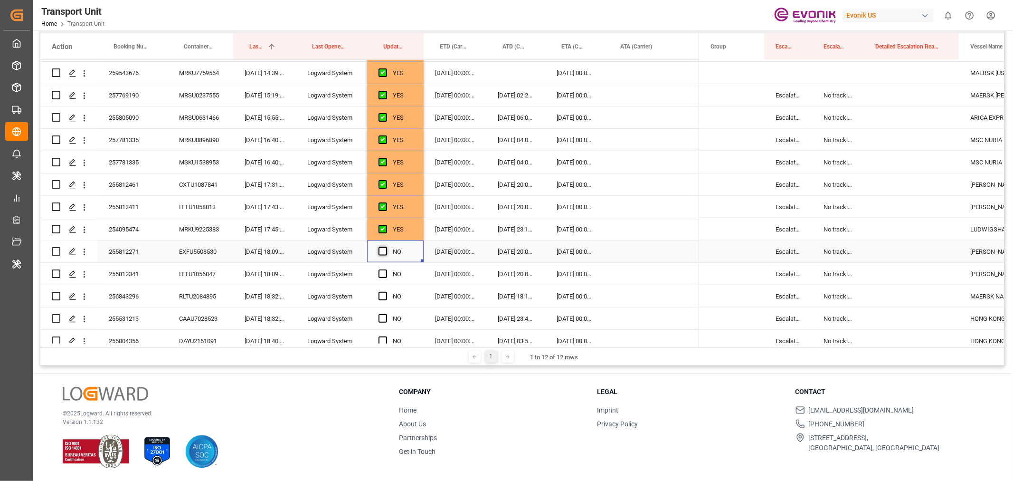
click at [386, 247] on input "Press SPACE to select this row." at bounding box center [386, 247] width 0 height 0
click at [119, 278] on div "255812341" at bounding box center [132, 274] width 70 height 22
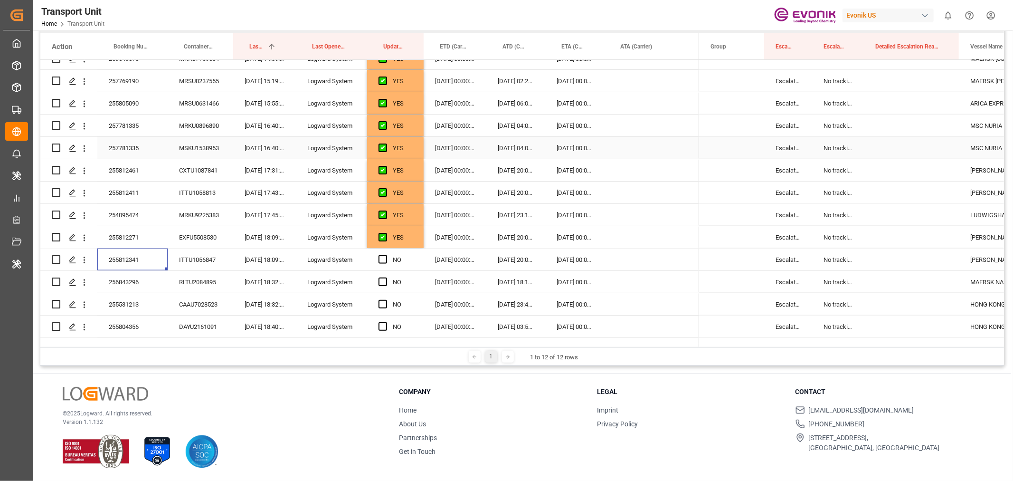
scroll to position [1055, 0]
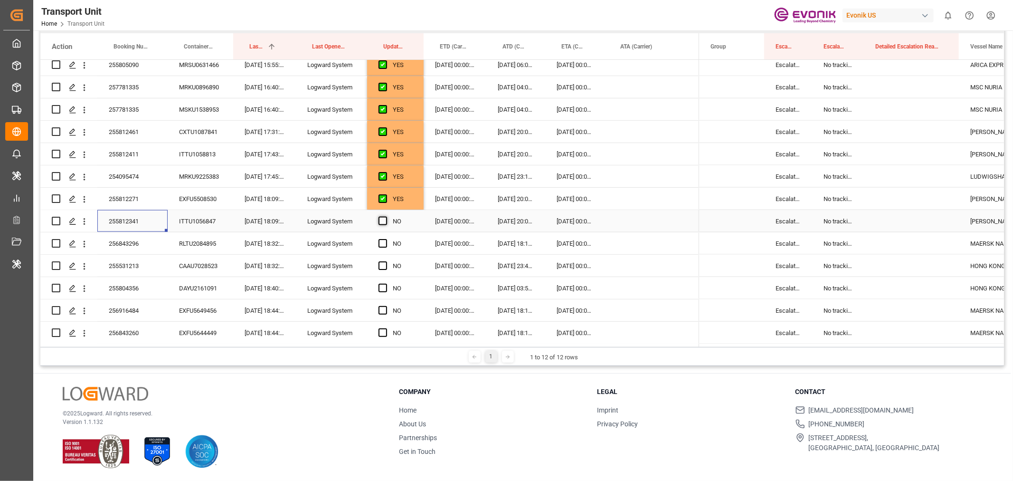
click at [382, 221] on span "Press SPACE to select this row." at bounding box center [383, 221] width 9 height 9
click at [386, 217] on input "Press SPACE to select this row." at bounding box center [386, 217] width 0 height 0
click at [137, 240] on div "256843296" at bounding box center [132, 243] width 70 height 22
